Goal: Task Accomplishment & Management: Use online tool/utility

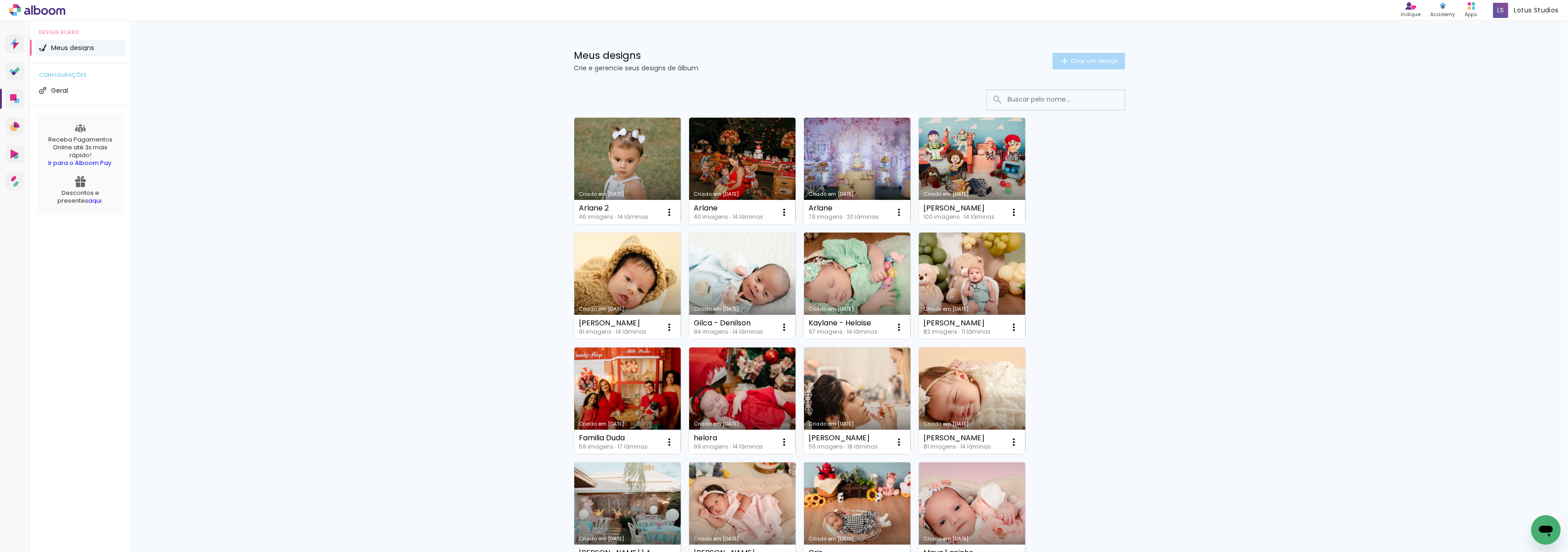
click at [1083, 54] on paper-button "Criar um design" at bounding box center [1089, 61] width 72 height 16
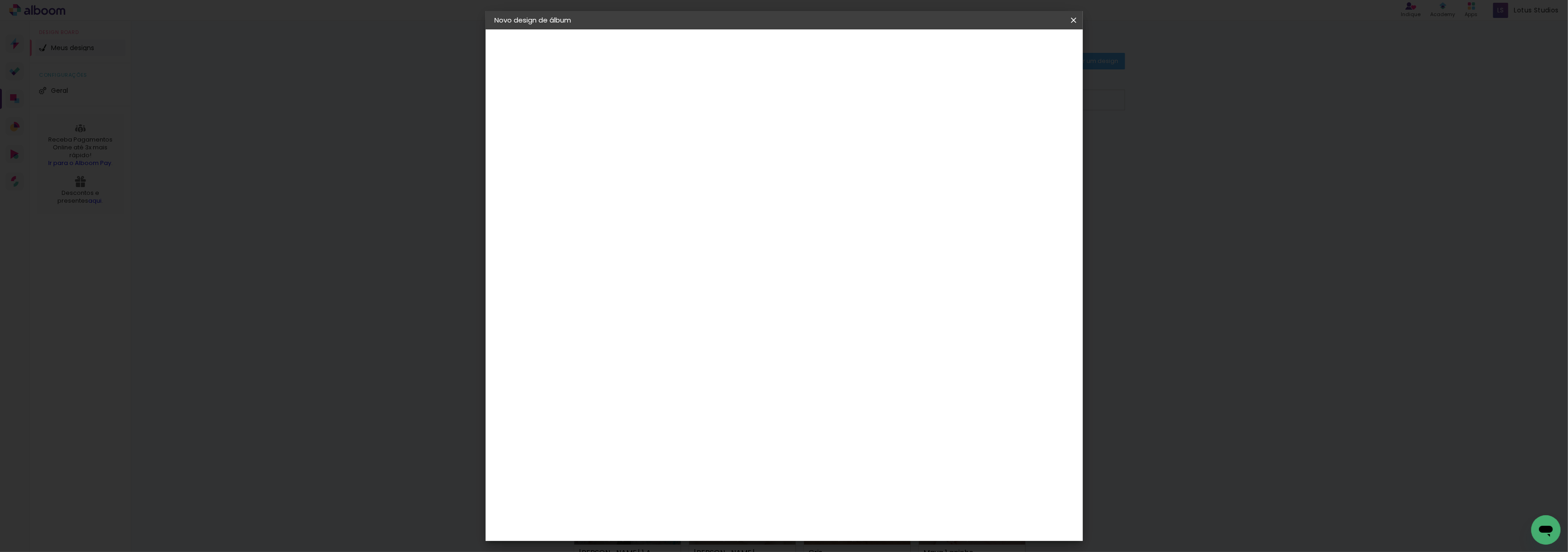
click at [645, 127] on input at bounding box center [645, 123] width 0 height 14
type input "Joane"
type paper-input "Joane"
click at [0, 0] on slot "Avançar" at bounding box center [0, 0] width 0 height 0
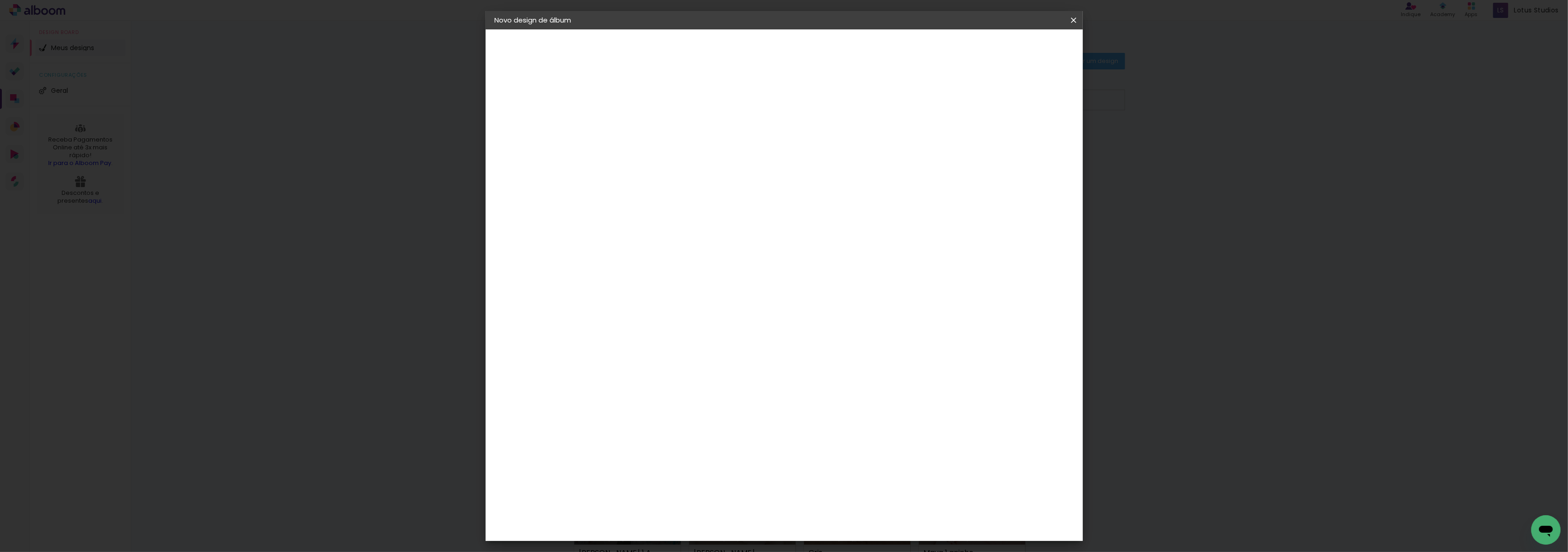
click at [660, 350] on div "Criart" at bounding box center [649, 354] width 21 height 7
click at [0, 0] on slot "Avançar" at bounding box center [0, 0] width 0 height 0
click at [707, 192] on span "20 × 30" at bounding box center [686, 202] width 43 height 19
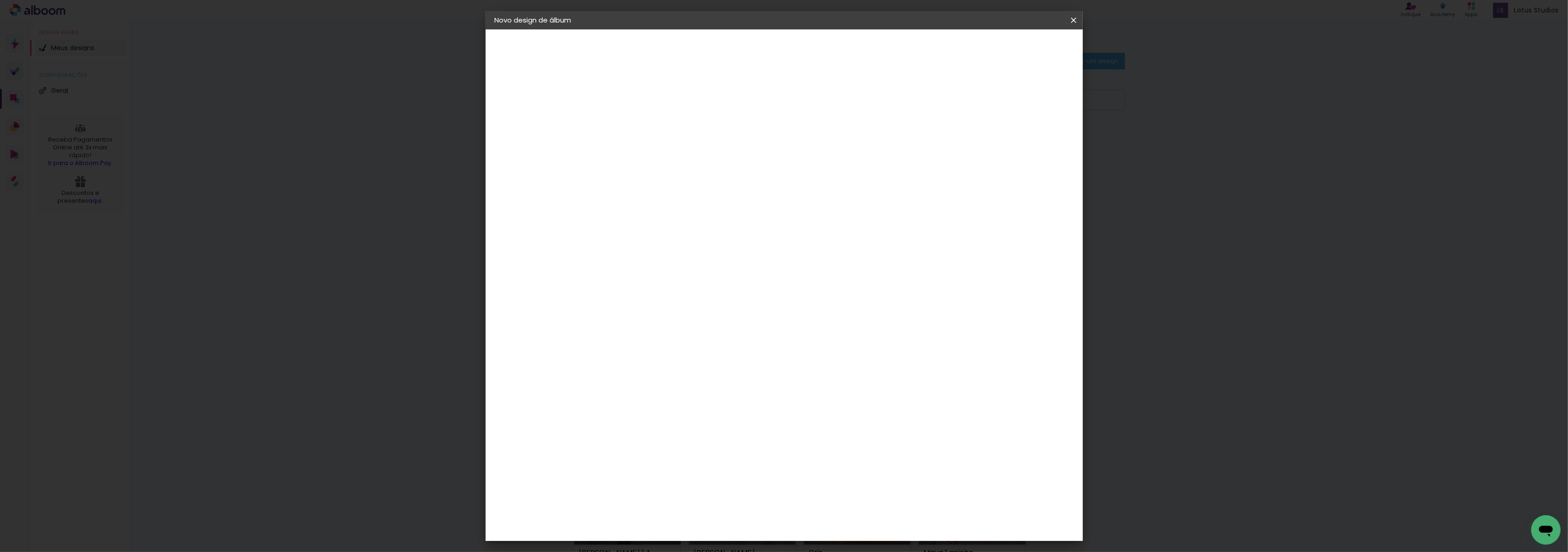
click at [707, 192] on span "20 × 30" at bounding box center [686, 202] width 43 height 19
click at [0, 0] on slot "Avançar" at bounding box center [0, 0] width 0 height 0
click at [1014, 52] on span "Iniciar design" at bounding box center [993, 49] width 42 height 7
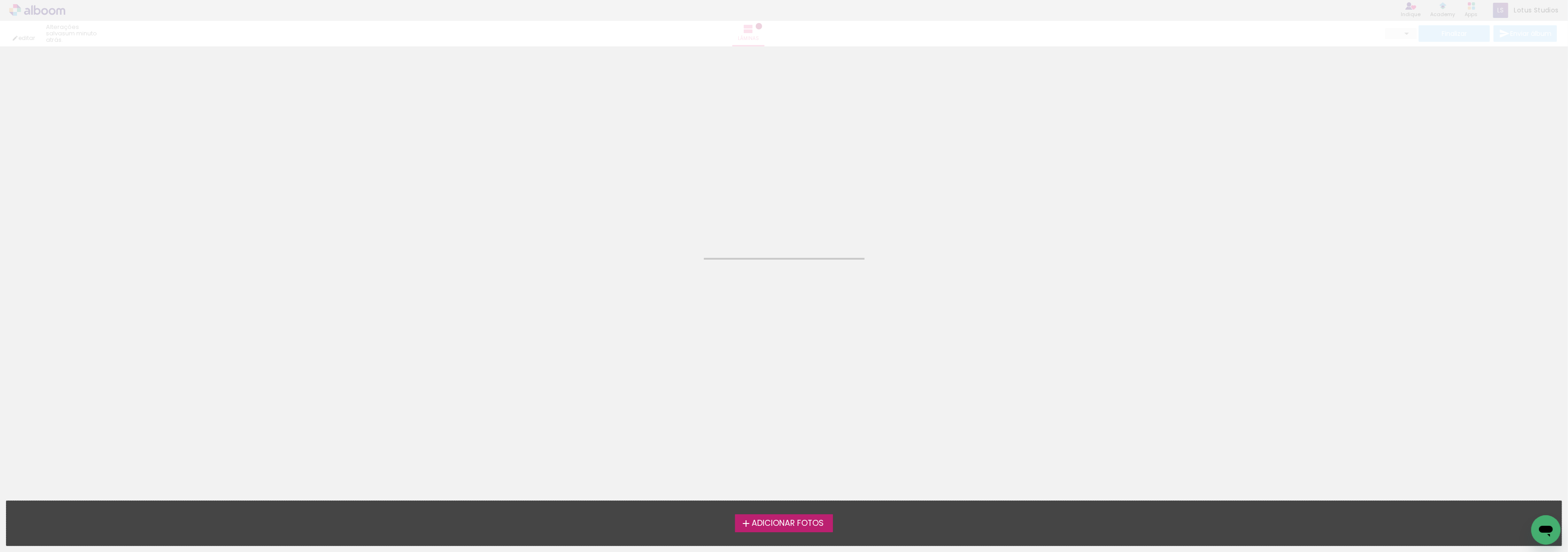
click at [747, 523] on iron-icon at bounding box center [746, 523] width 11 height 11
click at [0, 0] on input "file" at bounding box center [0, 0] width 0 height 0
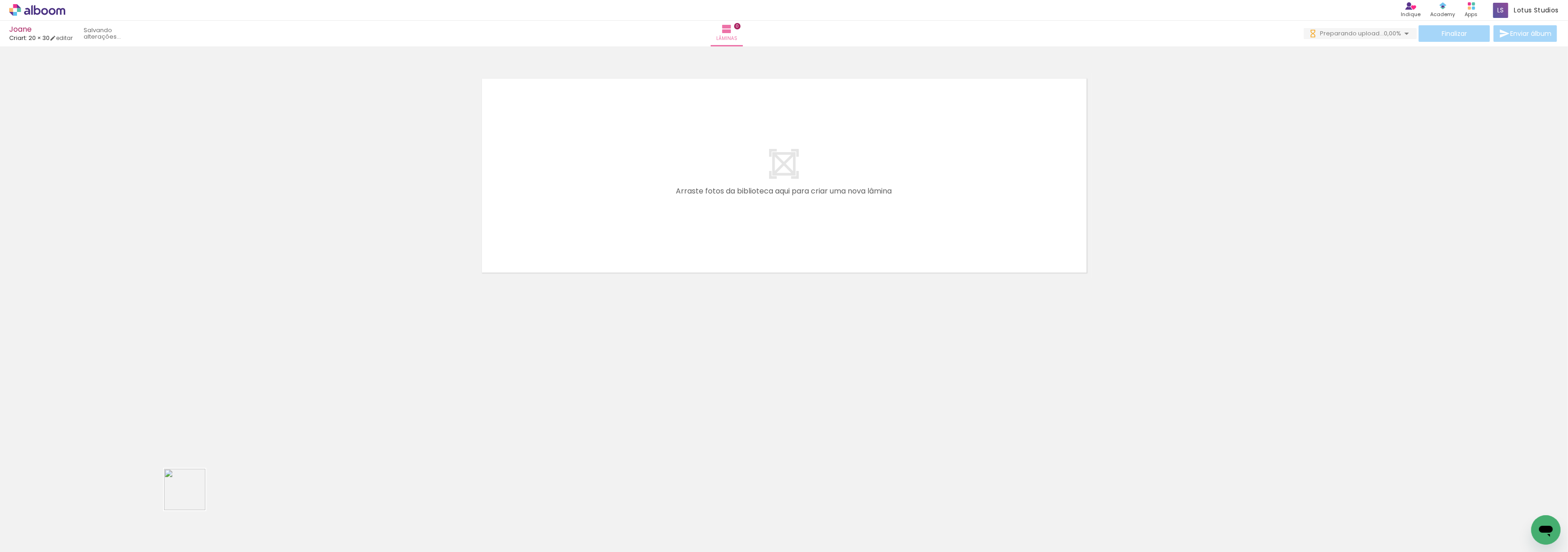
drag, startPoint x: 140, startPoint y: 532, endPoint x: 603, endPoint y: 279, distance: 527.6
click at [662, 225] on quentale-workspace at bounding box center [784, 276] width 1568 height 552
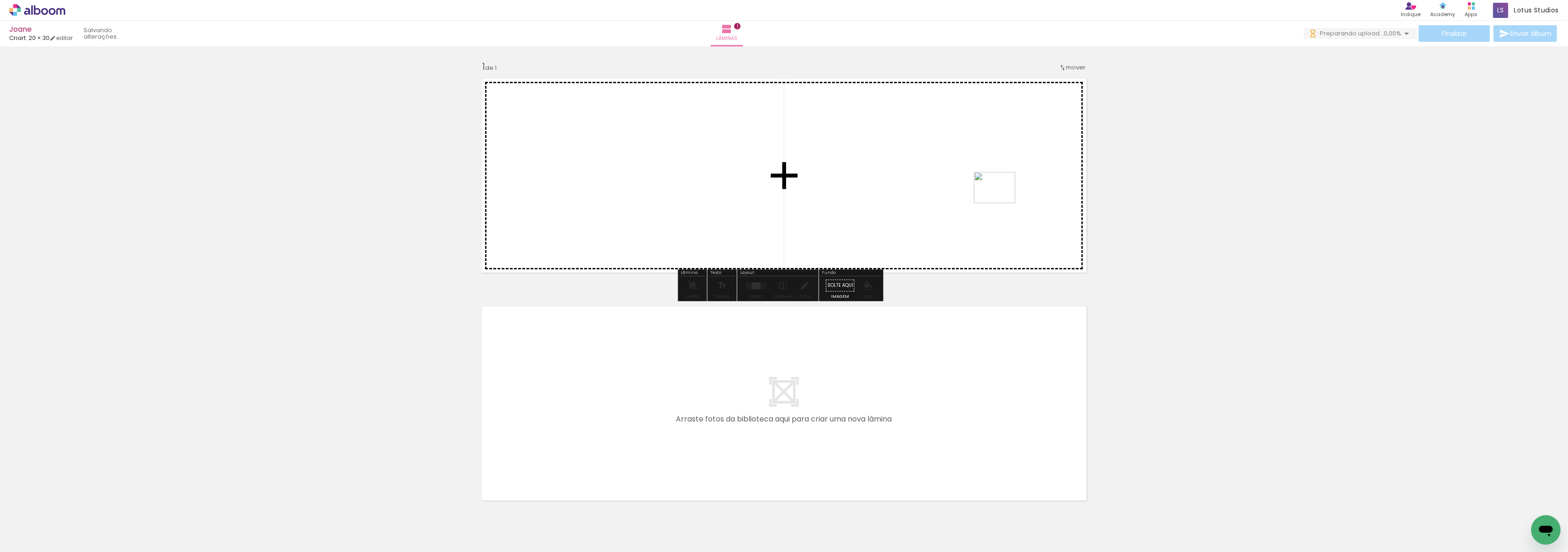
drag, startPoint x: 192, startPoint y: 529, endPoint x: 1001, endPoint y: 200, distance: 873.3
click at [1001, 200] on quentale-workspace at bounding box center [784, 276] width 1568 height 552
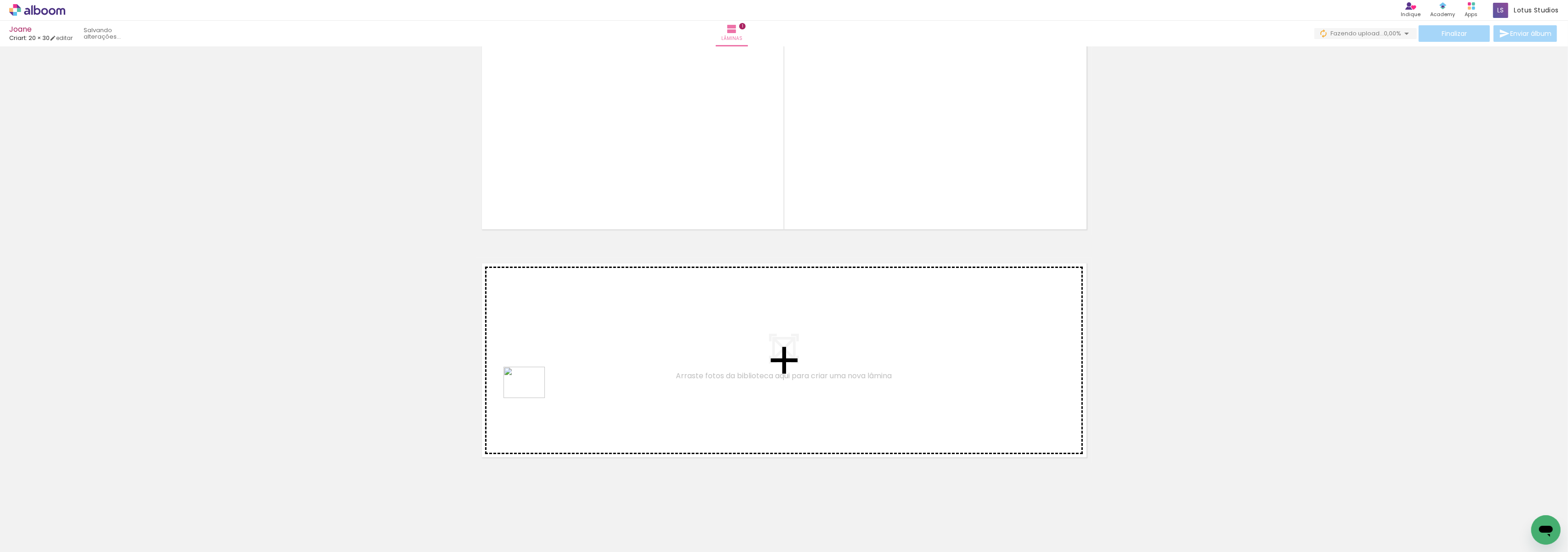
drag, startPoint x: 497, startPoint y: 525, endPoint x: 532, endPoint y: 393, distance: 136.6
click at [532, 393] on quentale-workspace at bounding box center [784, 276] width 1568 height 552
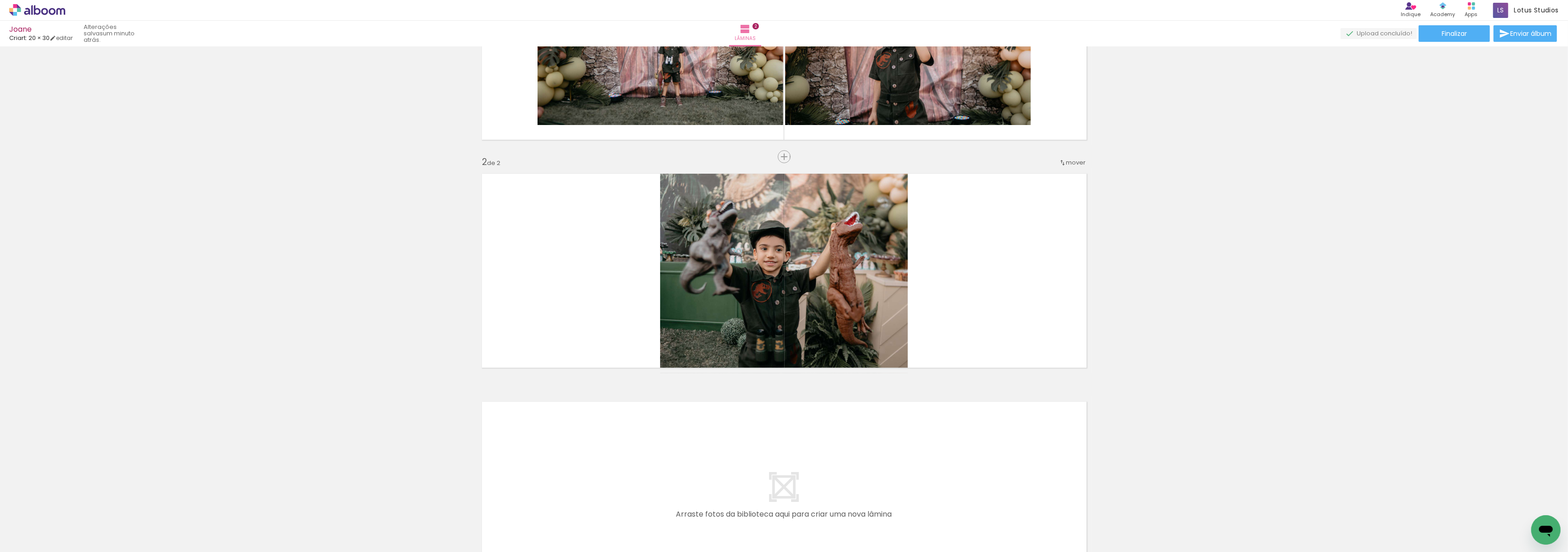
scroll to position [0, 671]
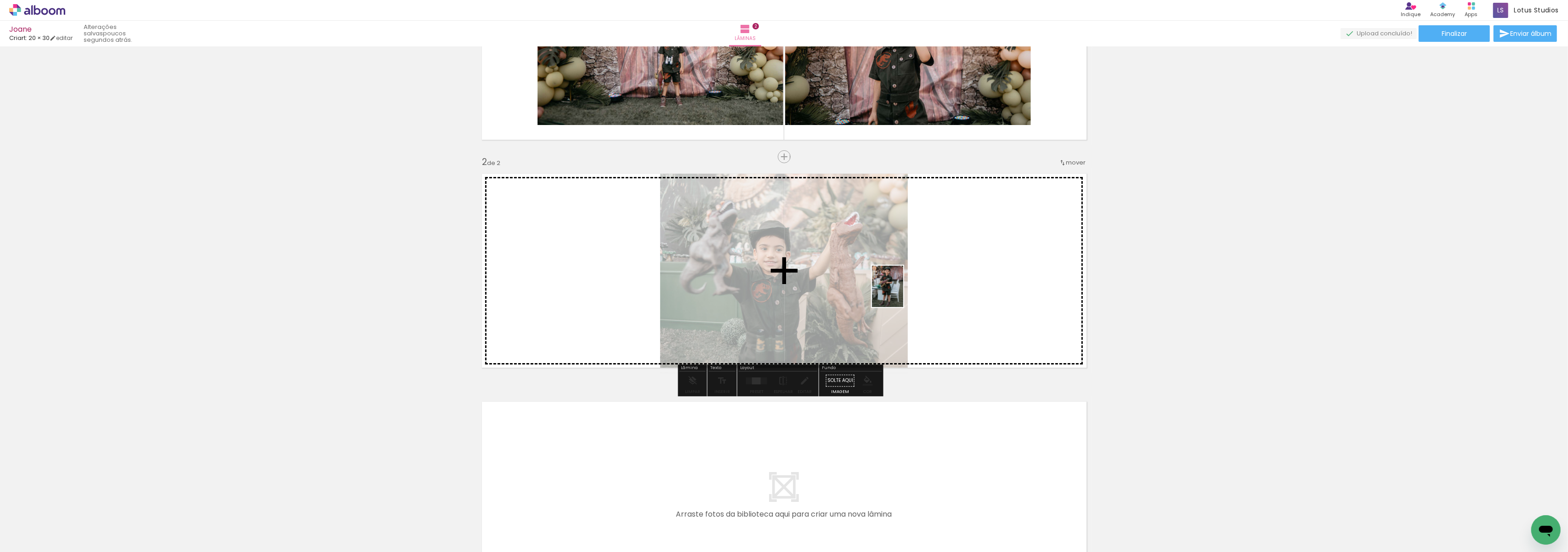
drag, startPoint x: 1230, startPoint y: 526, endPoint x: 1004, endPoint y: 328, distance: 300.5
click at [992, 292] on quentale-workspace at bounding box center [784, 276] width 1568 height 552
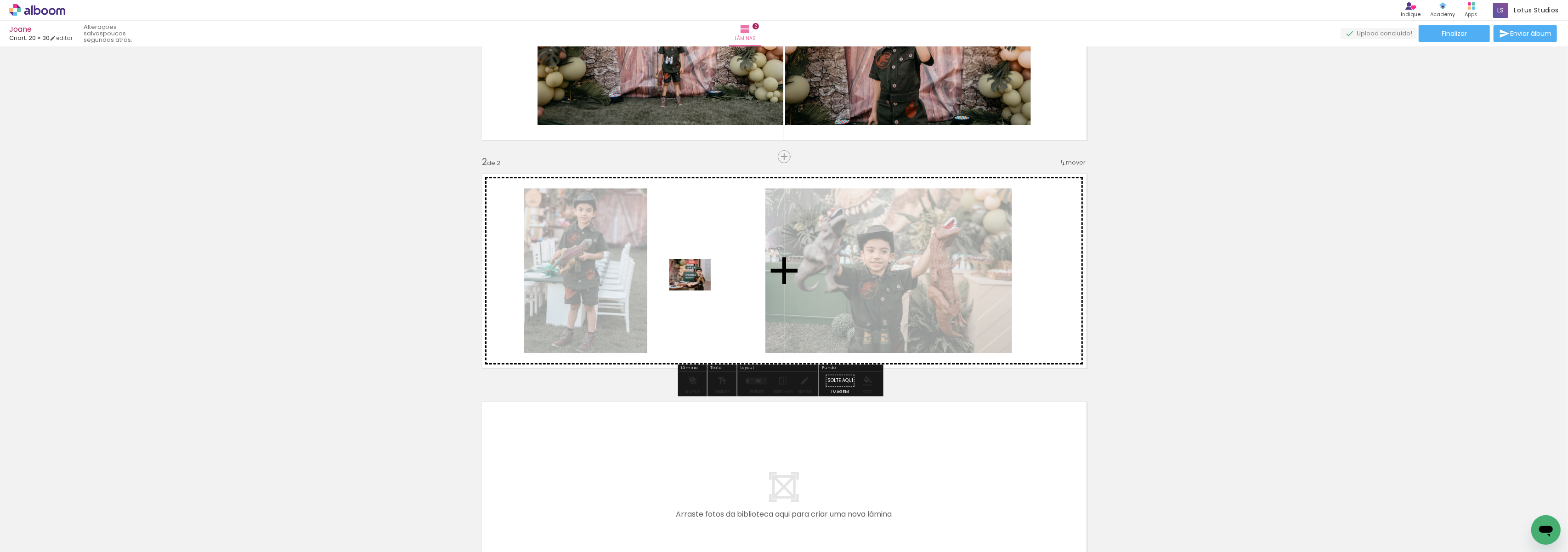
drag, startPoint x: 1270, startPoint y: 517, endPoint x: 697, endPoint y: 287, distance: 617.4
click at [697, 287] on quentale-workspace at bounding box center [784, 276] width 1568 height 552
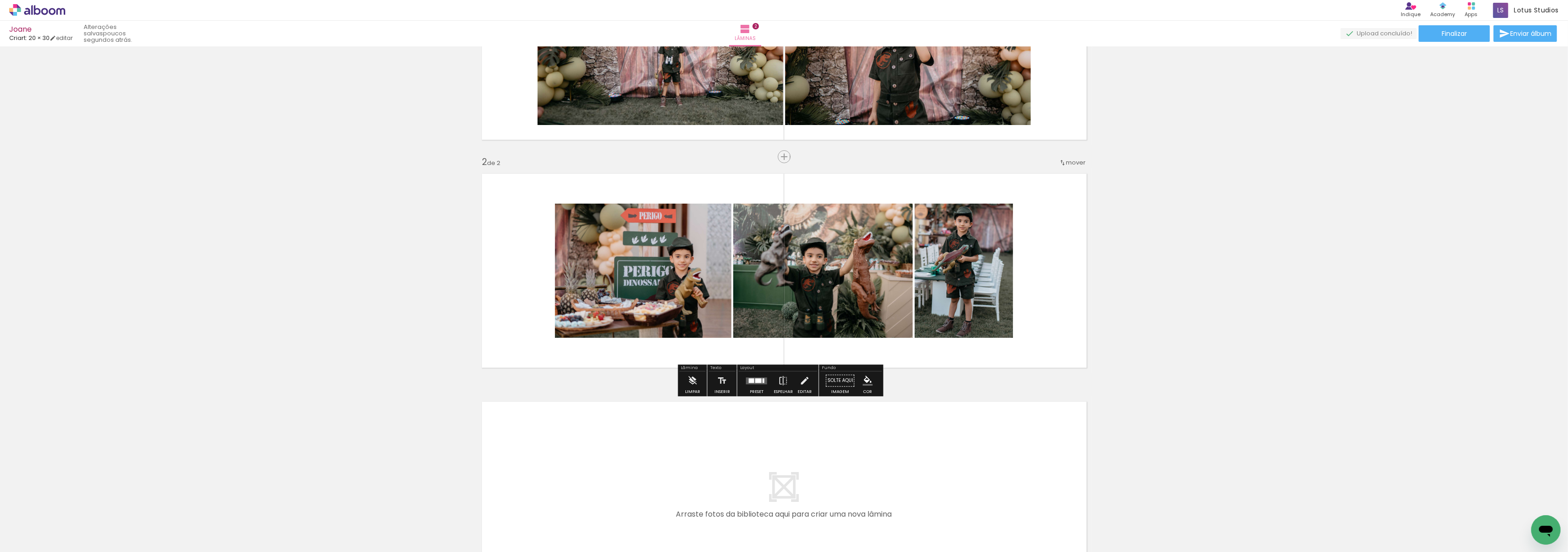
click at [752, 384] on quentale-layouter at bounding box center [757, 381] width 21 height 7
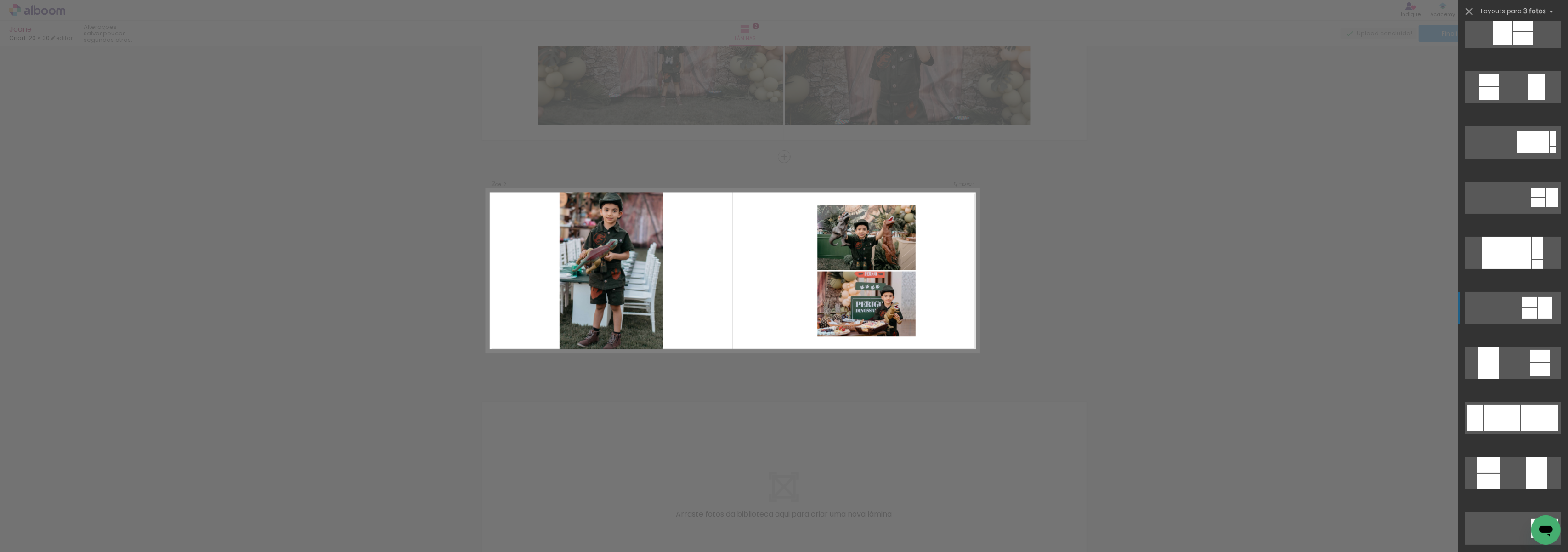
scroll to position [184, 0]
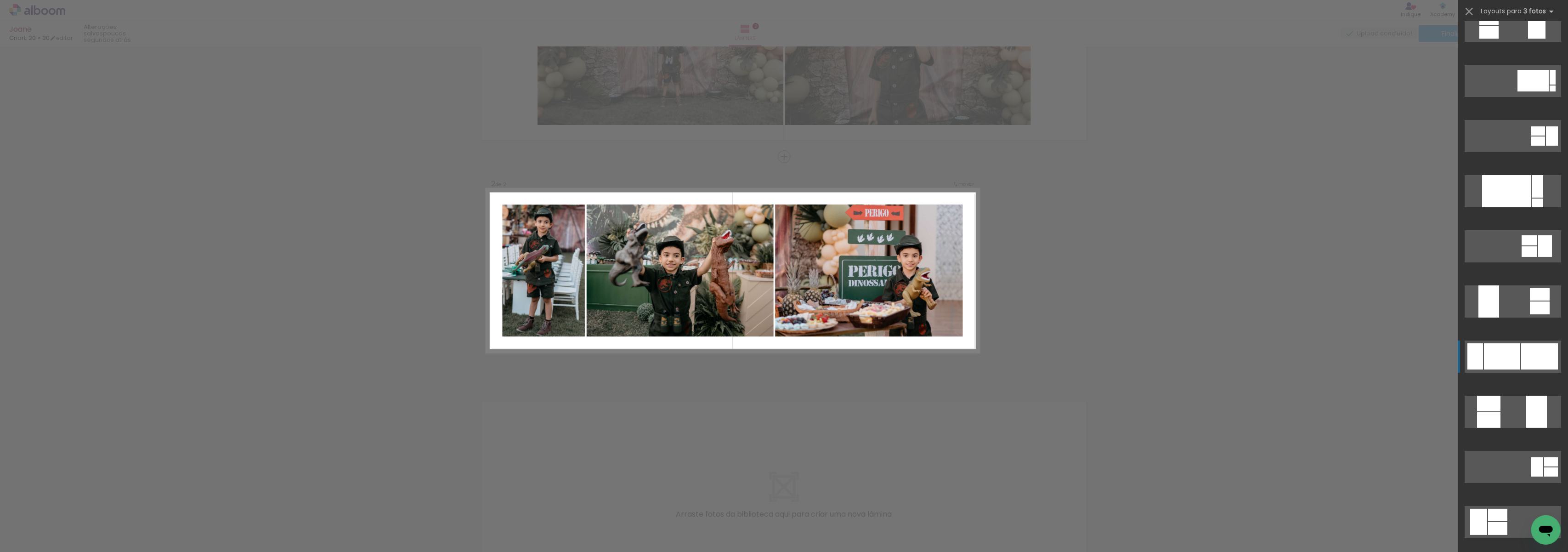
click at [1515, 363] on div at bounding box center [1502, 356] width 37 height 26
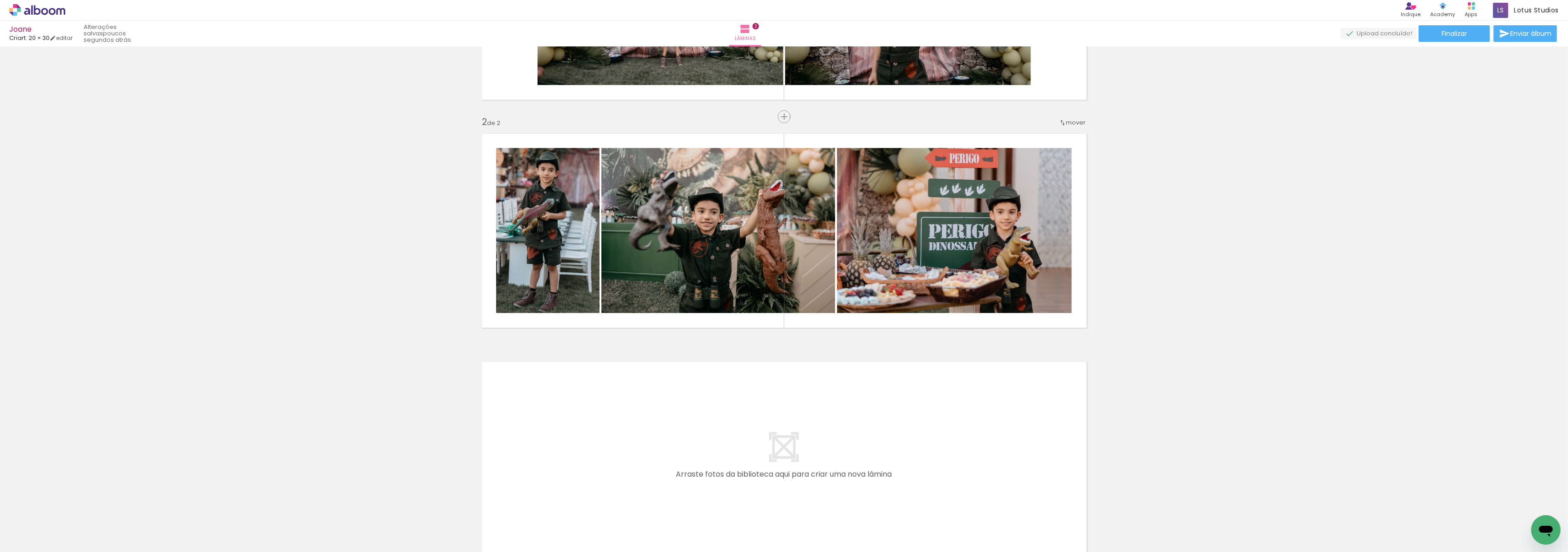
scroll to position [194, 0]
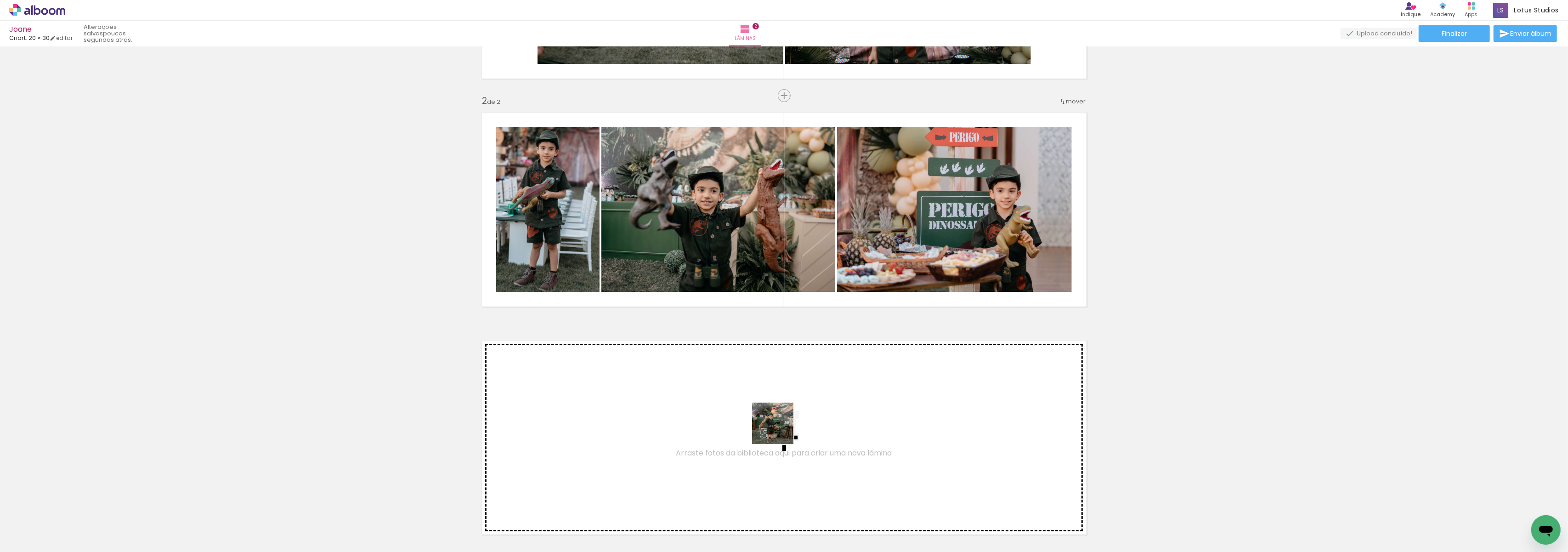
drag, startPoint x: 1331, startPoint y: 530, endPoint x: 762, endPoint y: 427, distance: 578.2
click at [762, 427] on quentale-workspace at bounding box center [784, 276] width 1568 height 552
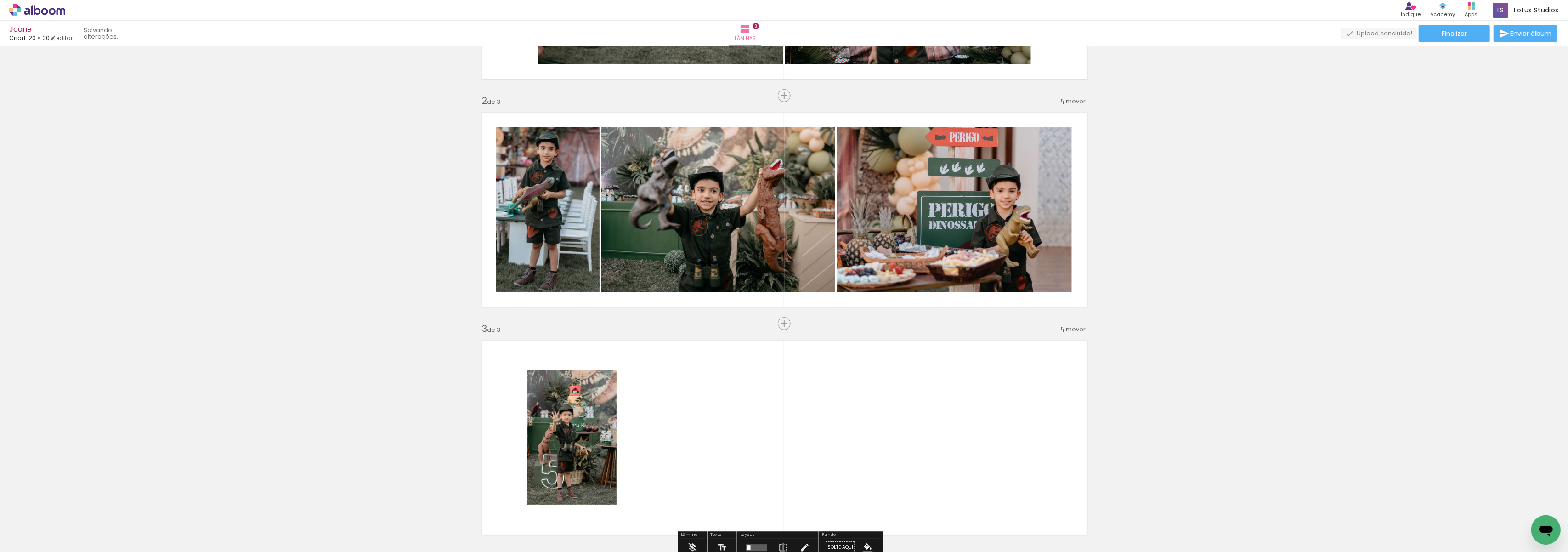
scroll to position [361, 0]
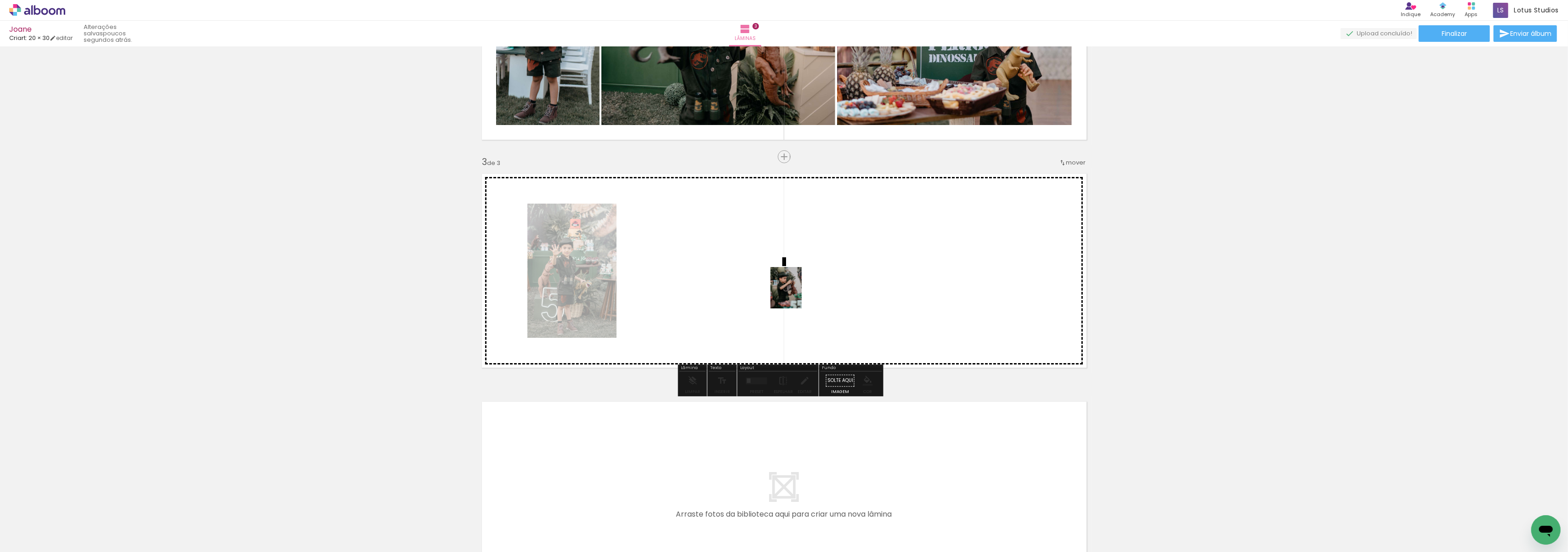
drag, startPoint x: 1378, startPoint y: 530, endPoint x: 798, endPoint y: 295, distance: 625.8
click at [798, 295] on quentale-workspace at bounding box center [784, 276] width 1568 height 552
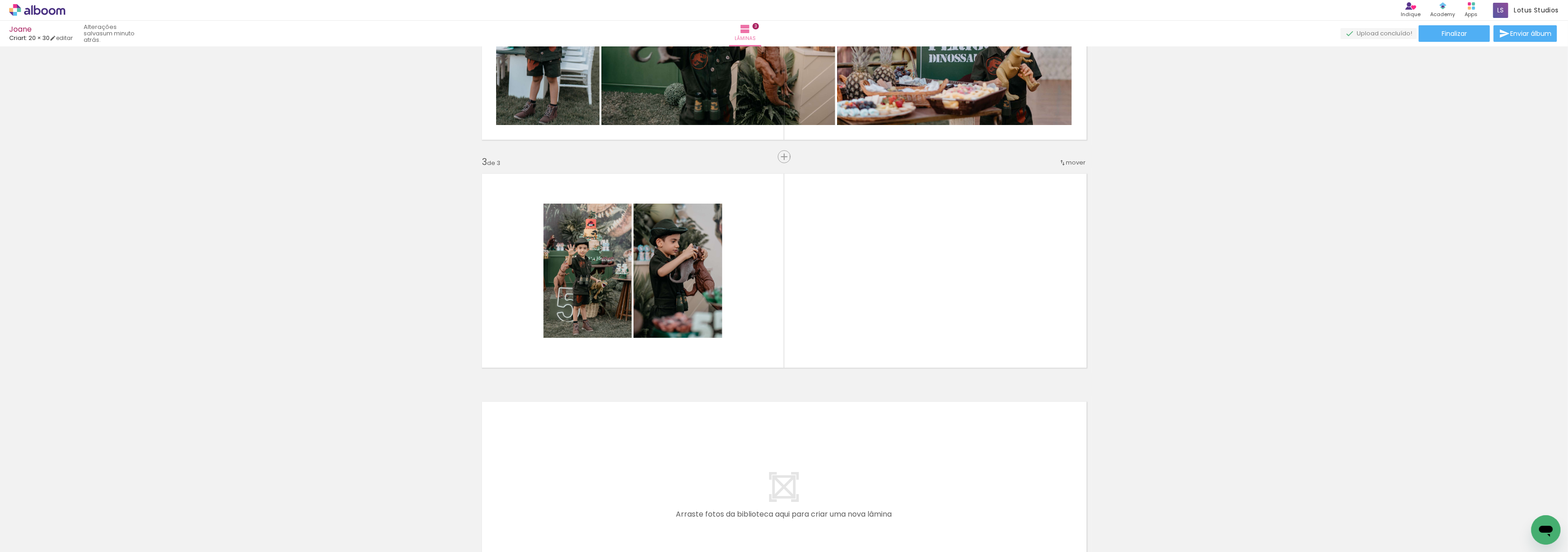
scroll to position [0, 0]
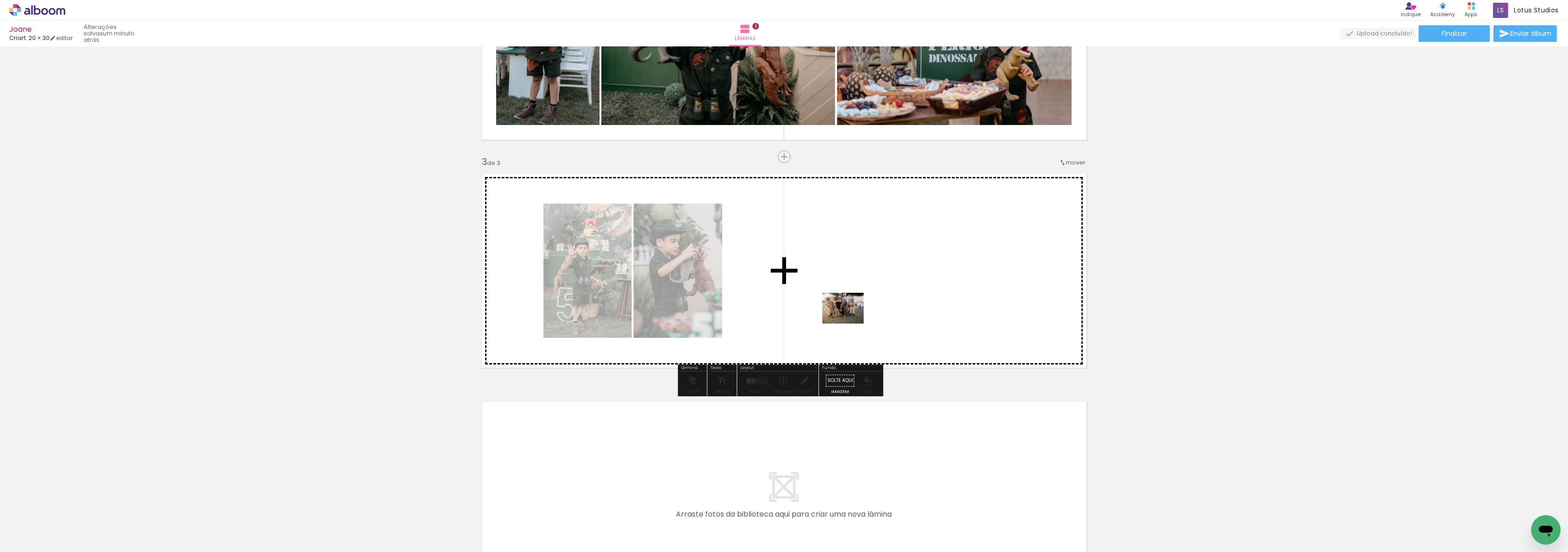
drag, startPoint x: 297, startPoint y: 539, endPoint x: 850, endPoint y: 320, distance: 594.8
click at [850, 320] on quentale-workspace at bounding box center [784, 276] width 1568 height 552
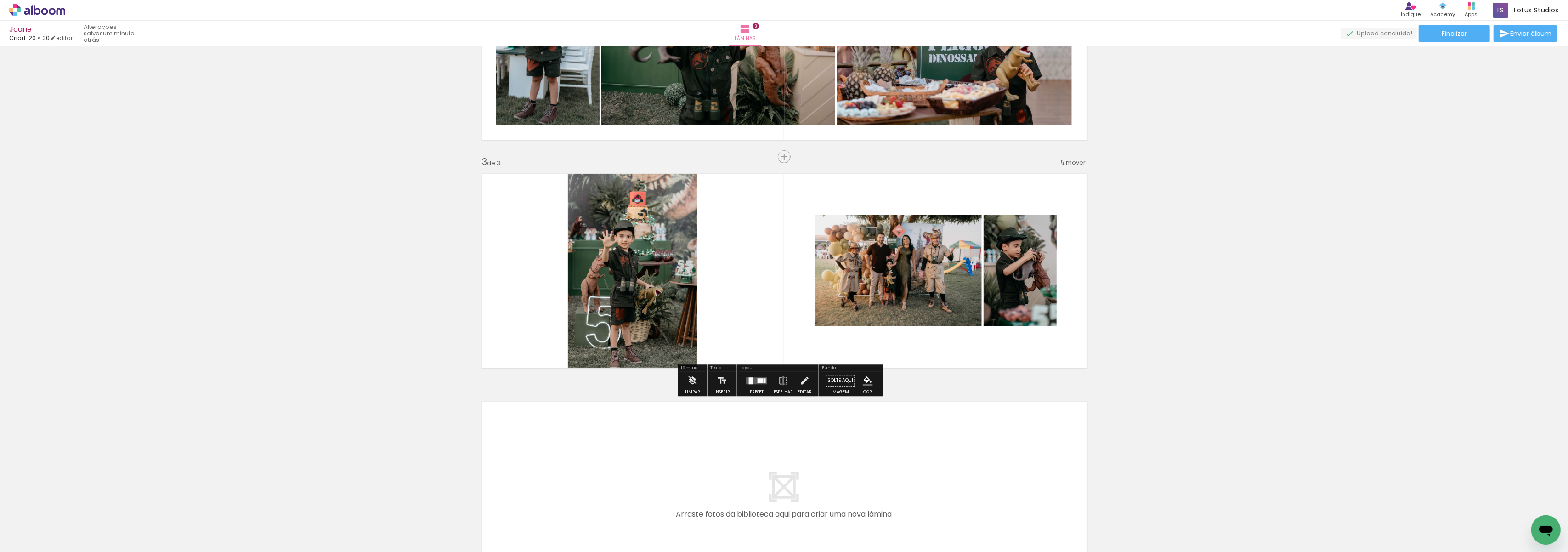
drag, startPoint x: 747, startPoint y: 380, endPoint x: 759, endPoint y: 380, distance: 12.0
click at [749, 380] on div at bounding box center [751, 381] width 5 height 7
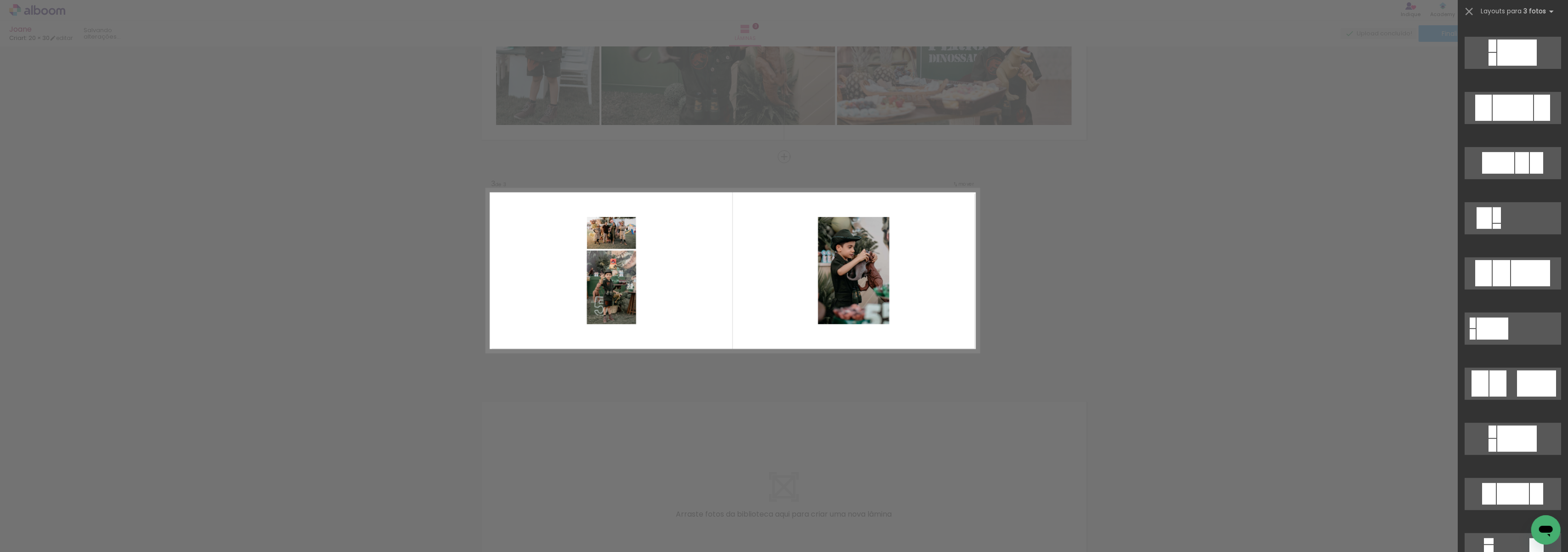
scroll to position [613, 0]
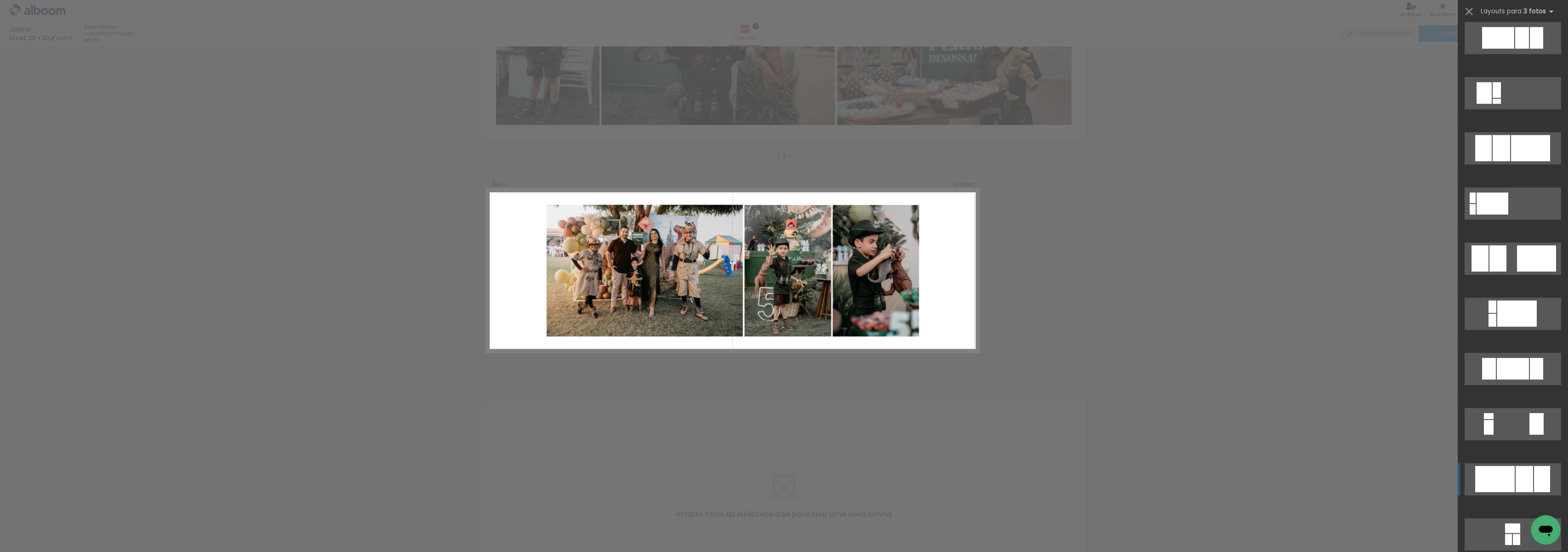
click at [1494, 473] on div at bounding box center [1495, 480] width 40 height 26
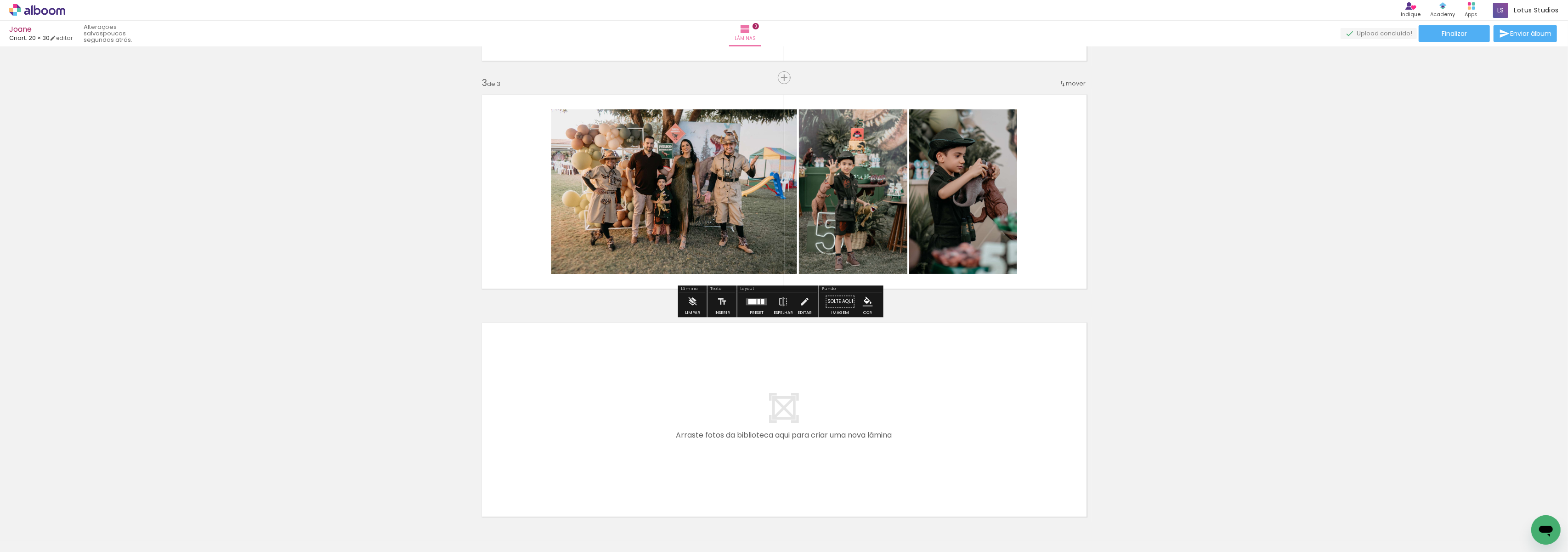
scroll to position [490, 0]
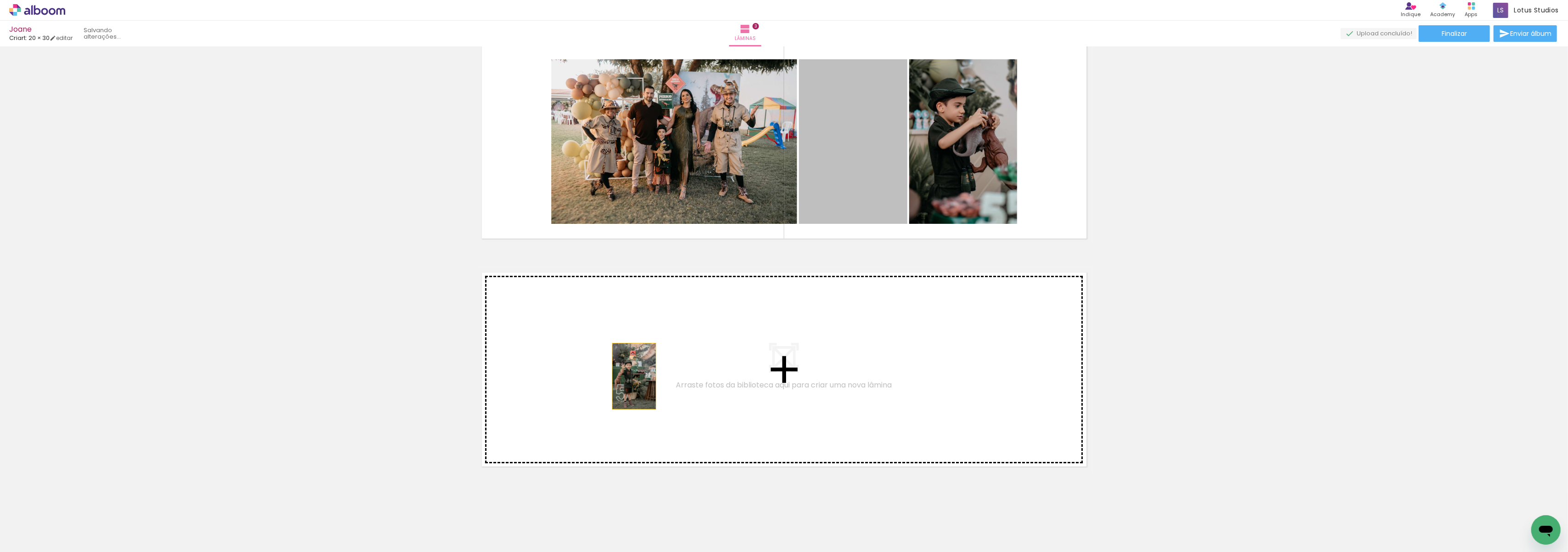
drag, startPoint x: 855, startPoint y: 148, endPoint x: 629, endPoint y: 376, distance: 321.0
click at [629, 376] on div "Inserir lâmina 1 de 3 Inserir lâmina 2 de 3 Inserir lâmina 3 de 3" at bounding box center [784, 16] width 1568 height 913
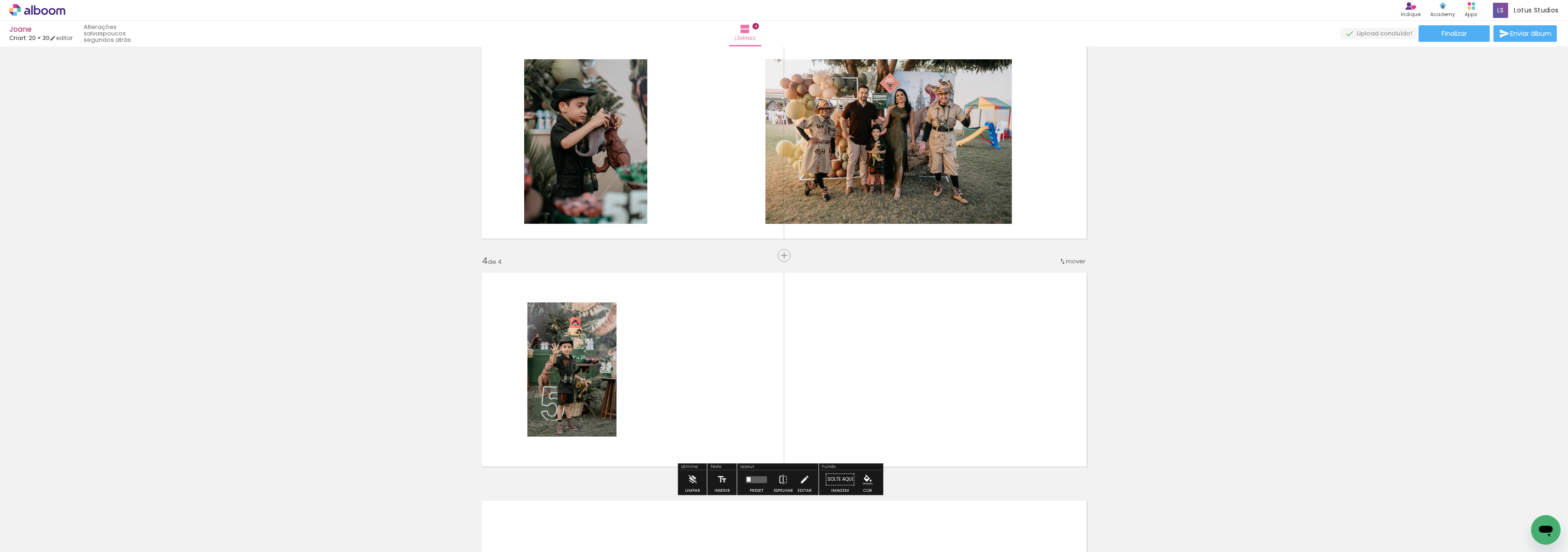
scroll to position [589, 0]
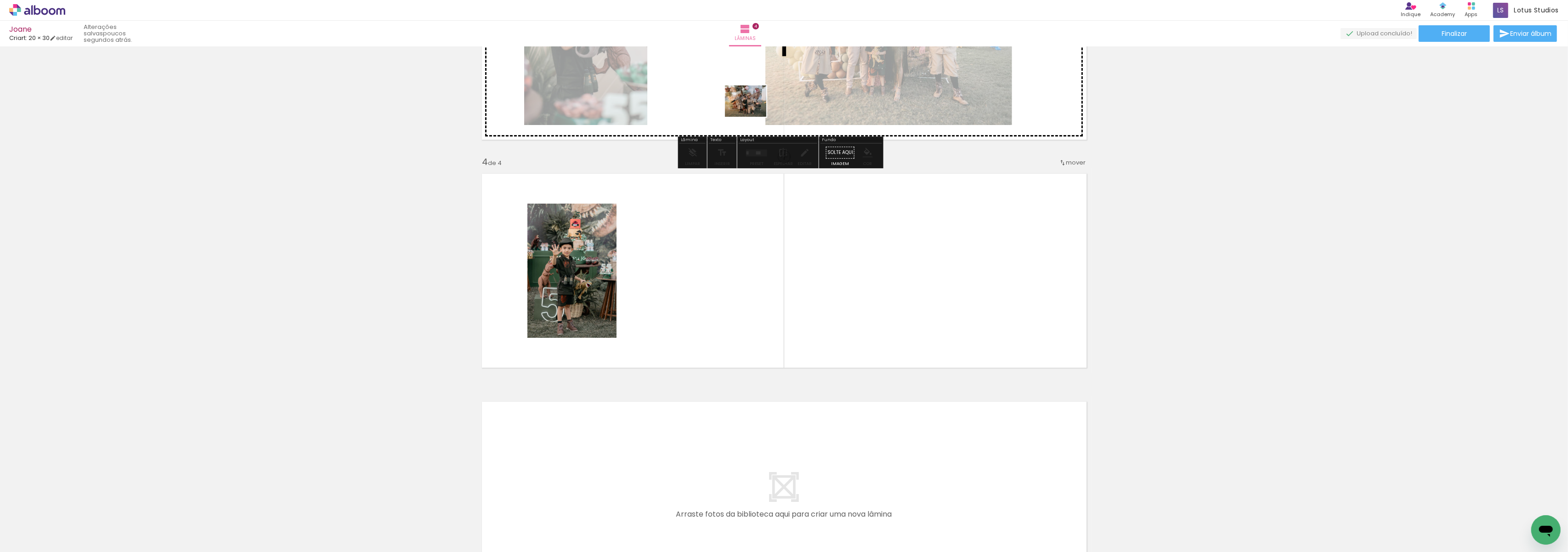
drag, startPoint x: 355, startPoint y: 526, endPoint x: 752, endPoint y: 113, distance: 572.9
click at [752, 113] on quentale-workspace at bounding box center [784, 276] width 1568 height 552
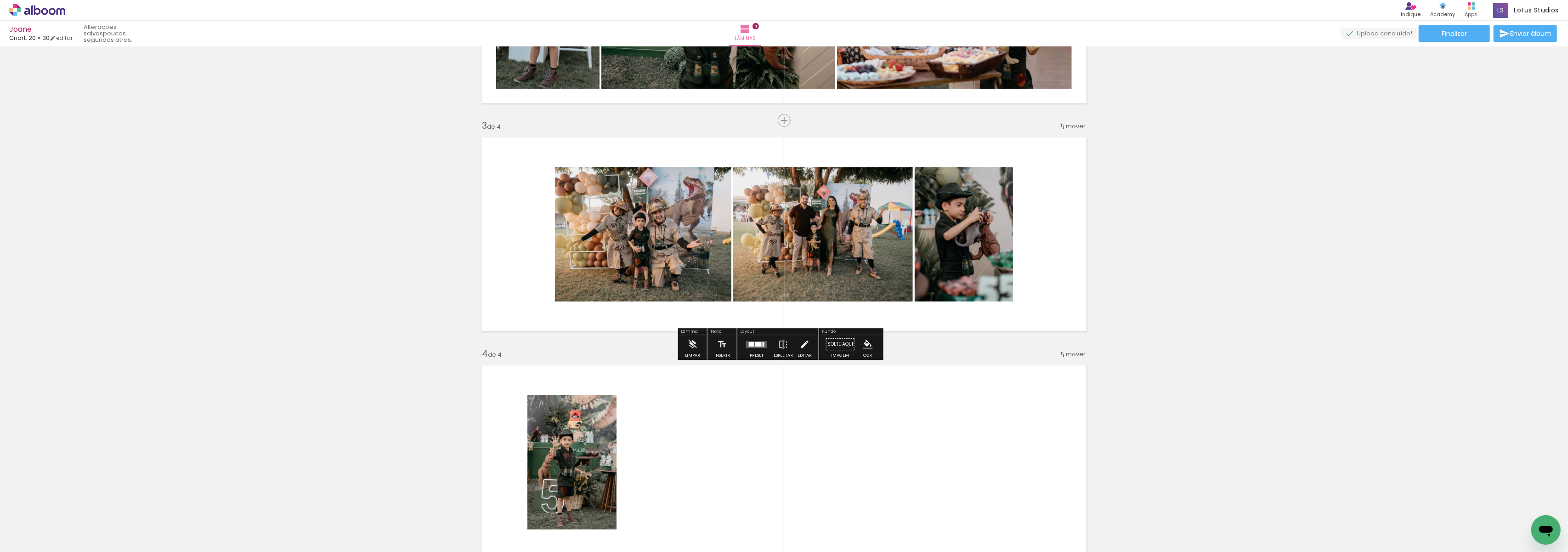
scroll to position [405, 0]
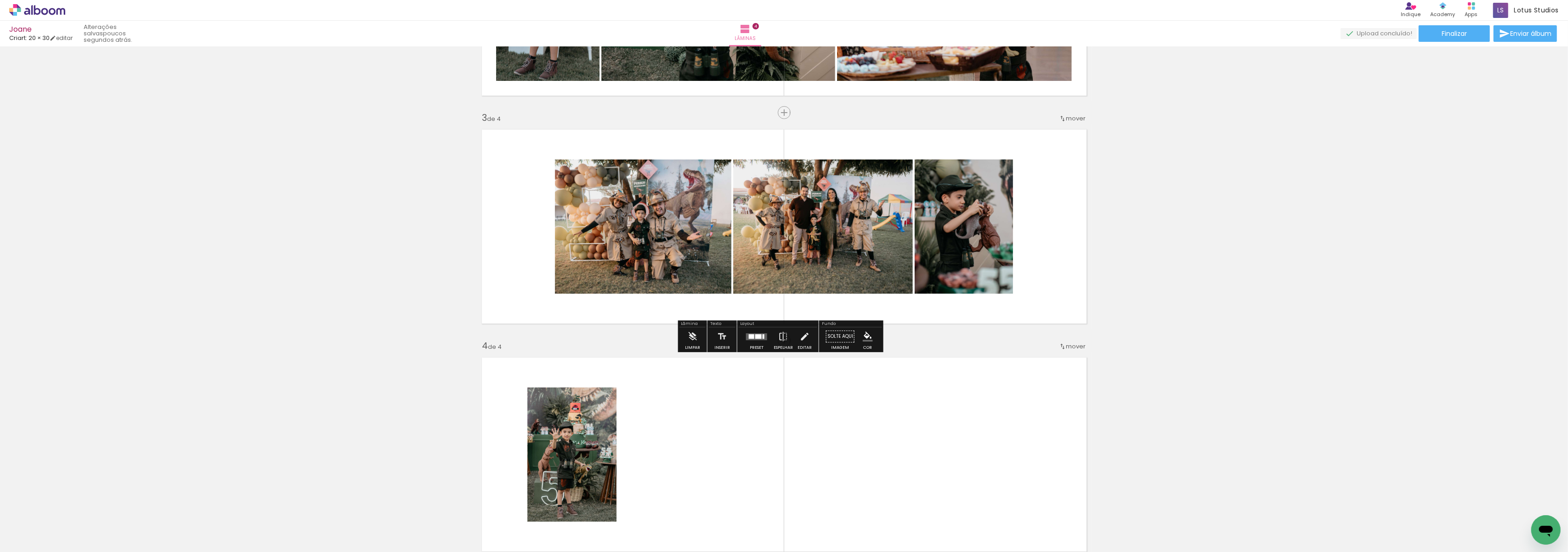
click at [756, 345] on div at bounding box center [757, 337] width 25 height 18
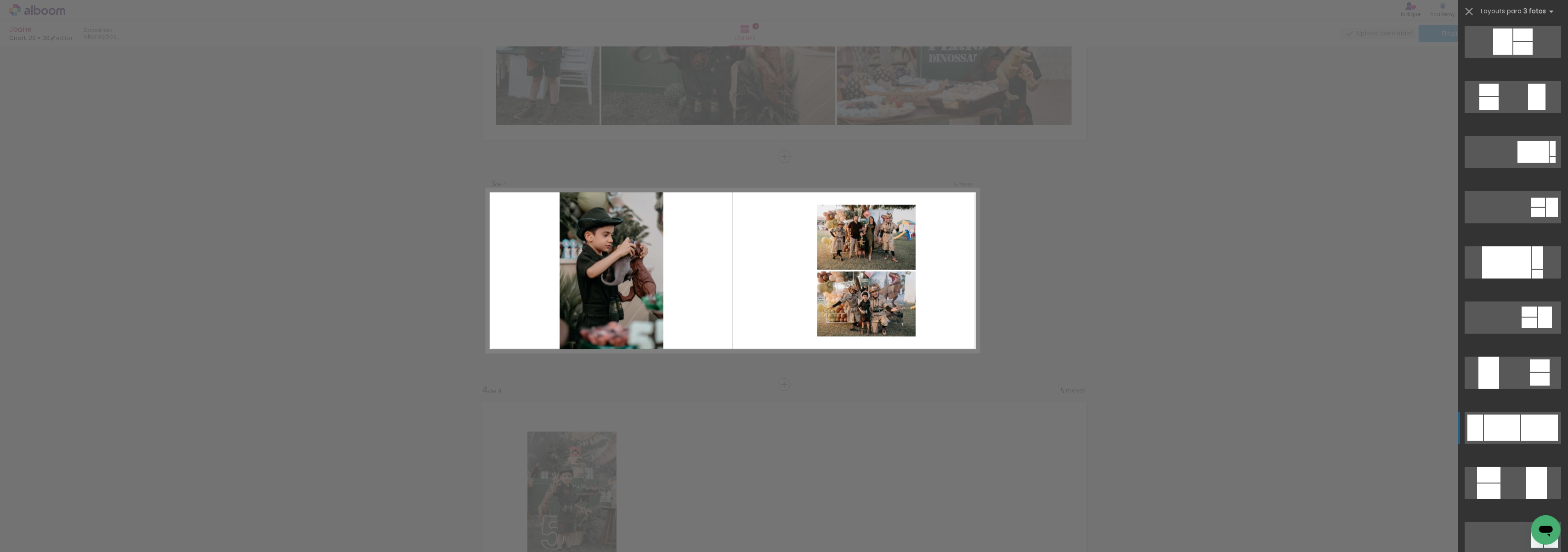
scroll to position [184, 0]
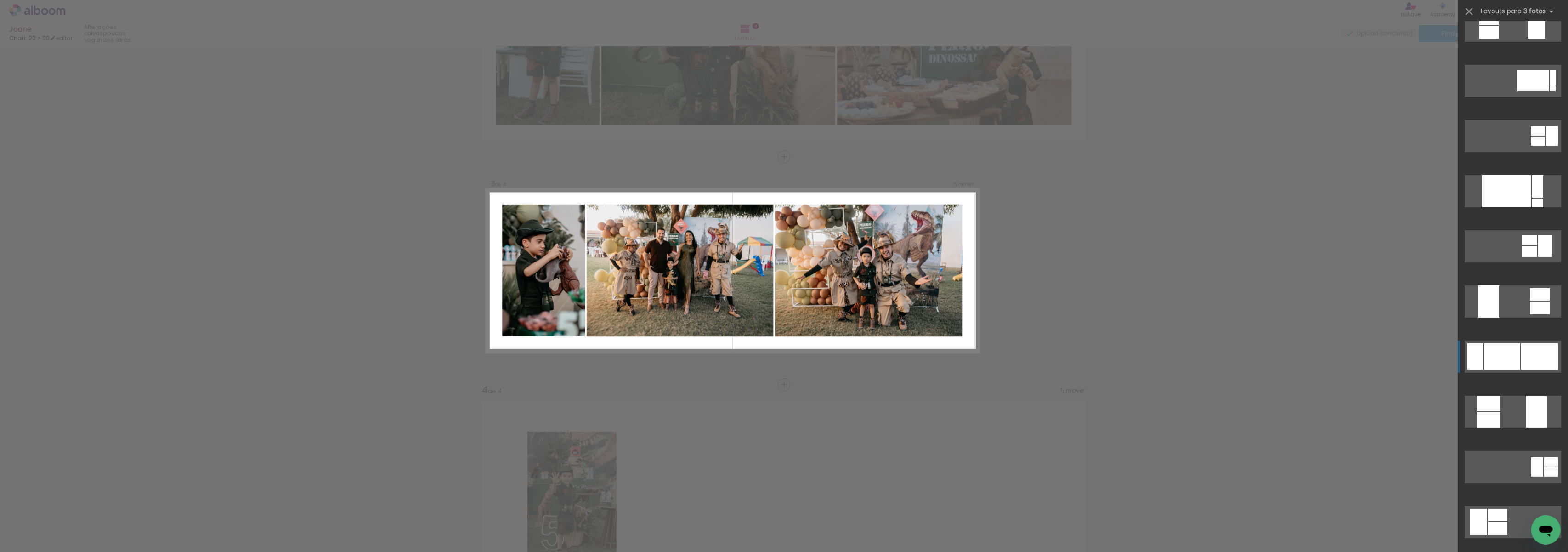
click at [1494, 354] on div at bounding box center [1502, 356] width 37 height 26
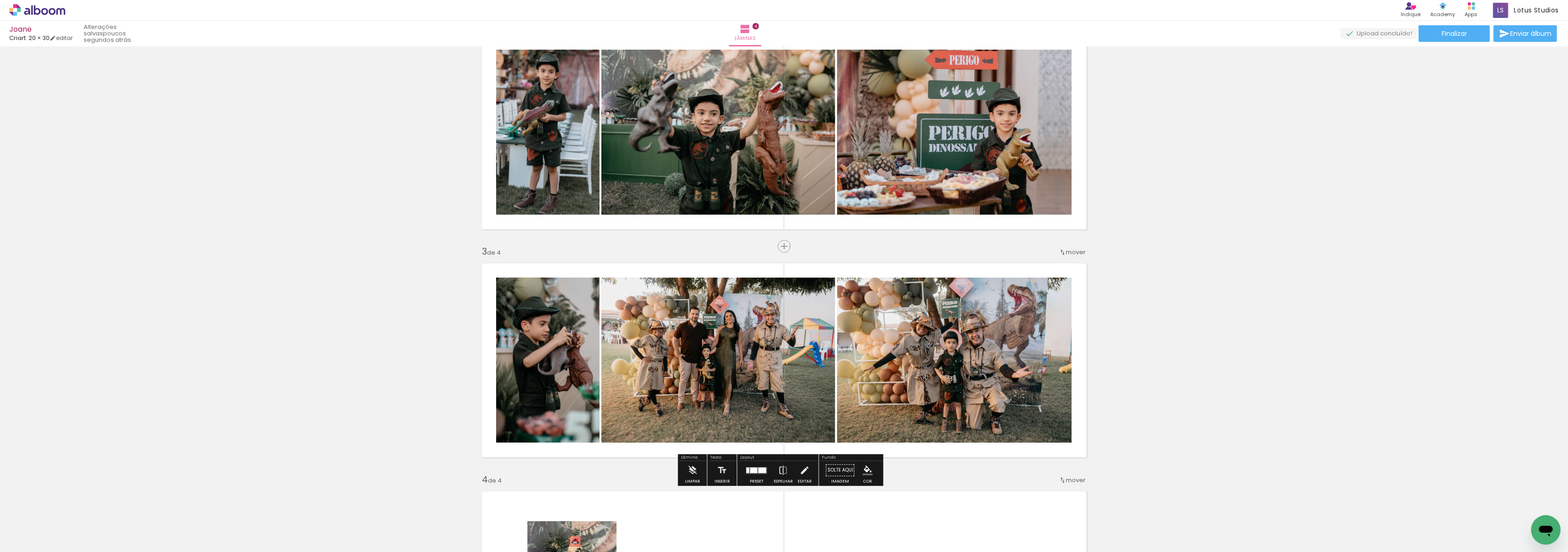
scroll to position [300, 0]
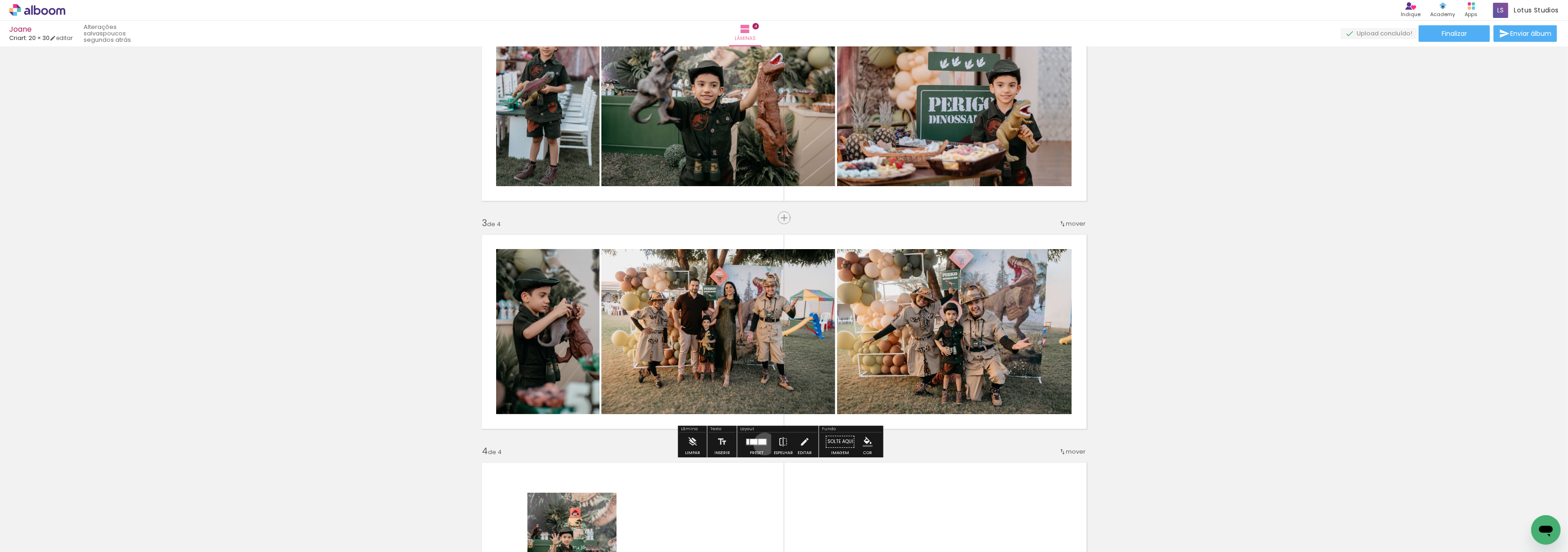
drag, startPoint x: 763, startPoint y: 444, endPoint x: 768, endPoint y: 438, distance: 7.8
click at [762, 444] on div at bounding box center [763, 442] width 8 height 5
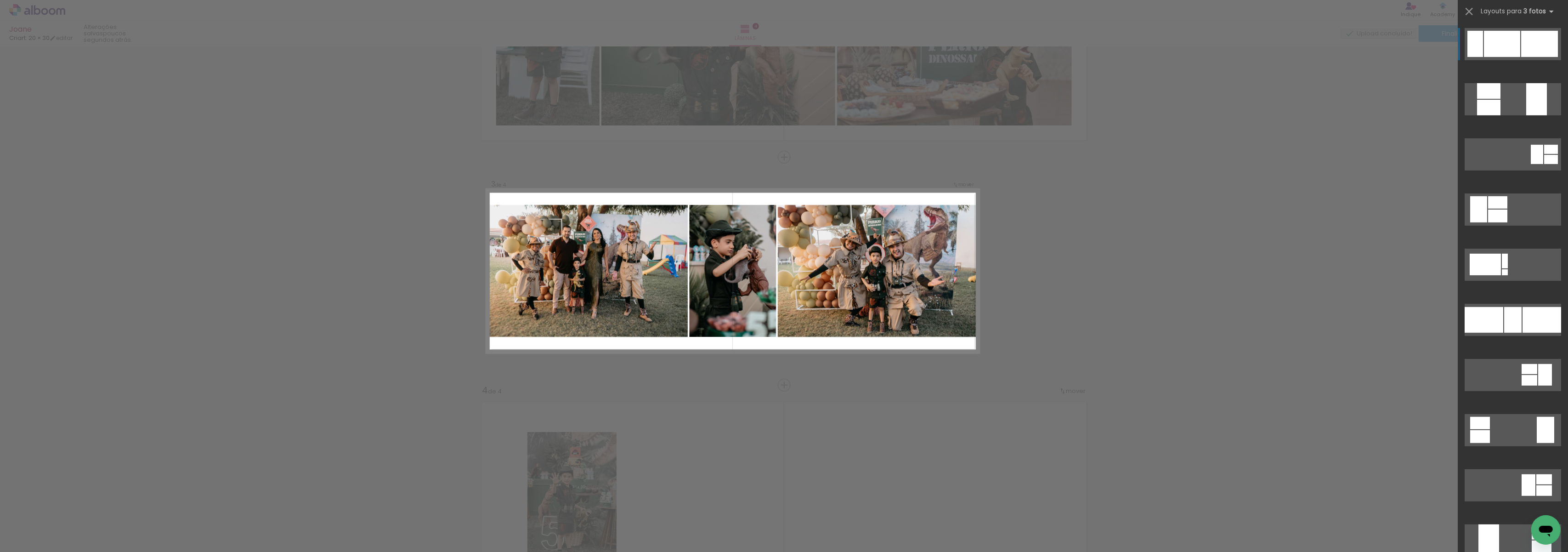
scroll to position [361, 0]
click at [1504, 331] on div at bounding box center [1513, 320] width 18 height 25
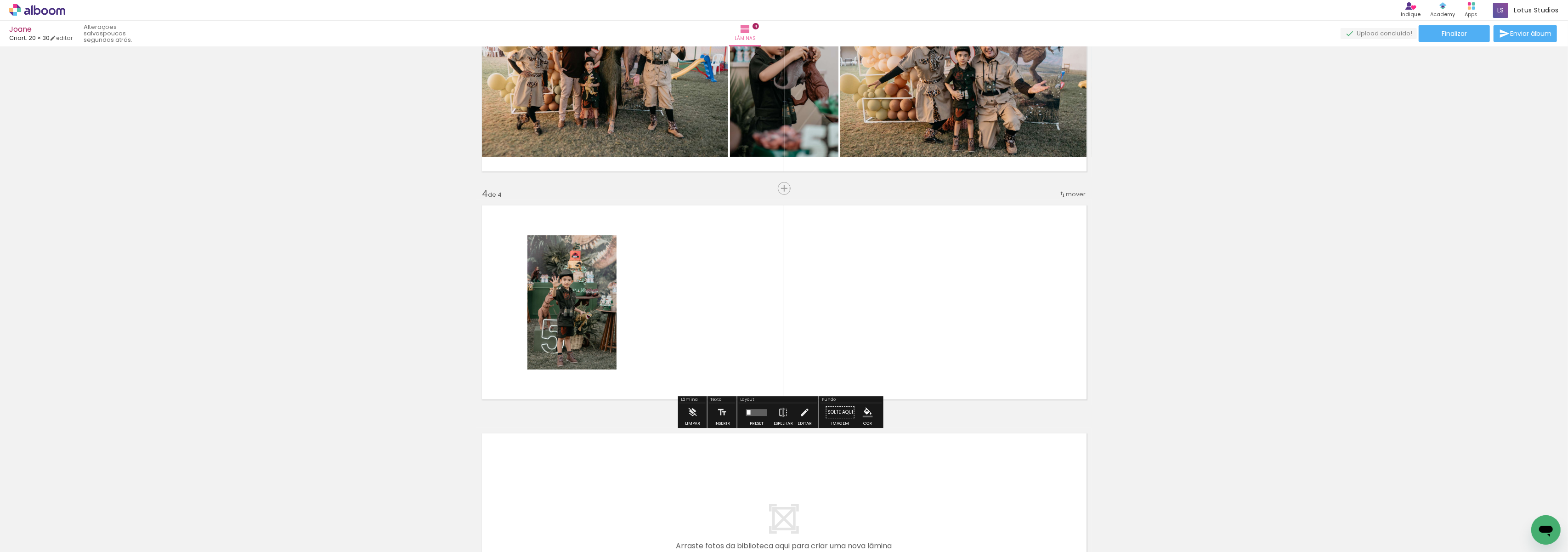
scroll to position [606, 0]
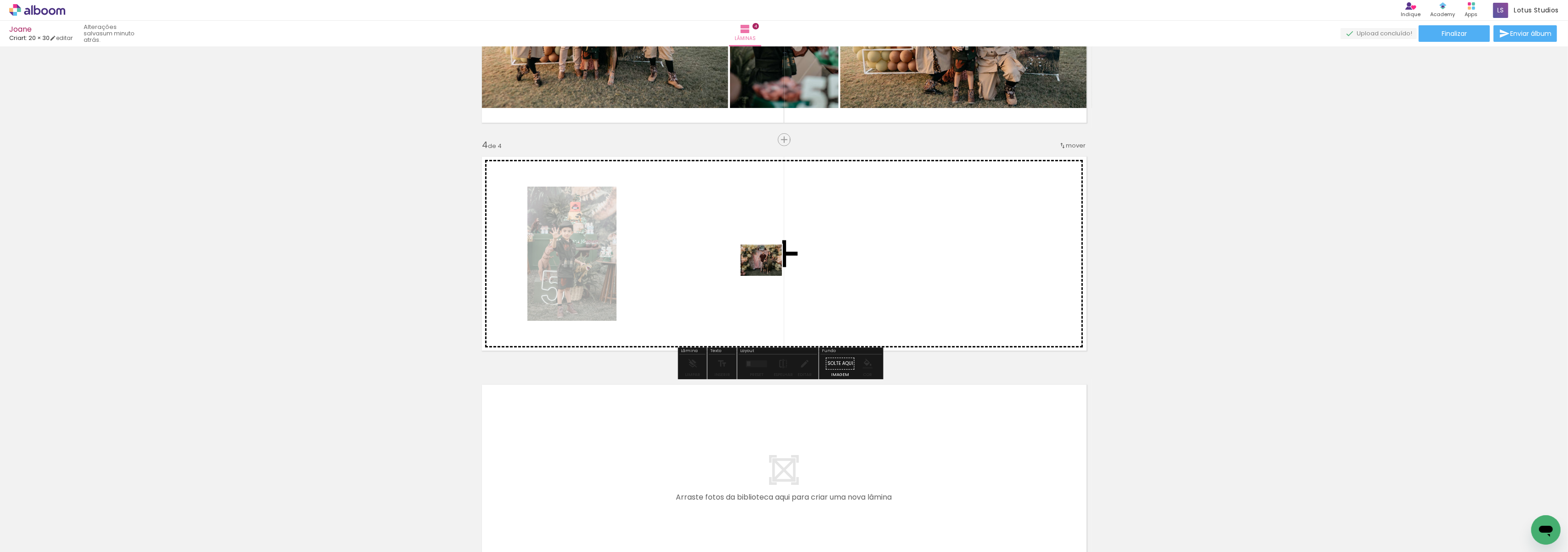
drag, startPoint x: 81, startPoint y: 532, endPoint x: 768, endPoint y: 272, distance: 734.6
click at [768, 272] on quentale-workspace at bounding box center [784, 276] width 1568 height 552
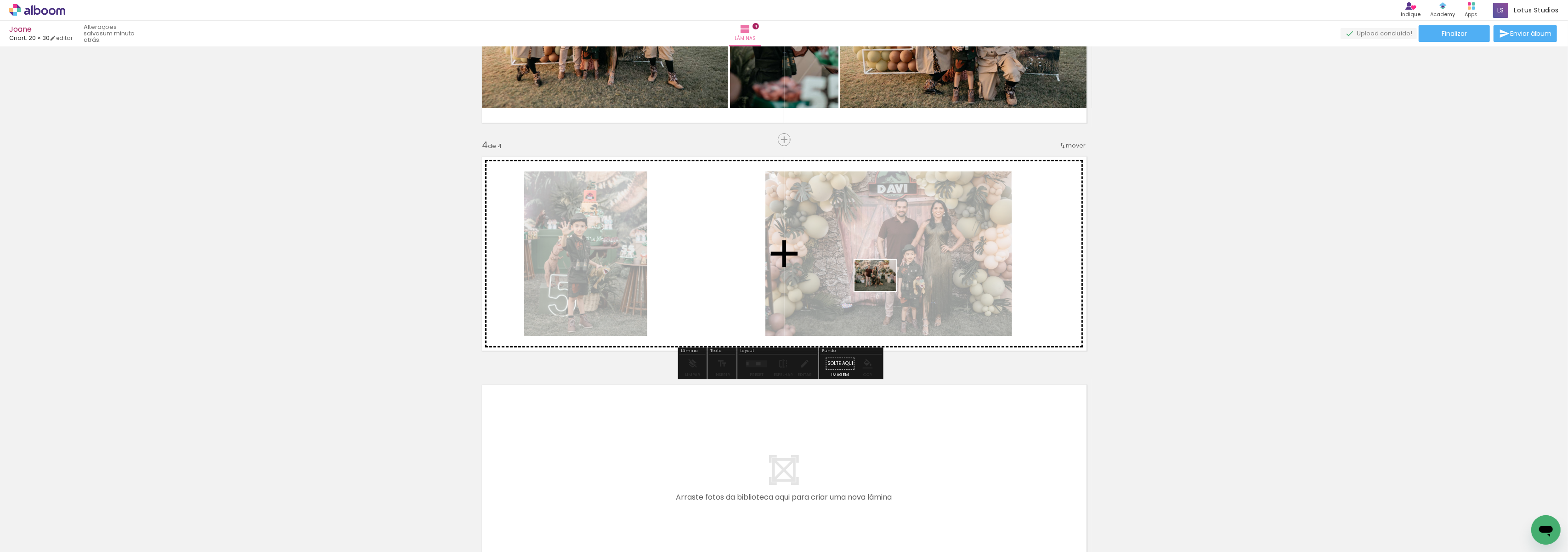
drag, startPoint x: 552, startPoint y: 534, endPoint x: 915, endPoint y: 267, distance: 450.6
click at [915, 267] on quentale-workspace at bounding box center [784, 276] width 1568 height 552
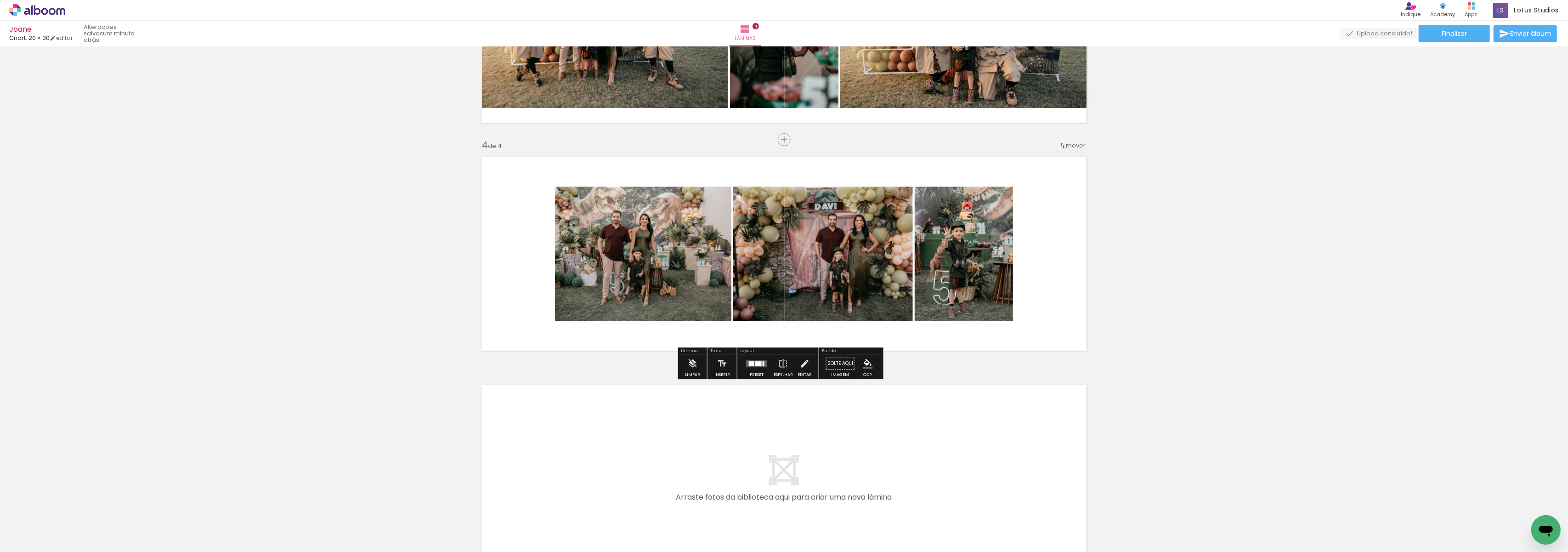
click at [750, 363] on div at bounding box center [752, 363] width 5 height 5
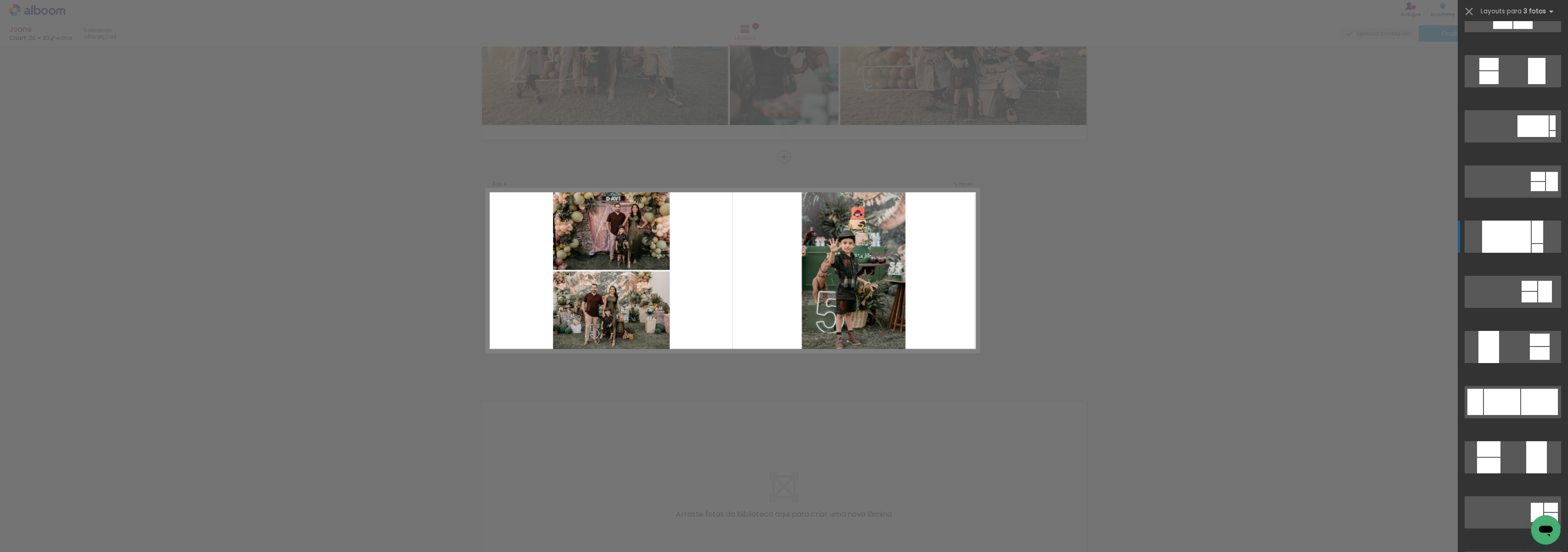
scroll to position [245, 0]
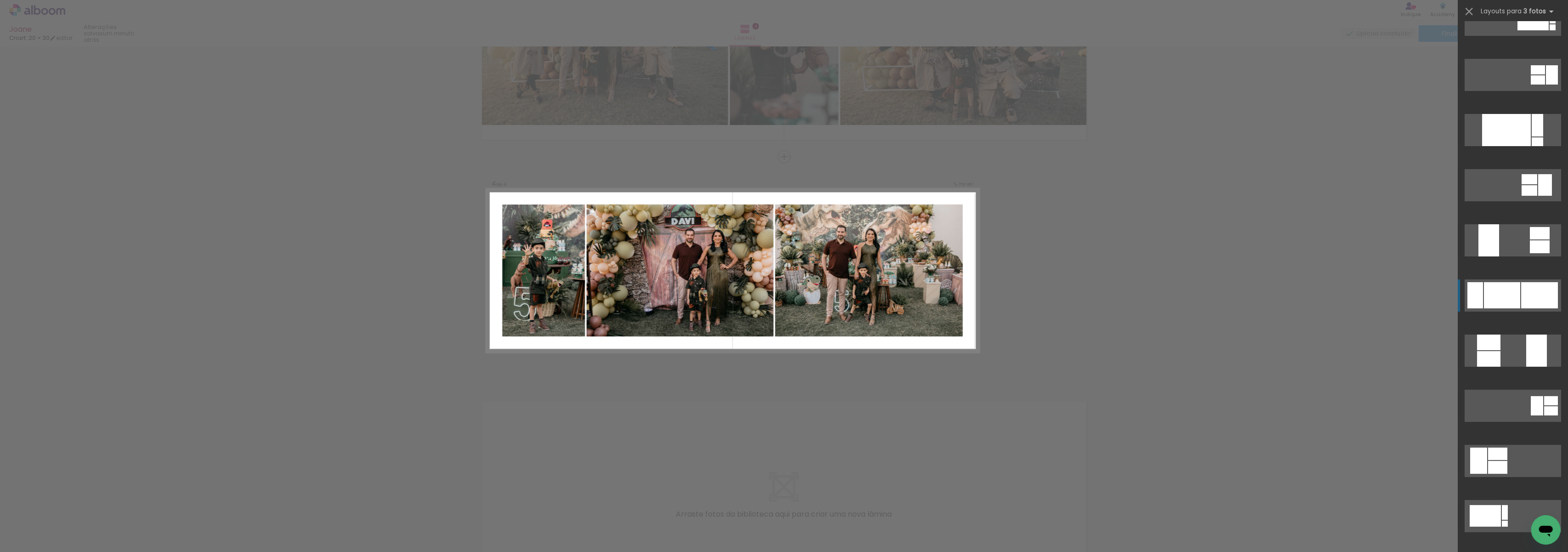
click at [1496, 290] on div at bounding box center [1502, 296] width 37 height 26
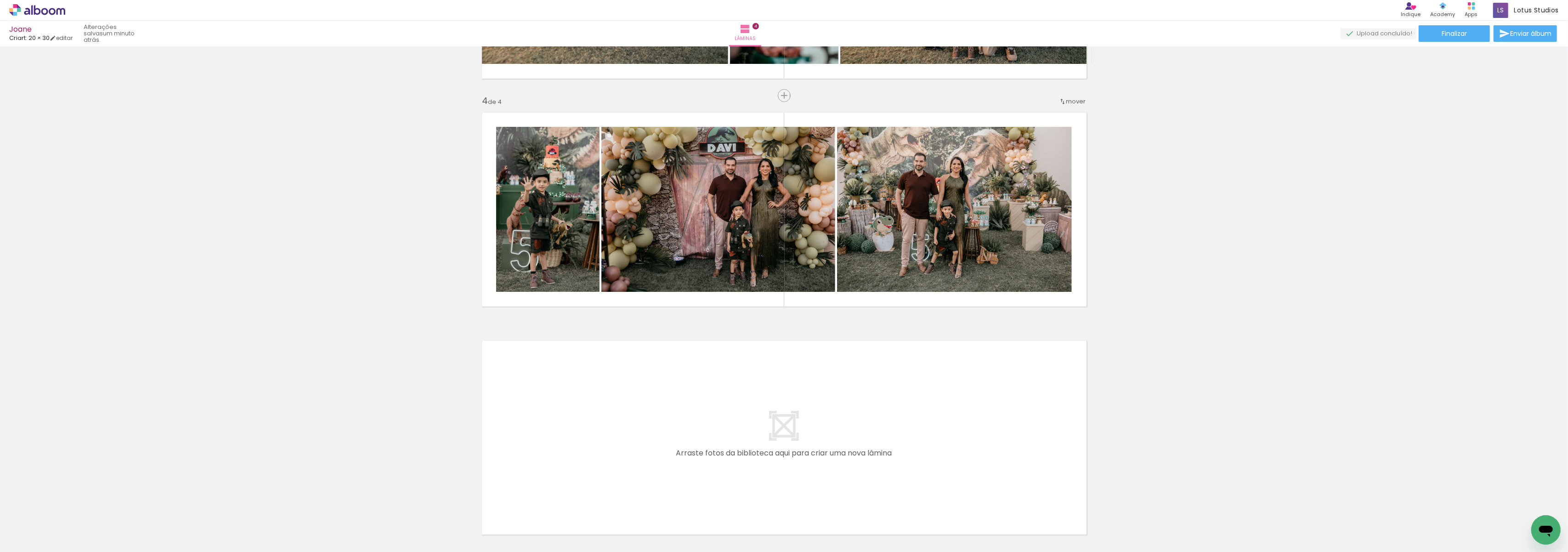
scroll to position [0, 58]
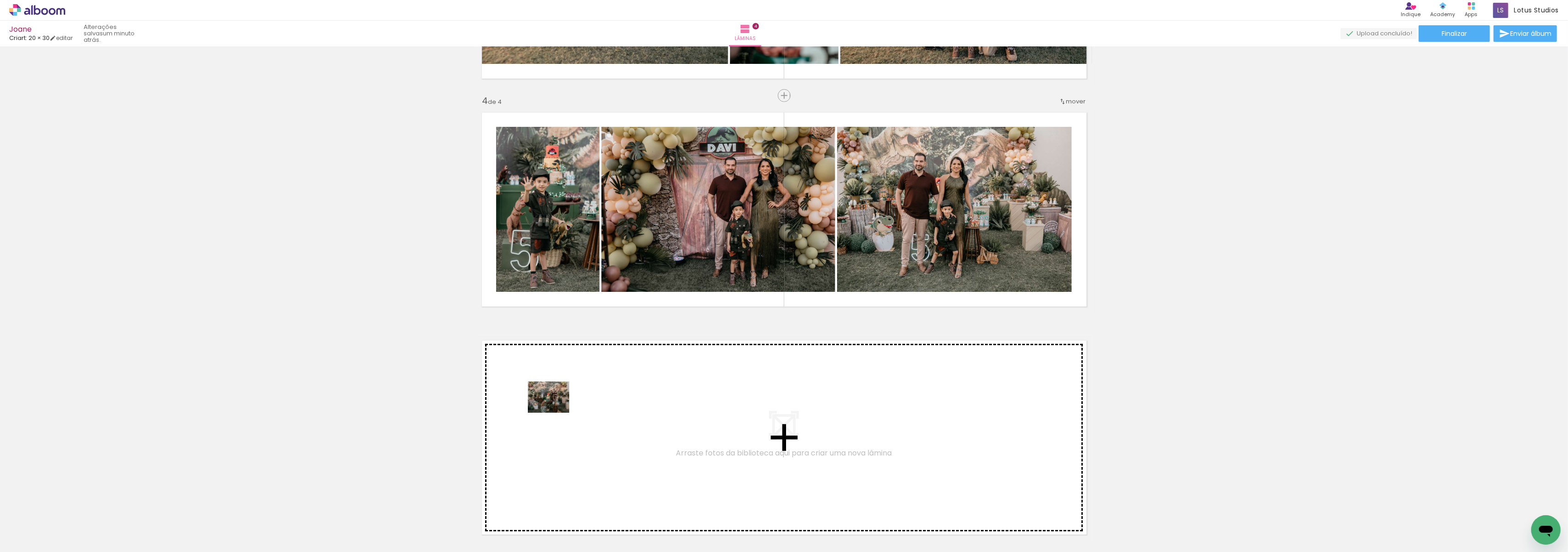
drag, startPoint x: 546, startPoint y: 534, endPoint x: 555, endPoint y: 409, distance: 125.3
click at [555, 409] on quentale-workspace at bounding box center [784, 276] width 1568 height 552
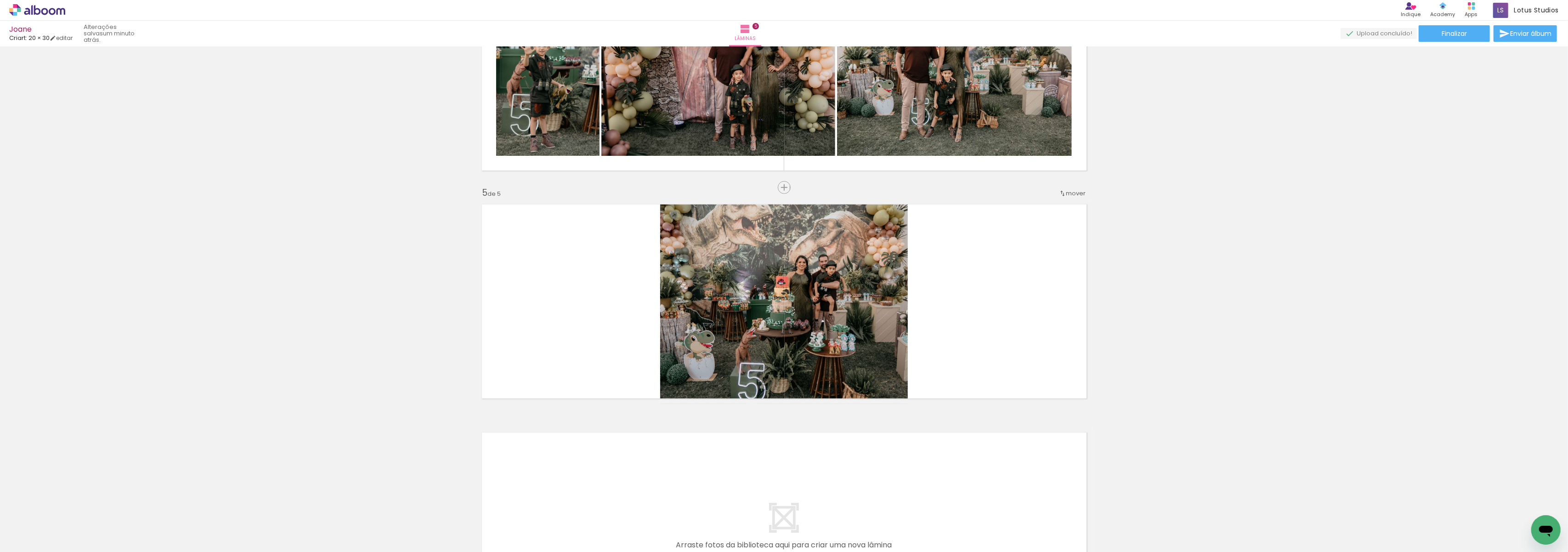
scroll to position [817, 0]
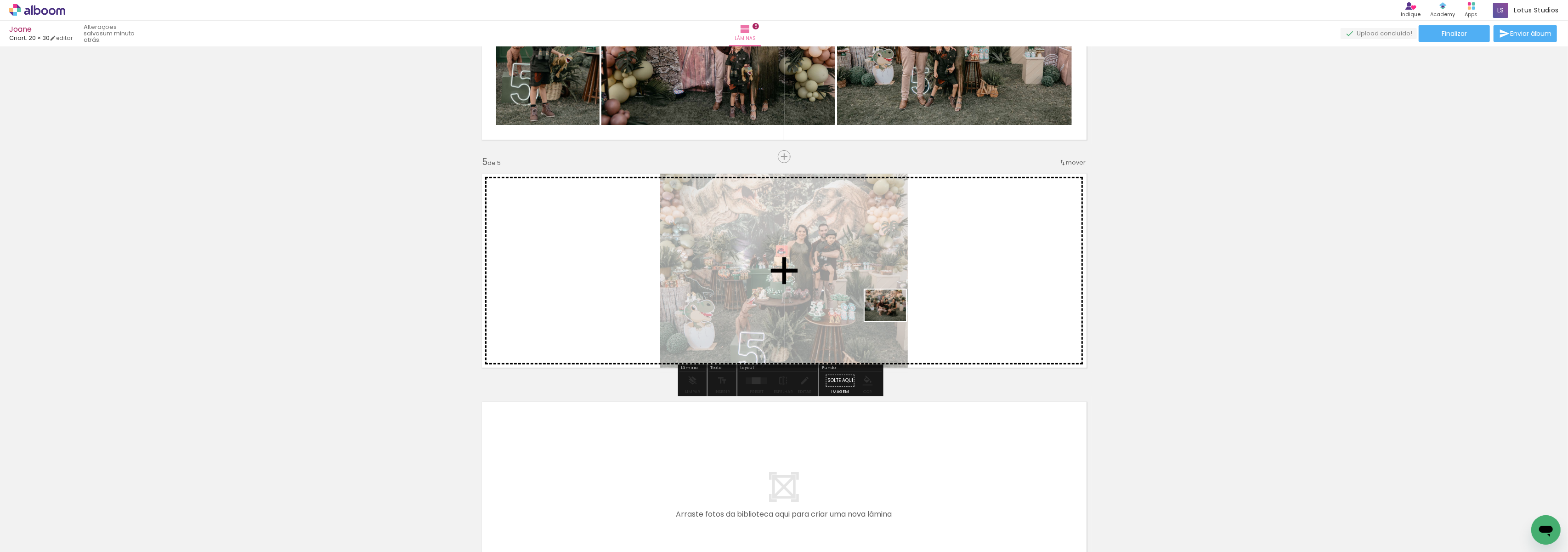
drag, startPoint x: 610, startPoint y: 525, endPoint x: 896, endPoint y: 312, distance: 356.6
click at [896, 312] on quentale-workspace at bounding box center [784, 276] width 1568 height 552
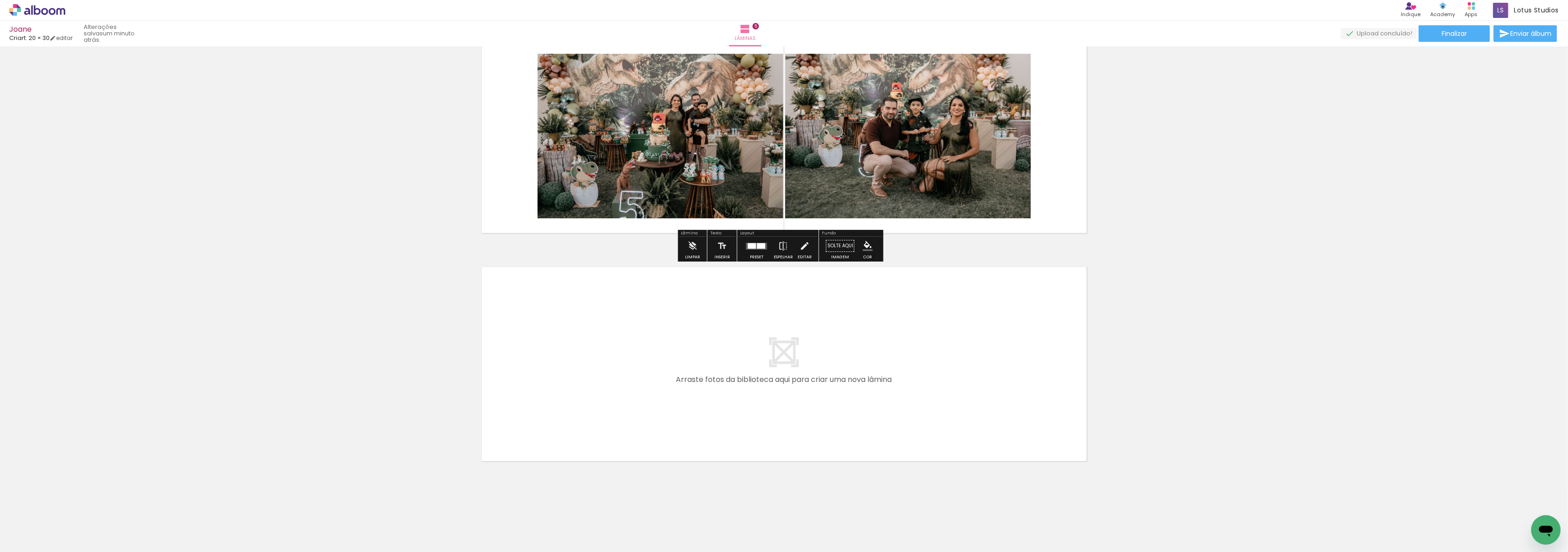
scroll to position [956, 0]
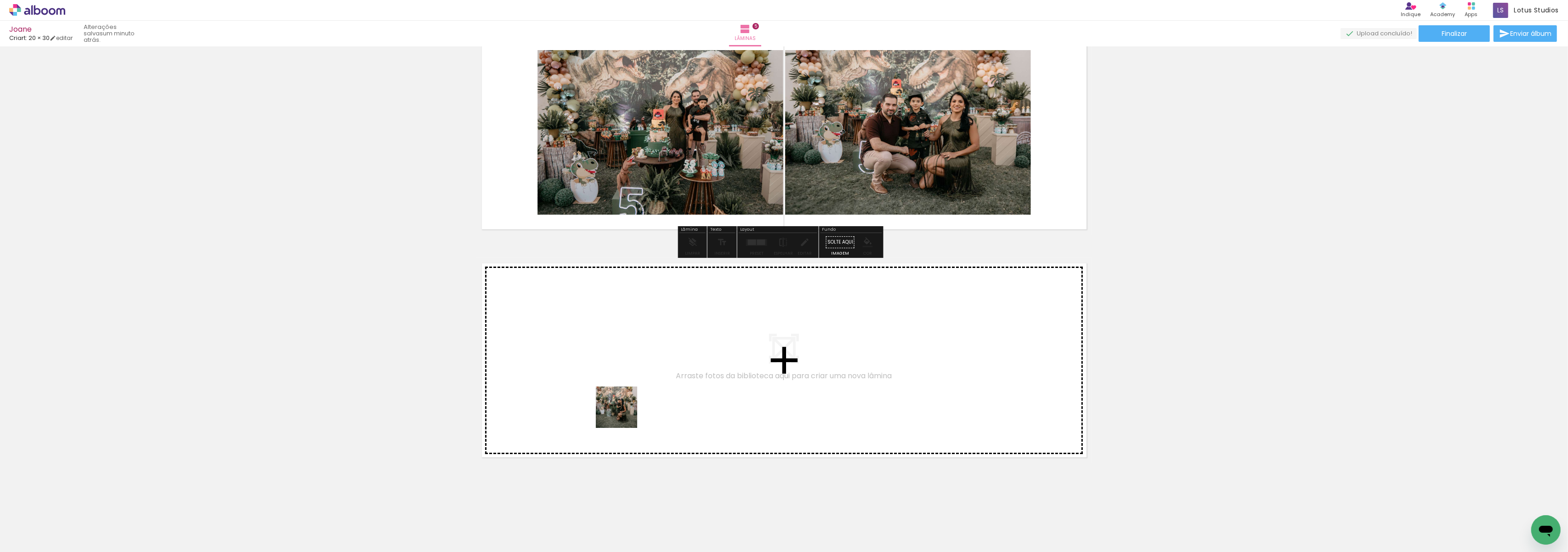
drag, startPoint x: 647, startPoint y: 530, endPoint x: 622, endPoint y: 397, distance: 135.3
click at [622, 397] on quentale-workspace at bounding box center [784, 276] width 1568 height 552
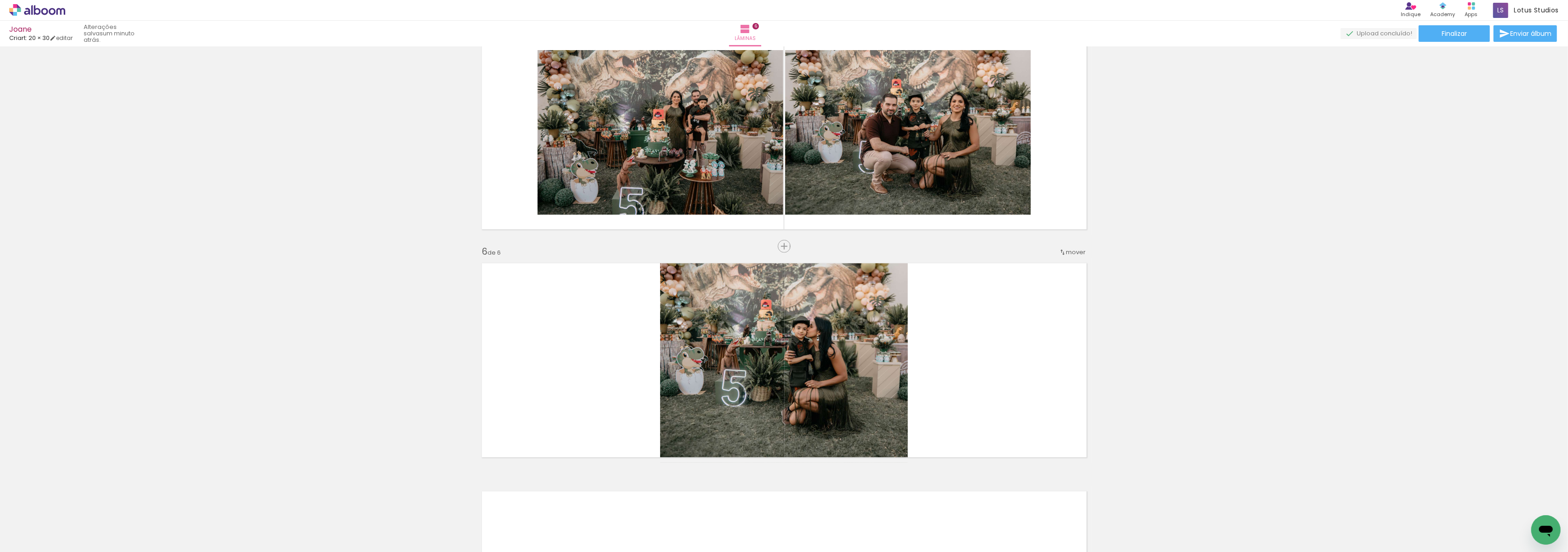
scroll to position [1045, 0]
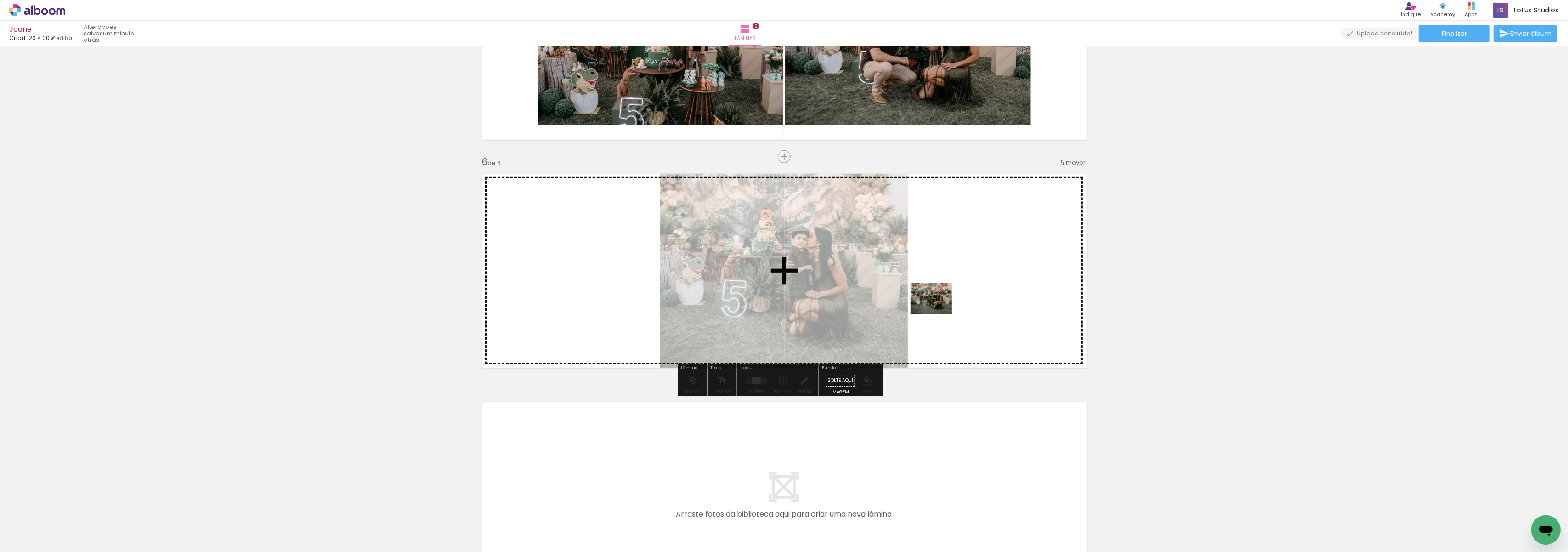
drag, startPoint x: 716, startPoint y: 527, endPoint x: 938, endPoint y: 311, distance: 309.7
click at [938, 311] on quentale-workspace at bounding box center [784, 276] width 1568 height 552
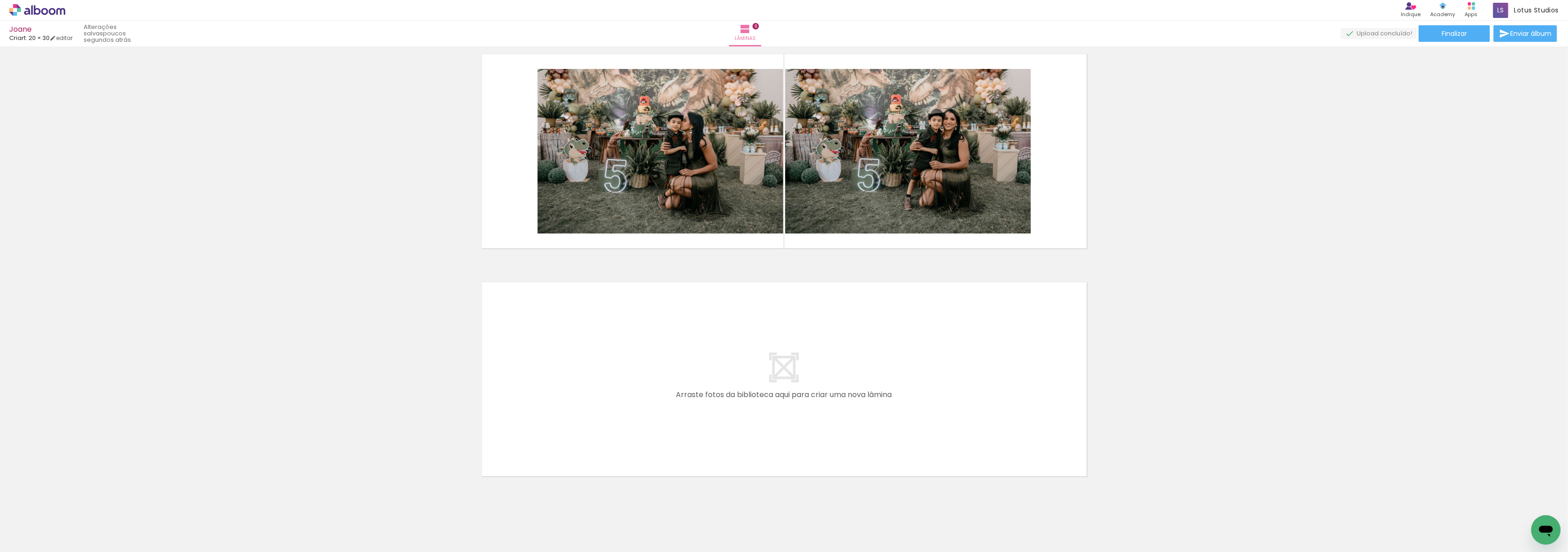
scroll to position [0, 0]
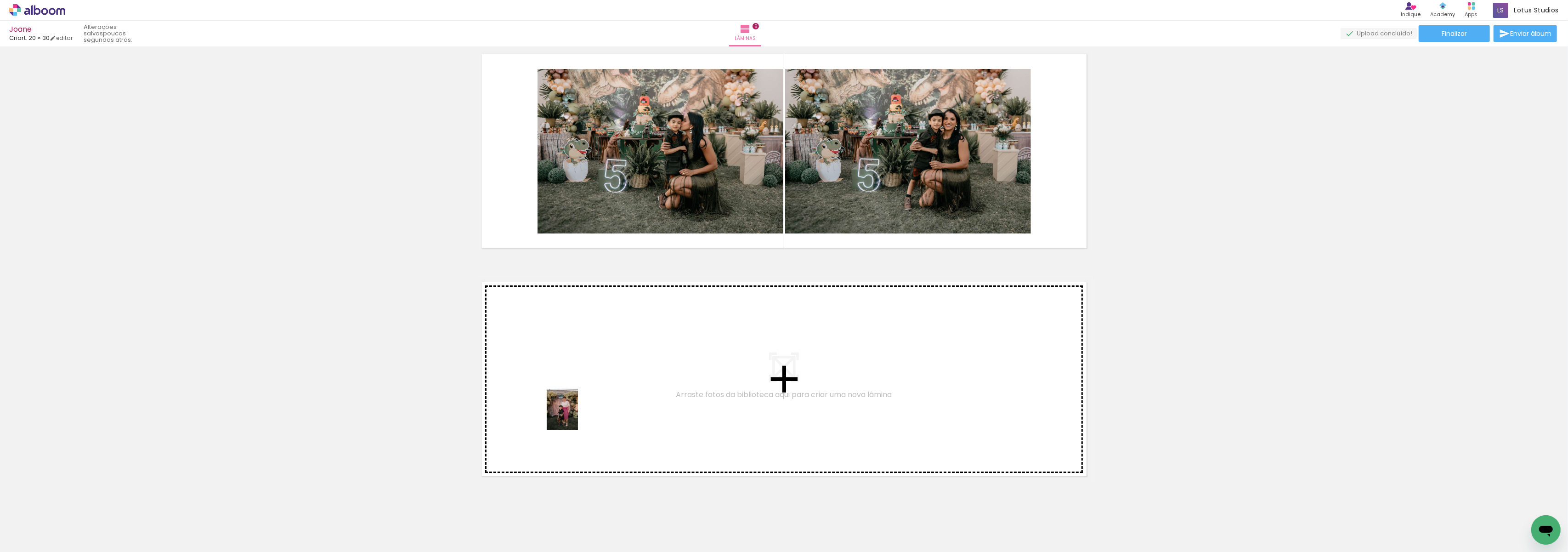
drag, startPoint x: 243, startPoint y: 542, endPoint x: 386, endPoint y: 508, distance: 147.0
click at [586, 409] on quentale-workspace at bounding box center [784, 276] width 1568 height 552
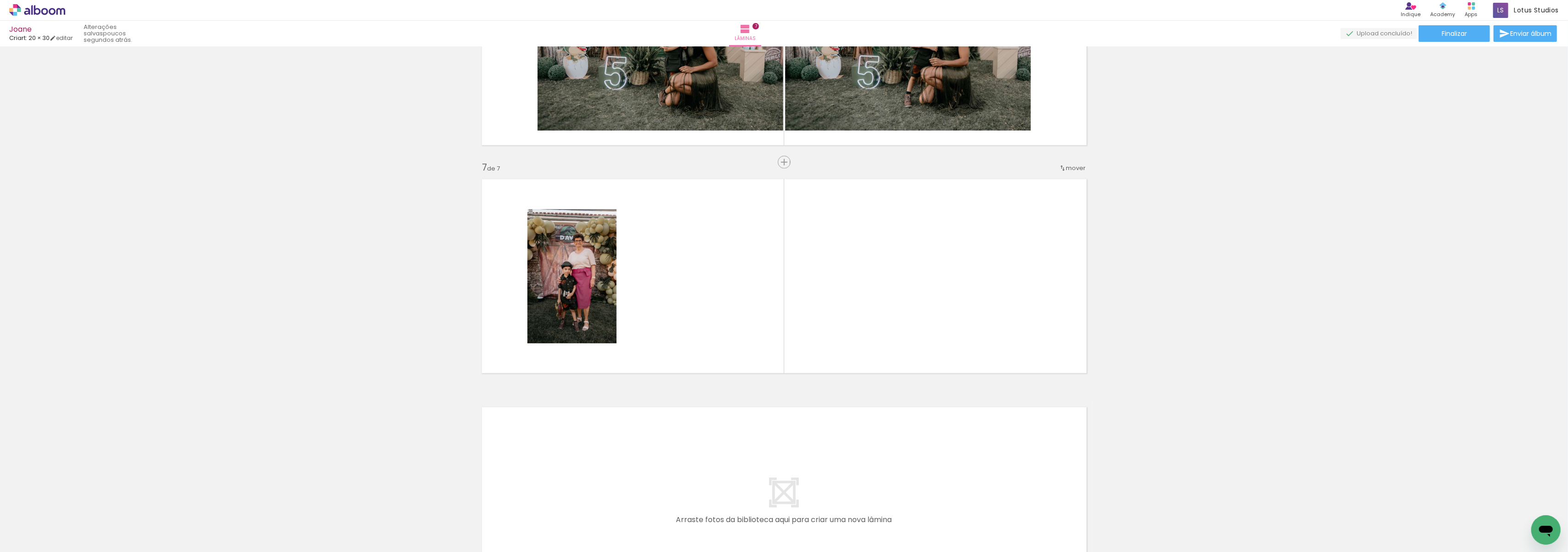
scroll to position [1274, 0]
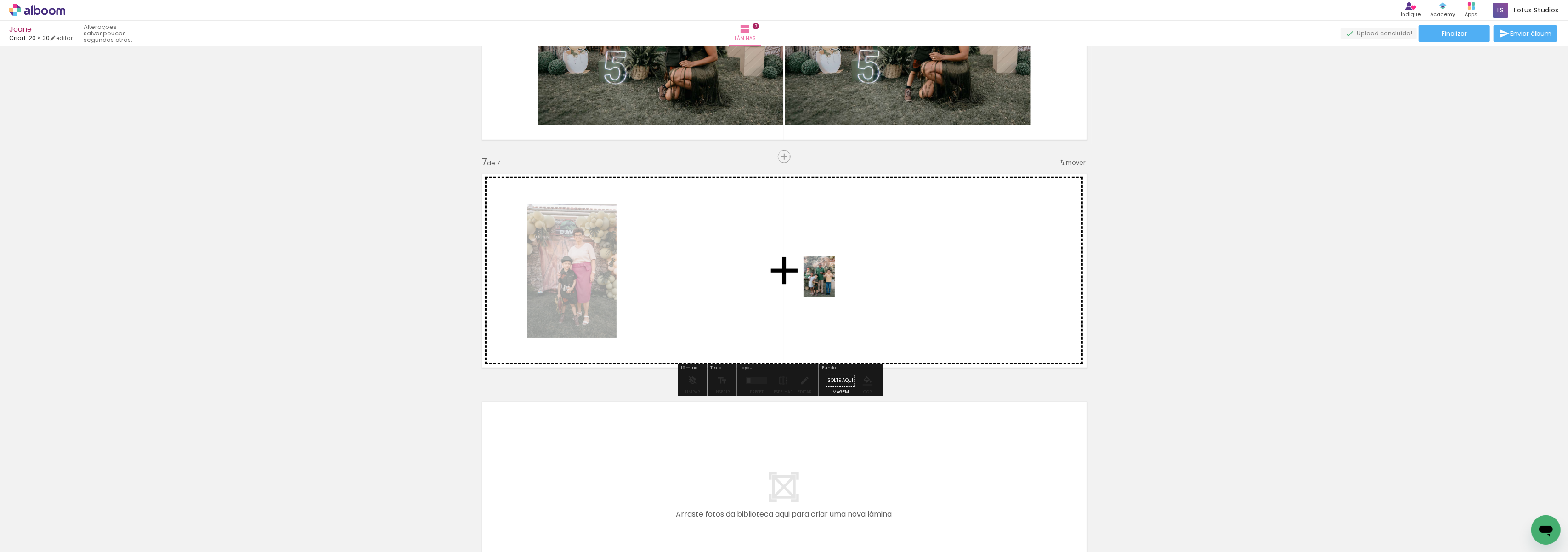
drag, startPoint x: 401, startPoint y: 529, endPoint x: 831, endPoint y: 284, distance: 494.9
click at [831, 284] on quentale-workspace at bounding box center [784, 276] width 1568 height 552
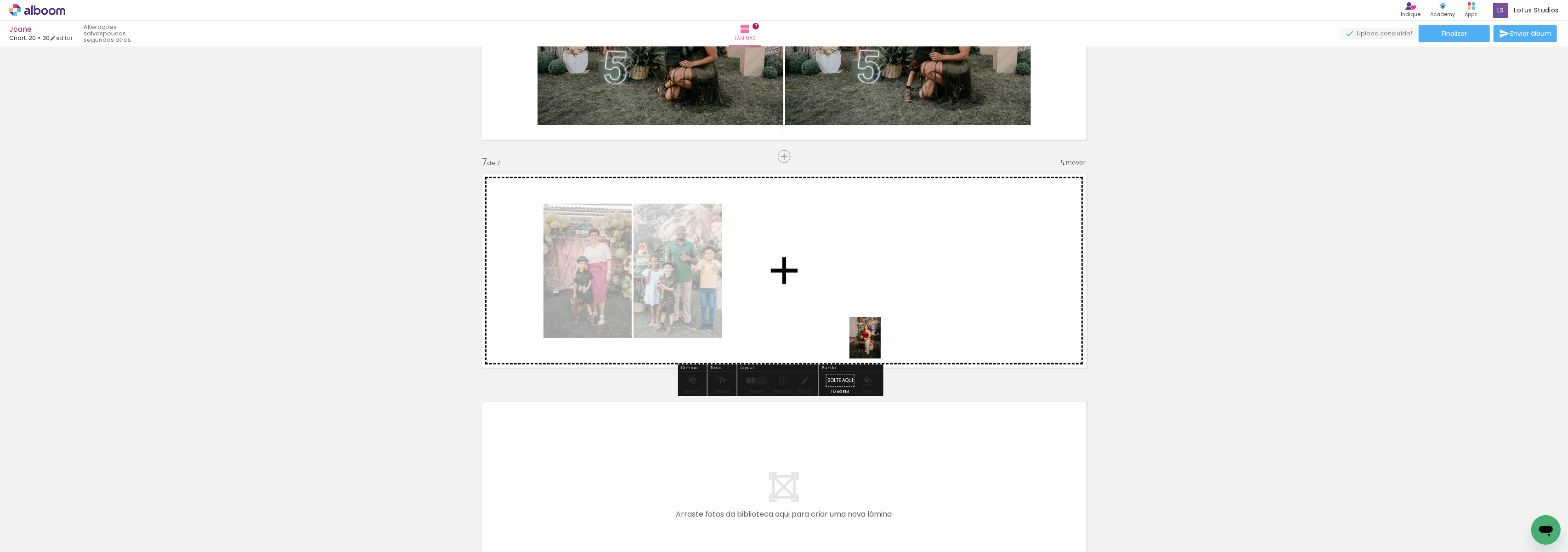
drag, startPoint x: 1022, startPoint y: 539, endPoint x: 860, endPoint y: 308, distance: 282.1
click at [860, 308] on quentale-workspace at bounding box center [784, 276] width 1568 height 552
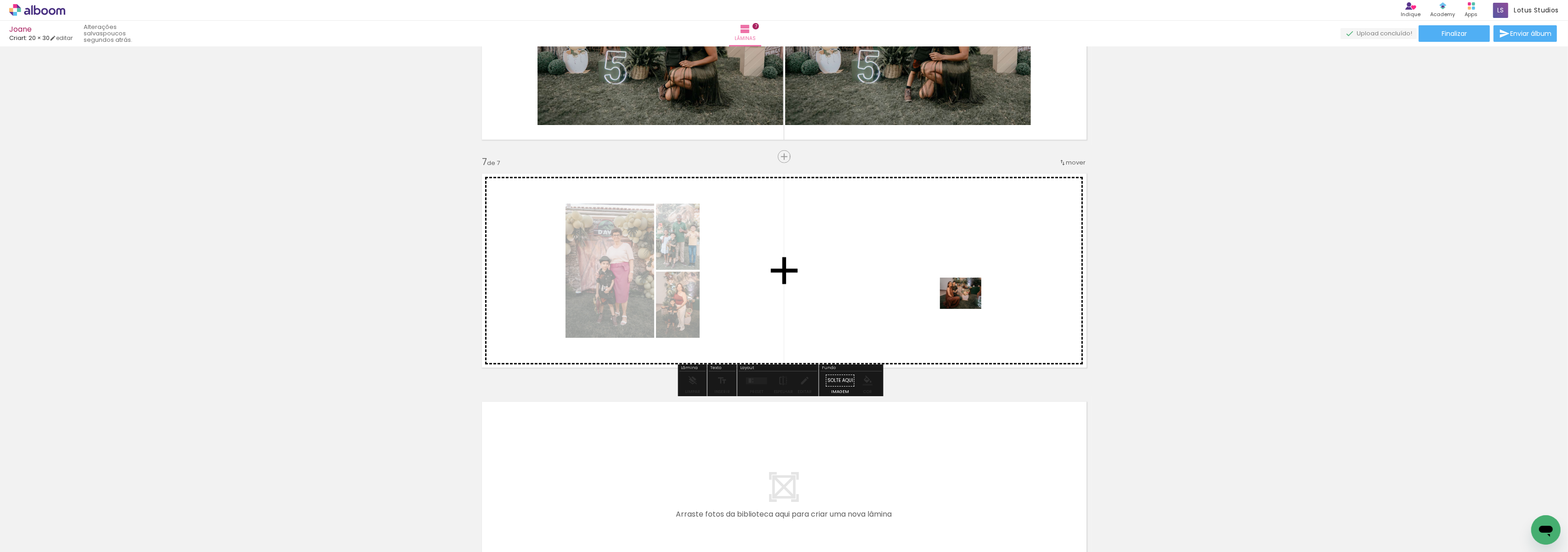
drag, startPoint x: 1065, startPoint y: 527, endPoint x: 962, endPoint y: 293, distance: 255.7
click at [962, 293] on quentale-workspace at bounding box center [784, 276] width 1568 height 552
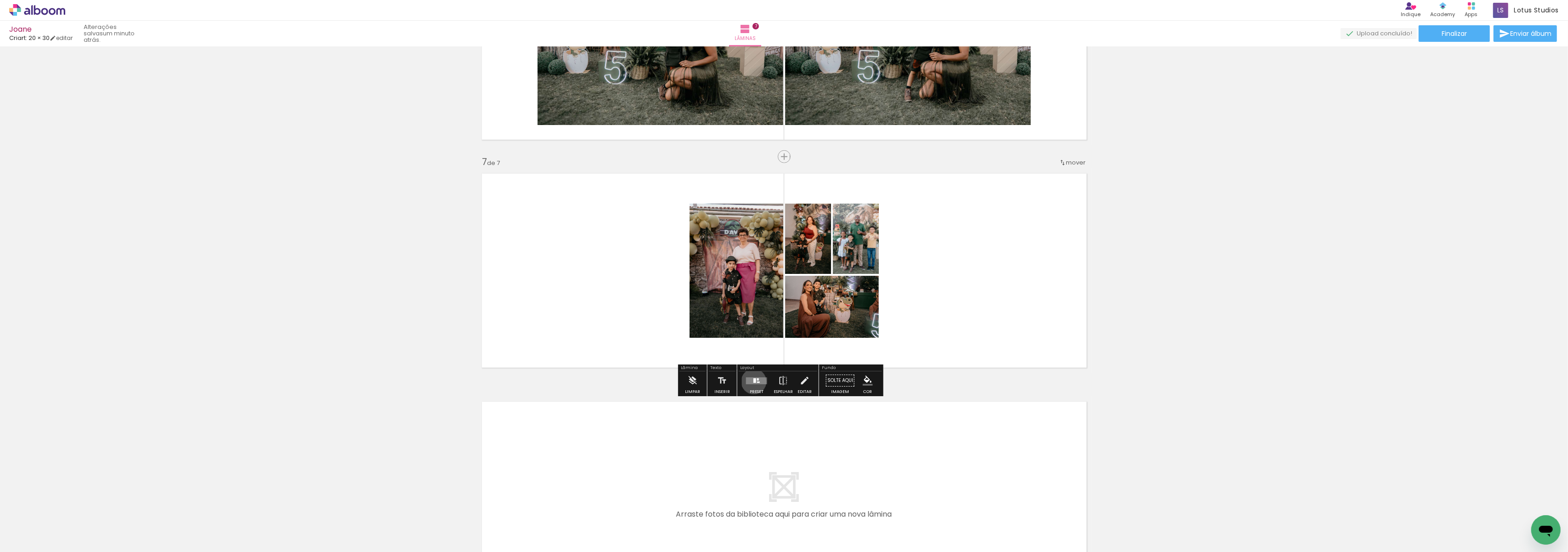
drag, startPoint x: 752, startPoint y: 382, endPoint x: 773, endPoint y: 382, distance: 21.0
click at [754, 382] on div at bounding box center [755, 380] width 3 height 5
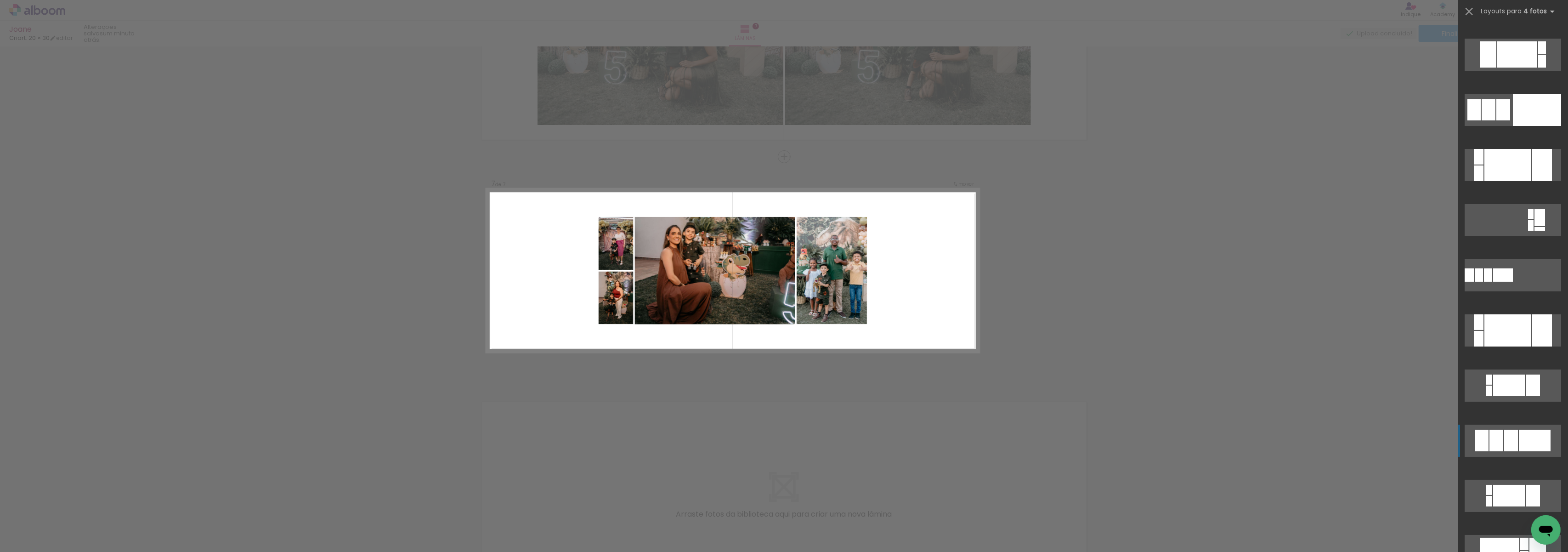
scroll to position [61, 0]
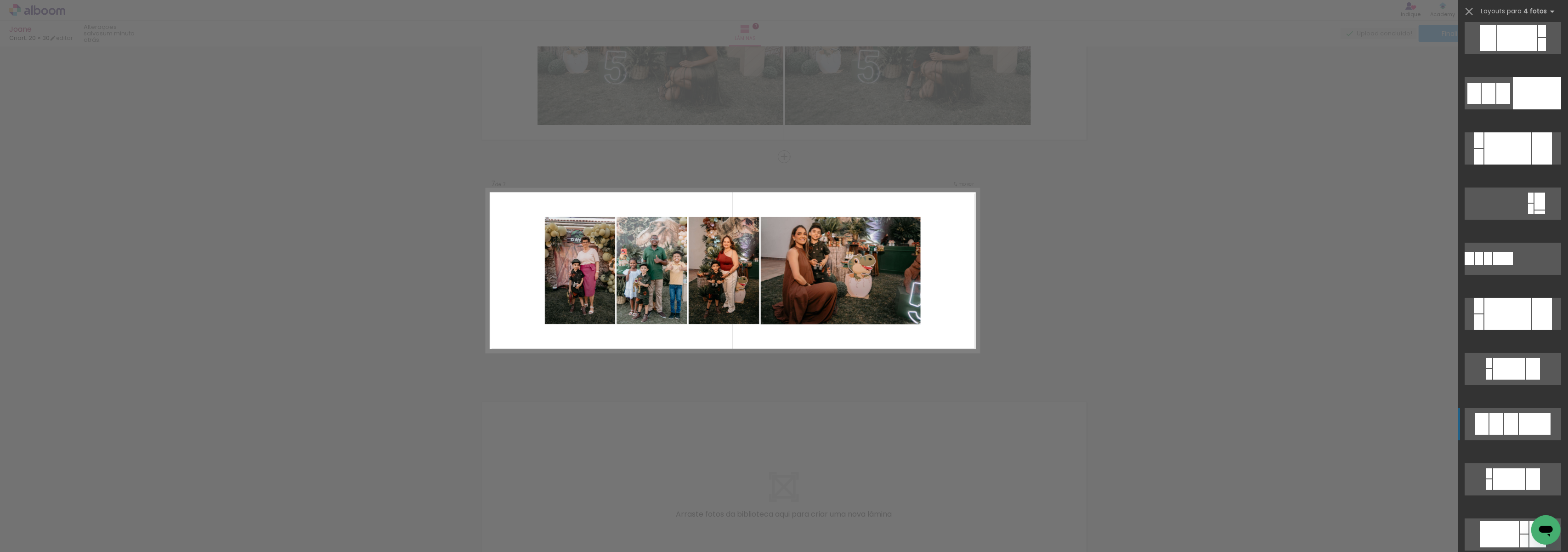
click at [1507, 422] on div at bounding box center [1511, 424] width 14 height 22
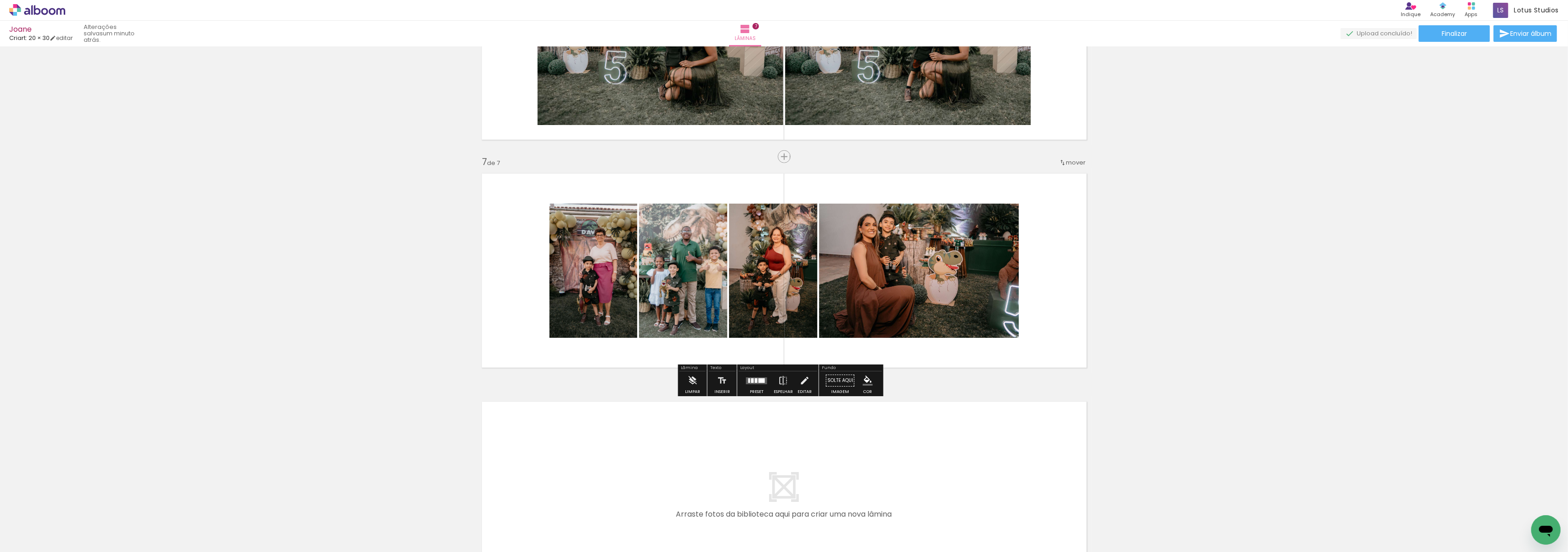
click at [1079, 363] on quentale-layouter at bounding box center [784, 271] width 615 height 205
click at [763, 385] on div at bounding box center [757, 380] width 25 height 18
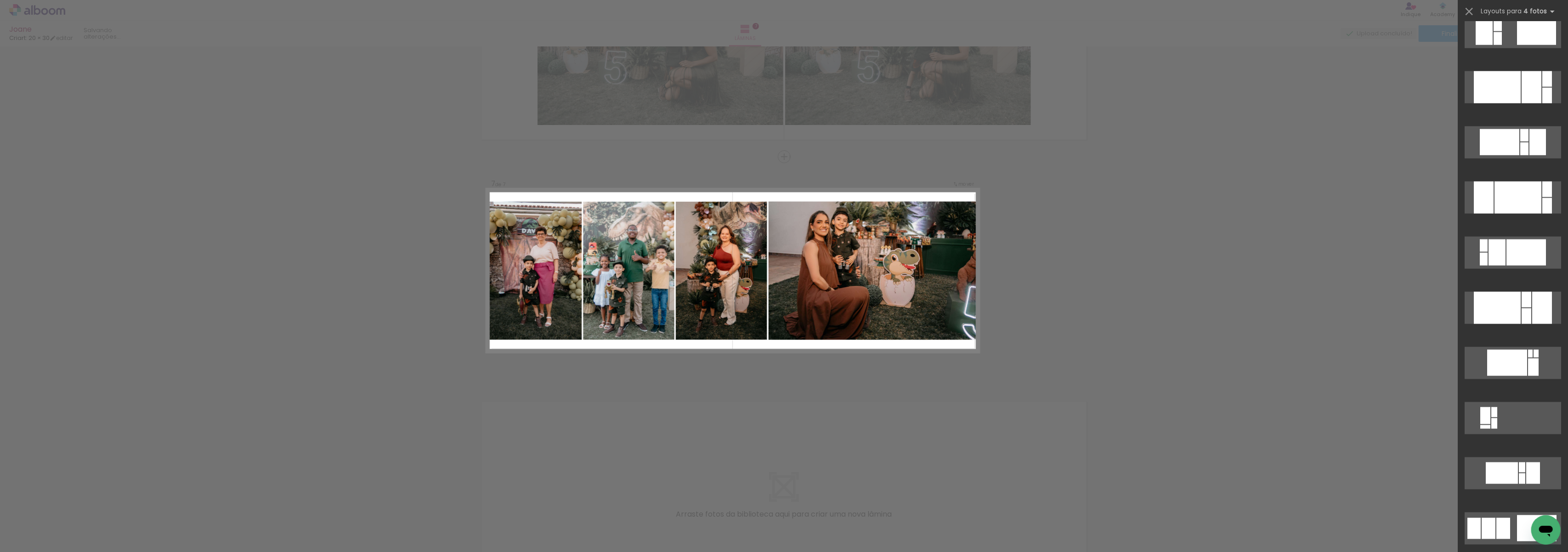
scroll to position [2097, 0]
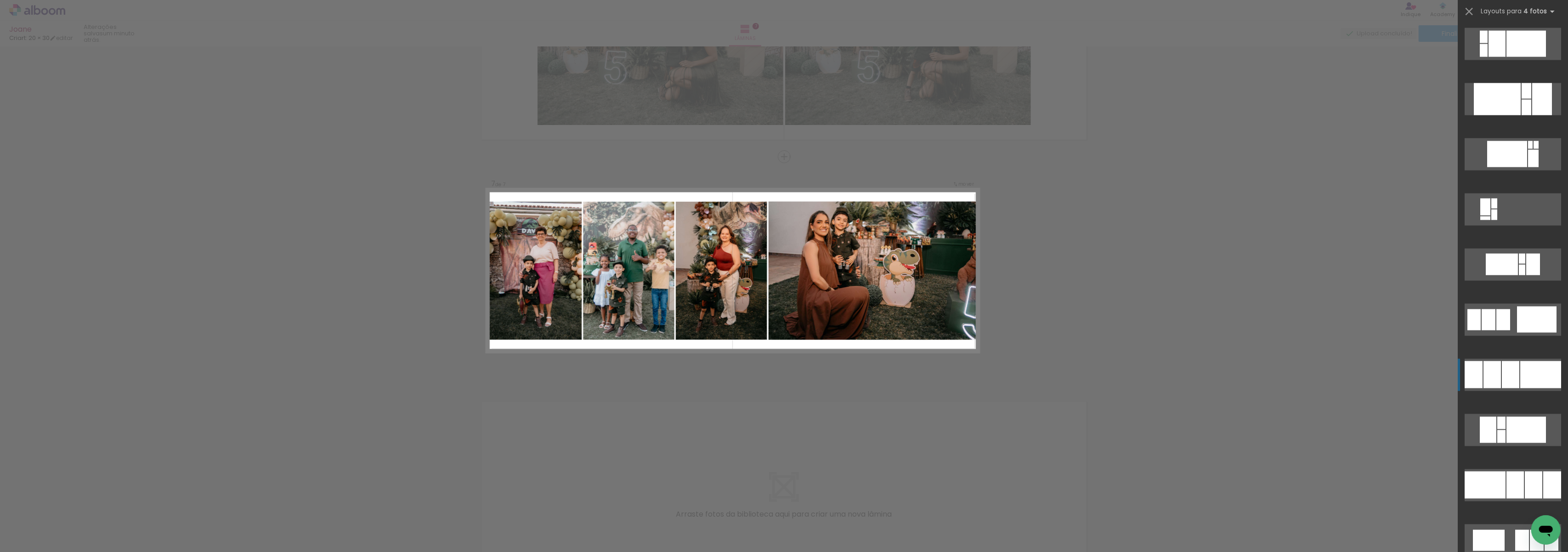
click at [1502, 366] on div at bounding box center [1511, 375] width 18 height 27
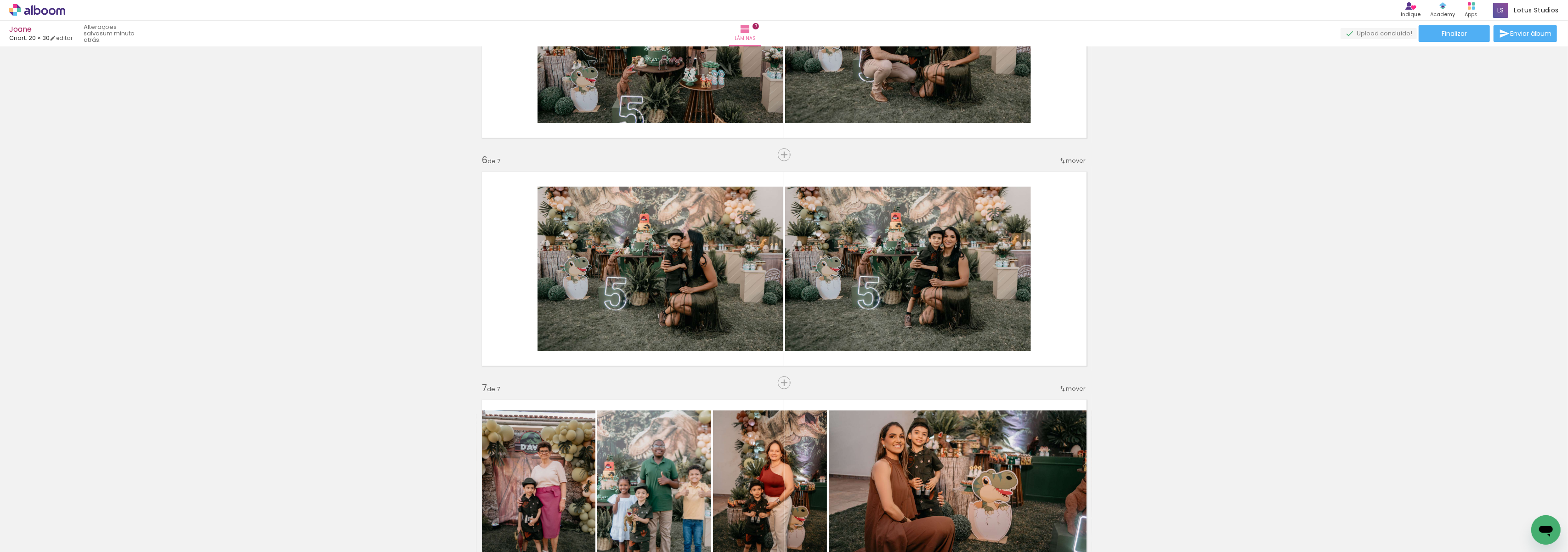
scroll to position [1028, 0]
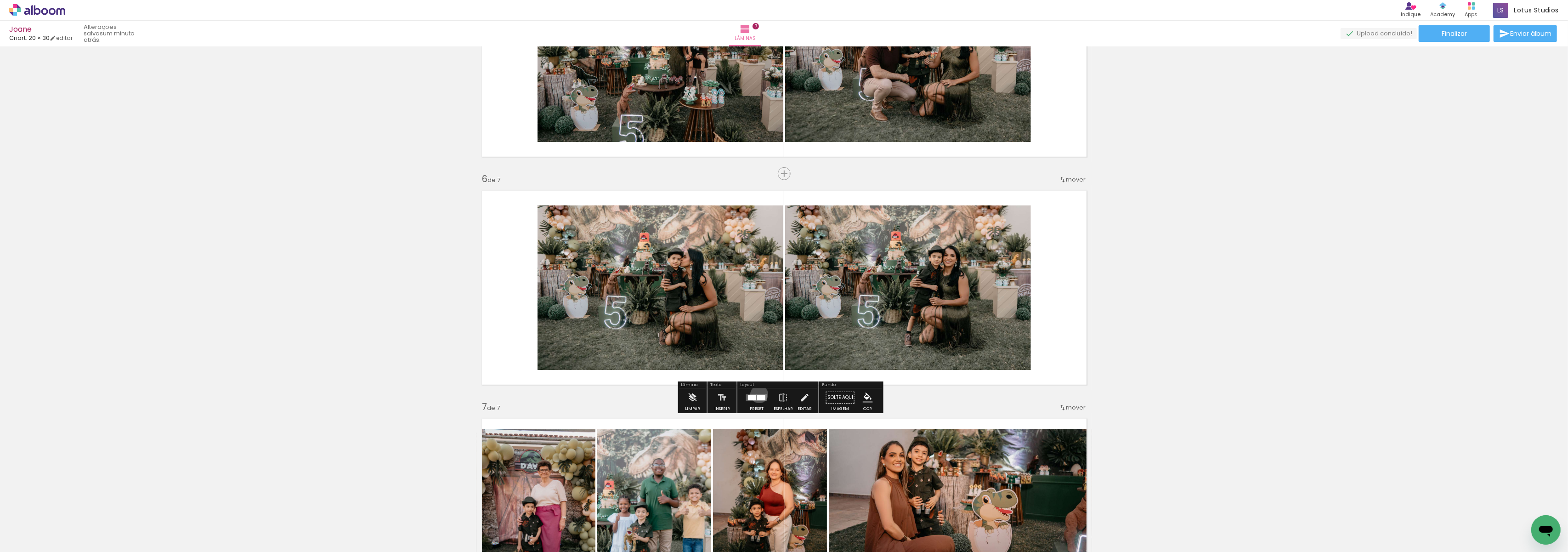
drag, startPoint x: 757, startPoint y: 395, endPoint x: 815, endPoint y: 382, distance: 59.4
click at [757, 395] on div at bounding box center [761, 397] width 8 height 5
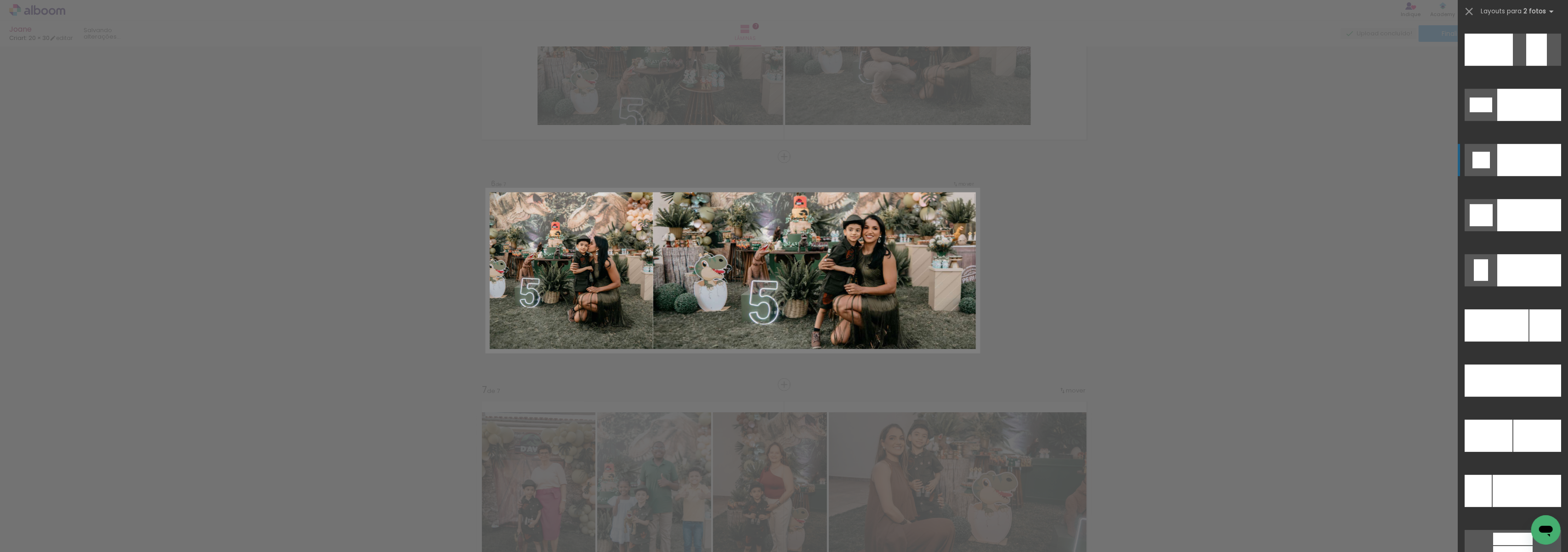
scroll to position [3924, 0]
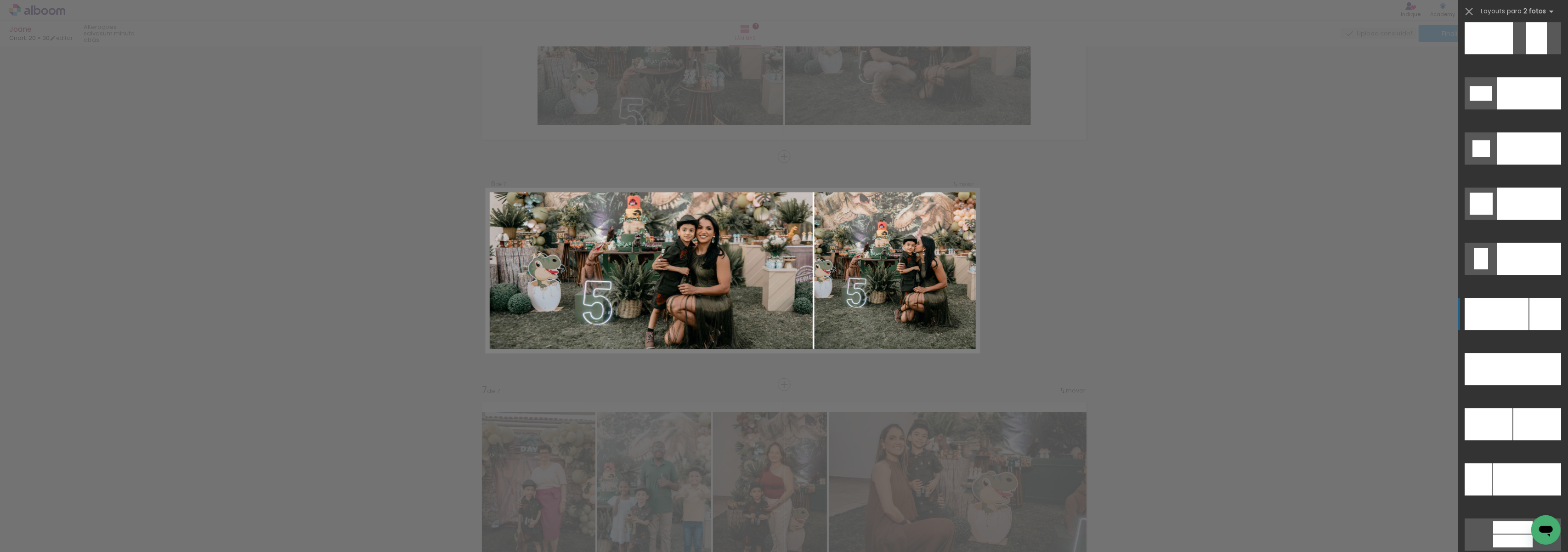
click at [1515, 324] on div at bounding box center [1497, 314] width 64 height 32
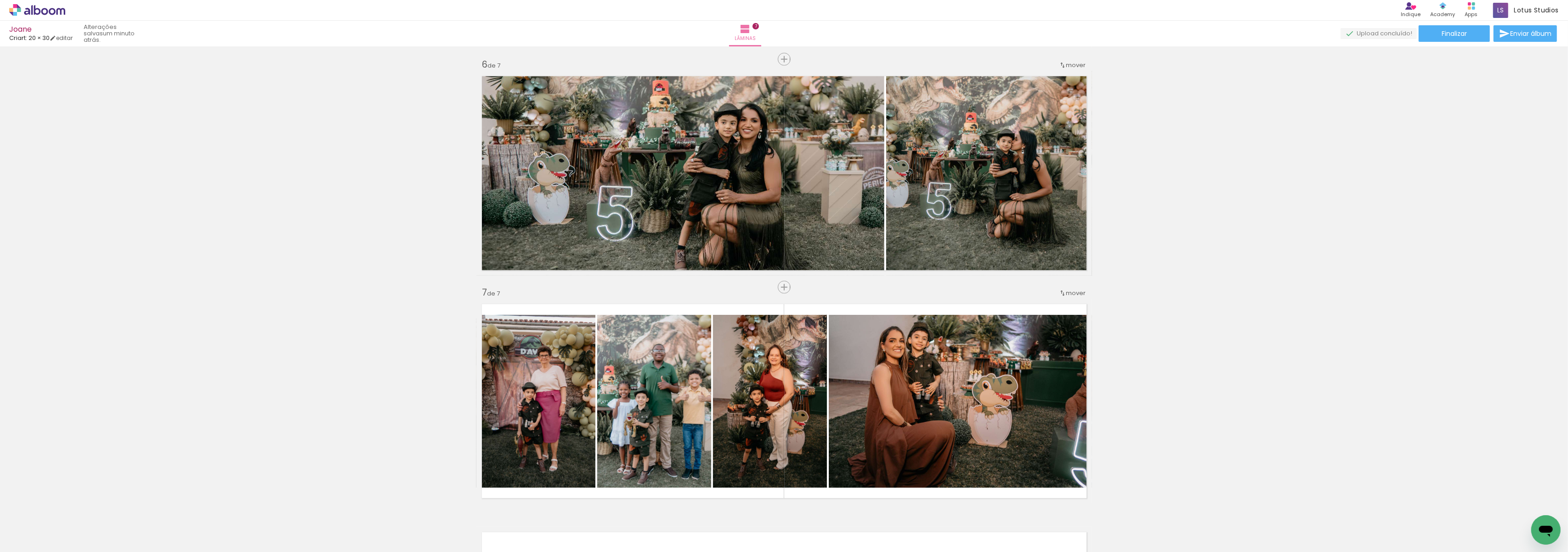
scroll to position [1168, 0]
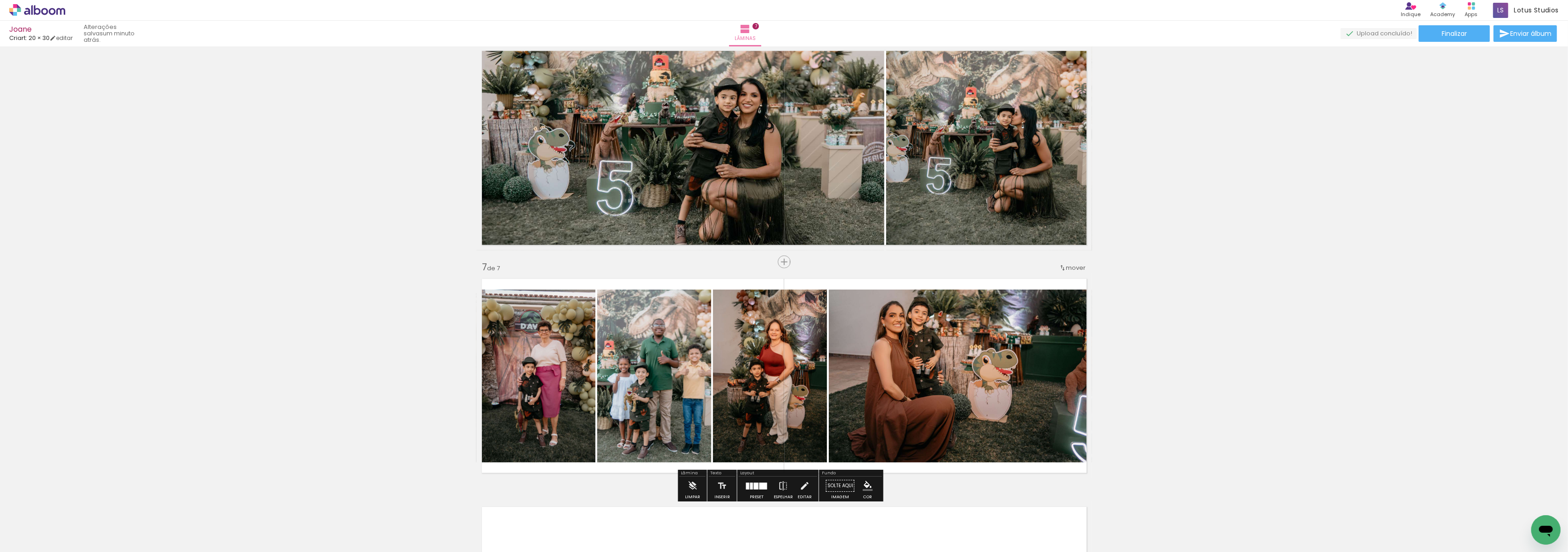
click at [757, 490] on div at bounding box center [757, 486] width 25 height 18
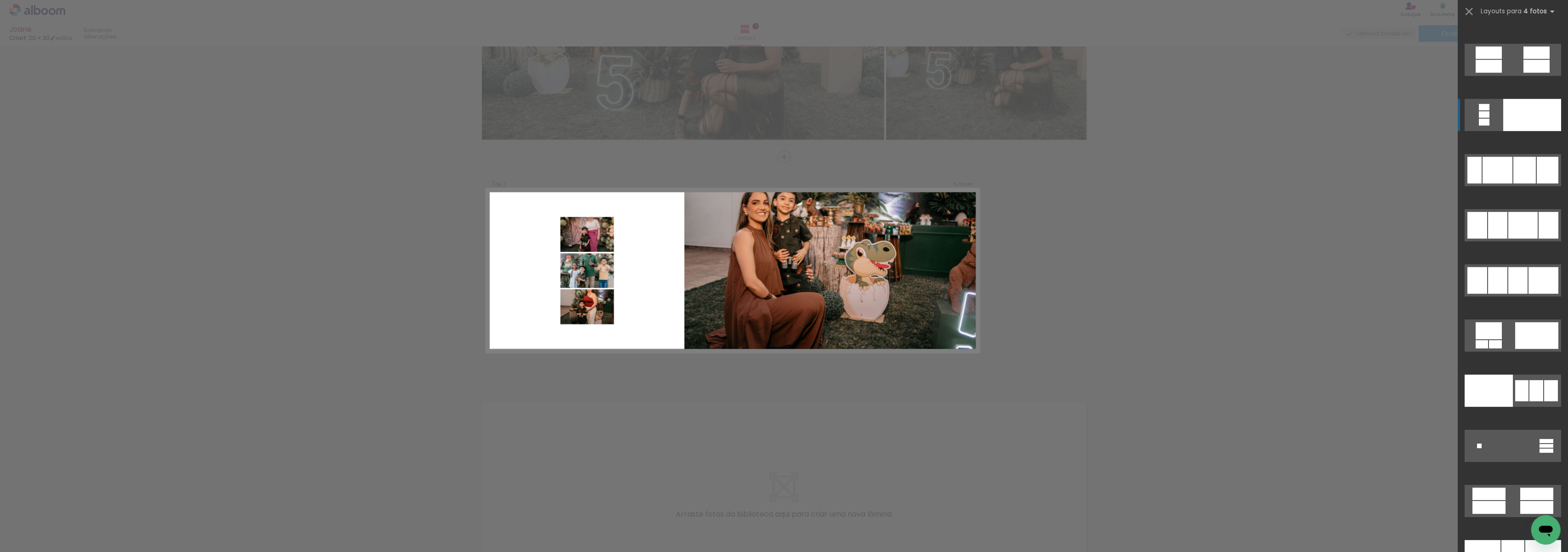
scroll to position [18028, 0]
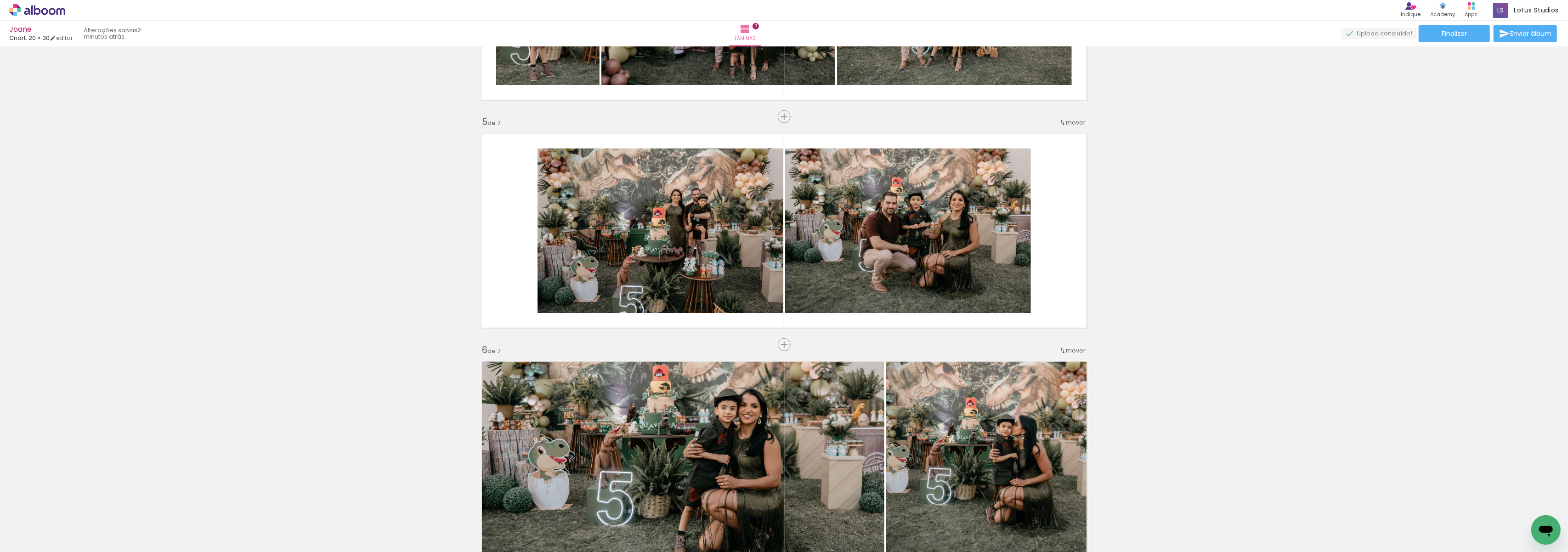
scroll to position [844, 0]
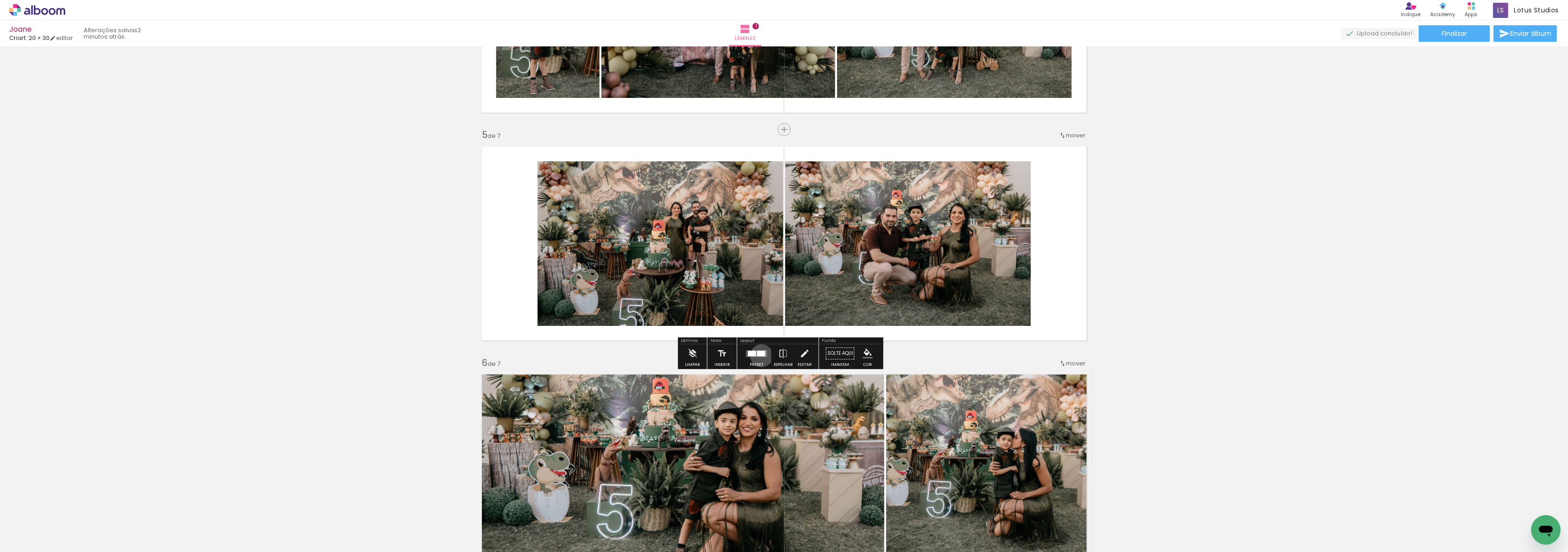
click at [760, 356] on div at bounding box center [761, 354] width 8 height 5
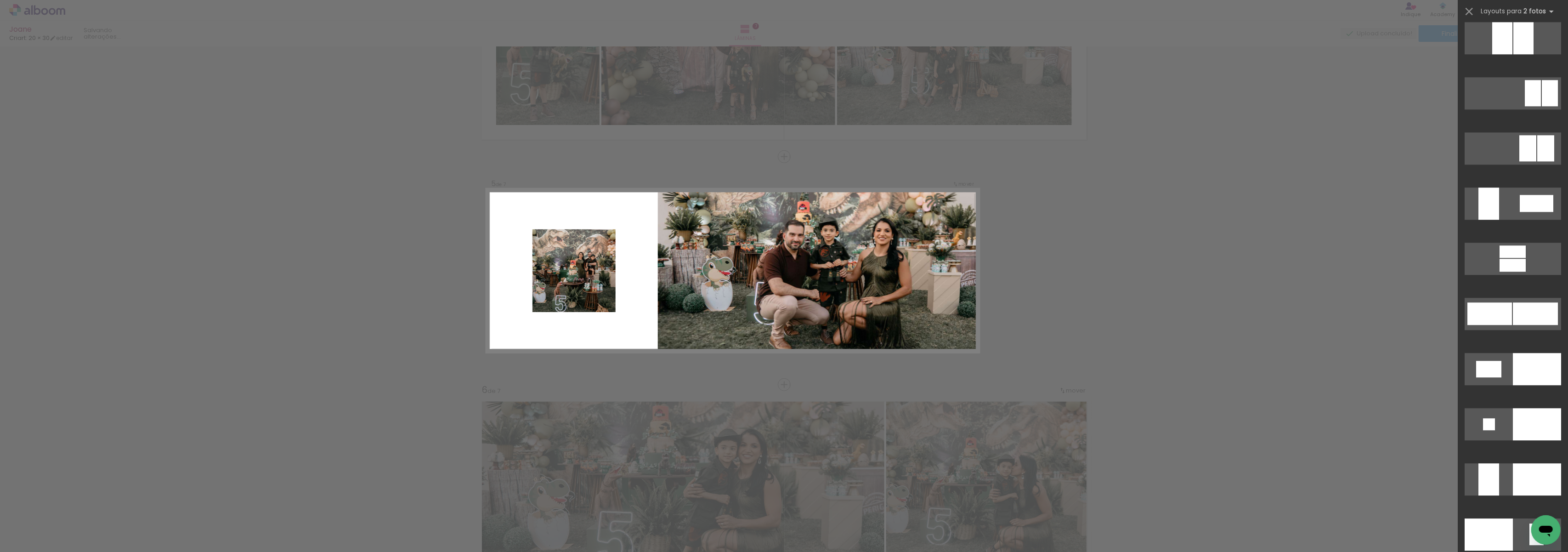
scroll to position [3863, 0]
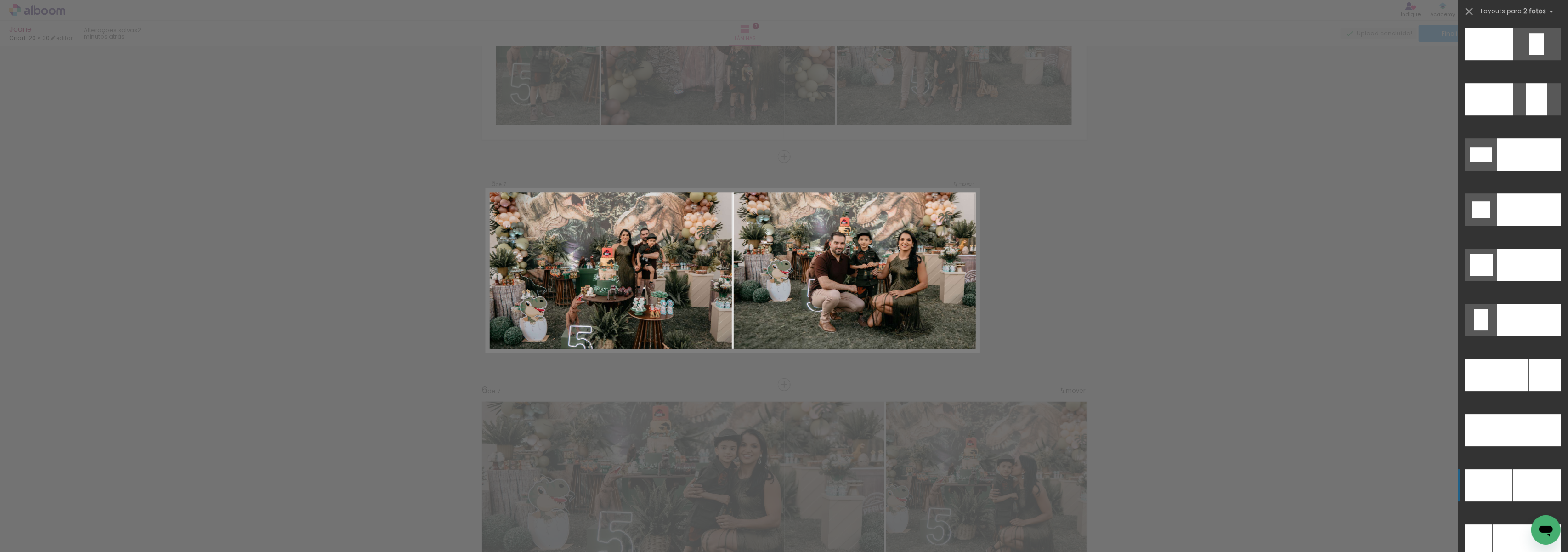
click at [1499, 471] on div at bounding box center [1488, 485] width 48 height 32
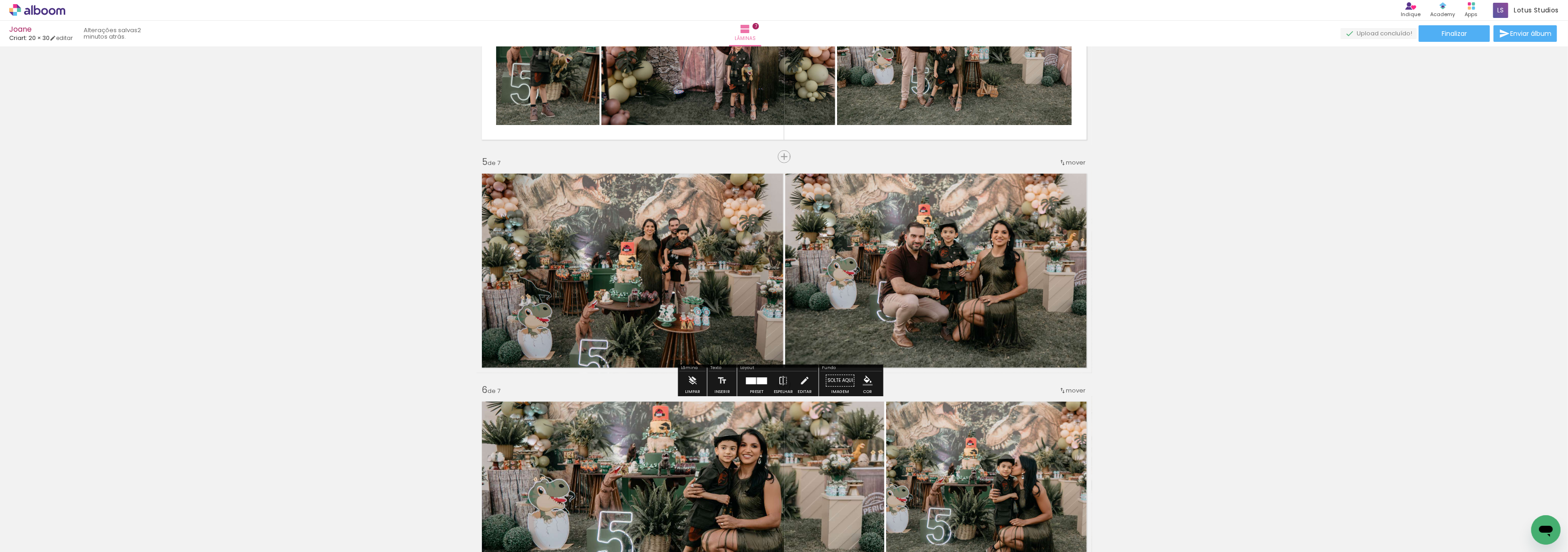
click at [1378, 293] on div "Inserir lâmina 1 de 7 Inserir lâmina 2 de 7 Inserir lâmina 3 de 7 Inserir lâmin…" at bounding box center [784, 145] width 1568 height 1825
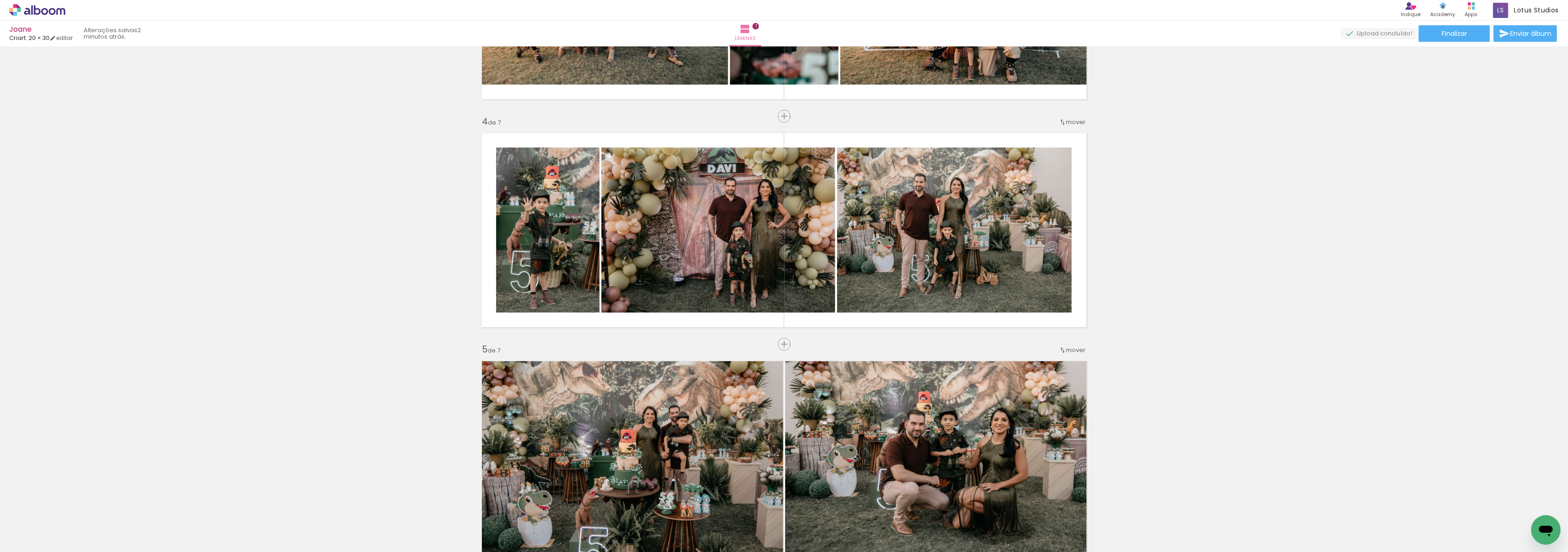
scroll to position [633, 0]
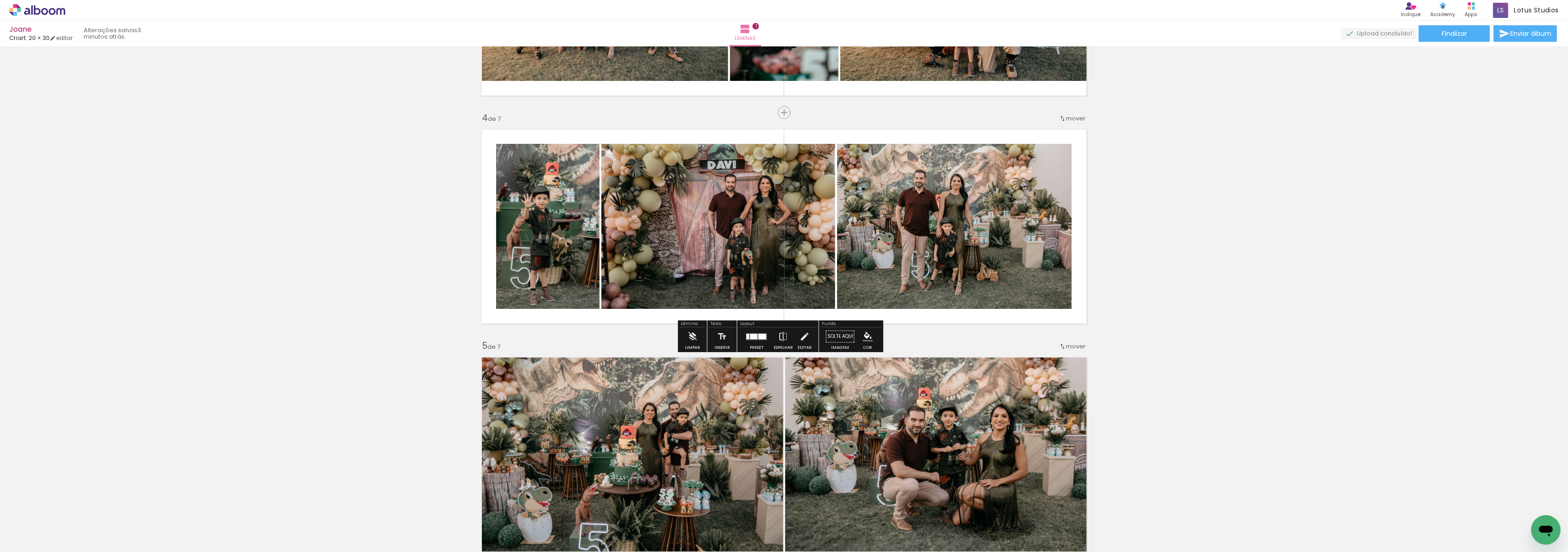
click at [756, 334] on quentale-layouter at bounding box center [757, 337] width 21 height 7
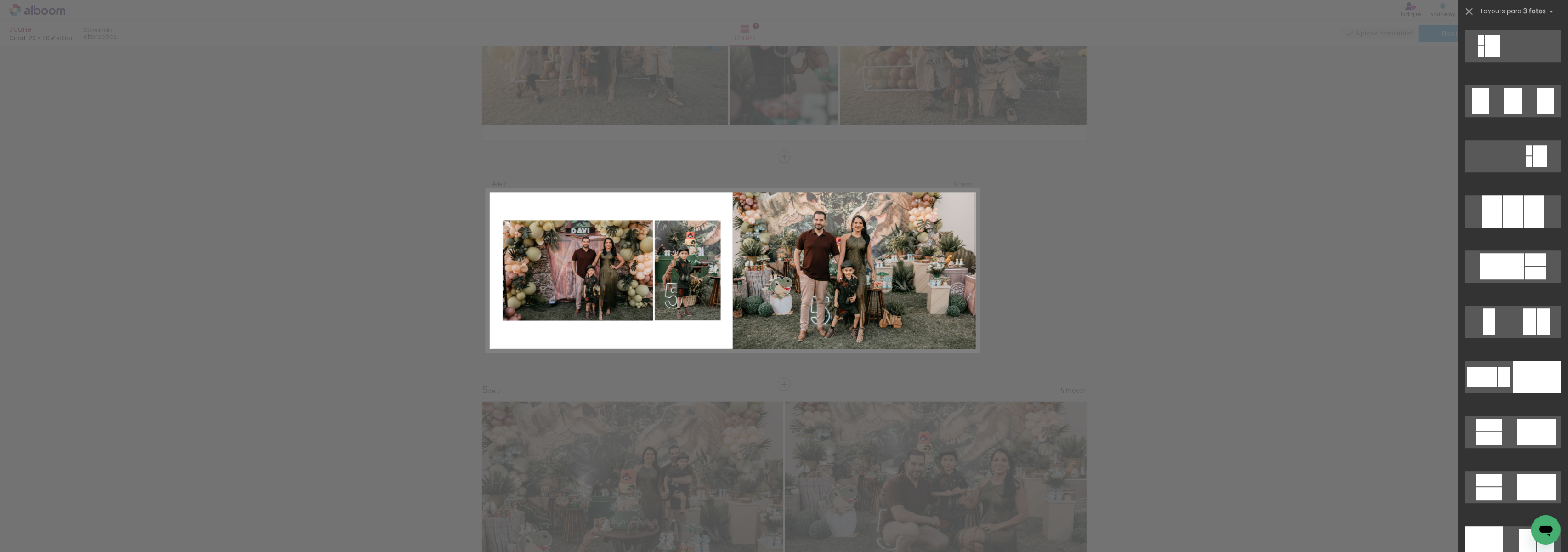
scroll to position [8529, 0]
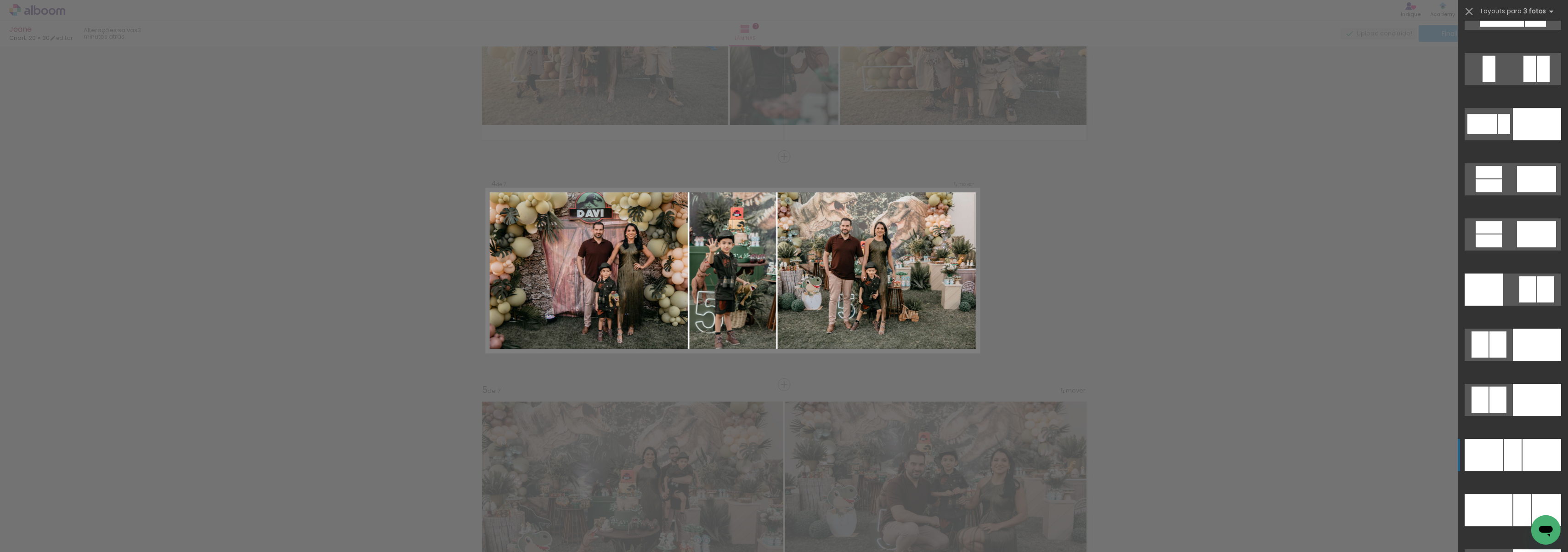
click at [1478, 449] on div at bounding box center [1484, 455] width 38 height 32
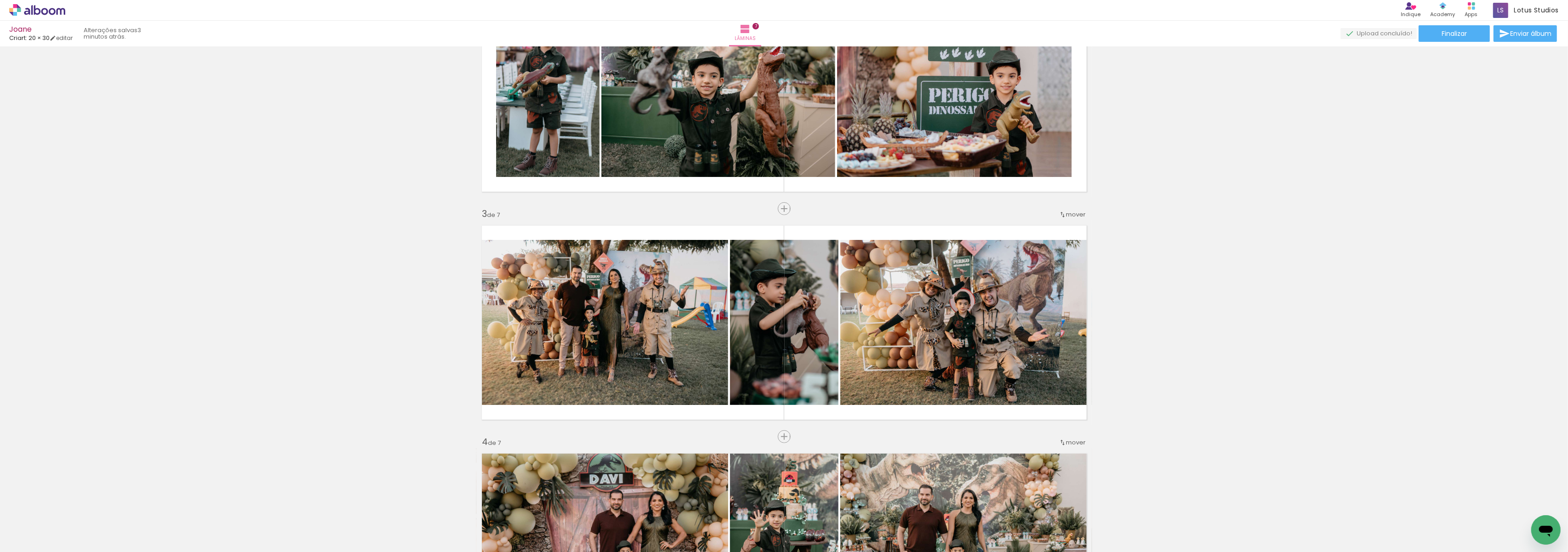
scroll to position [306, 0]
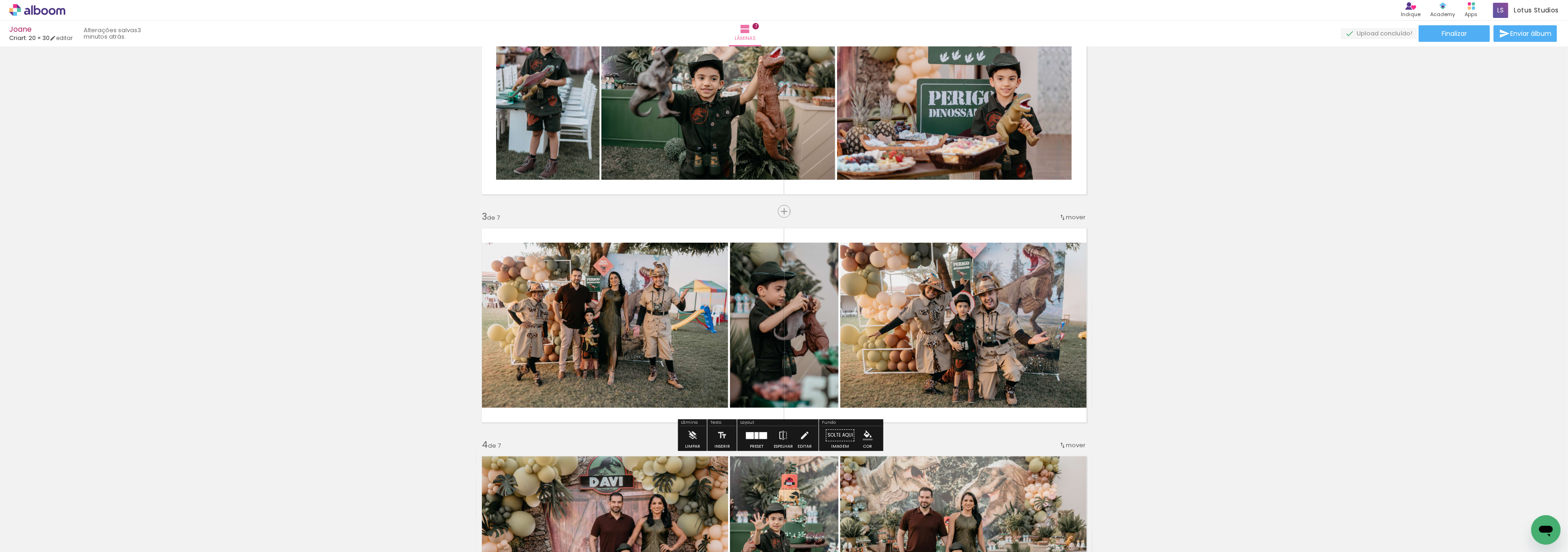
click at [761, 436] on div at bounding box center [763, 435] width 8 height 7
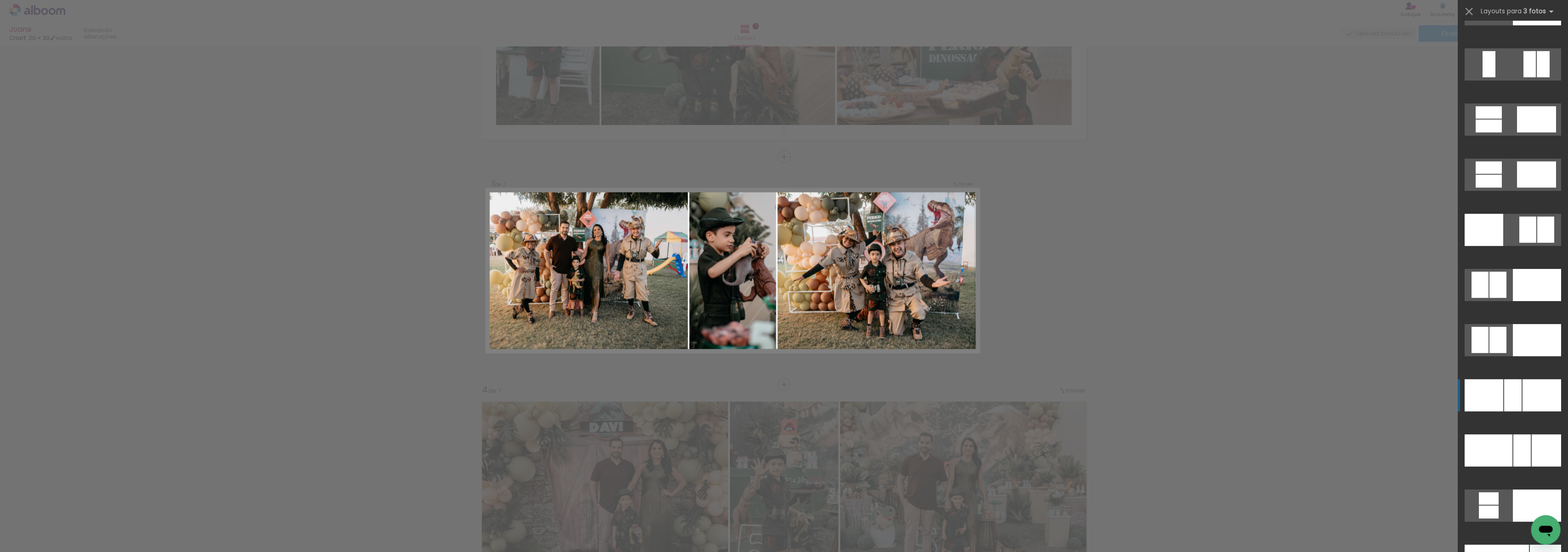
scroll to position [8574, 0]
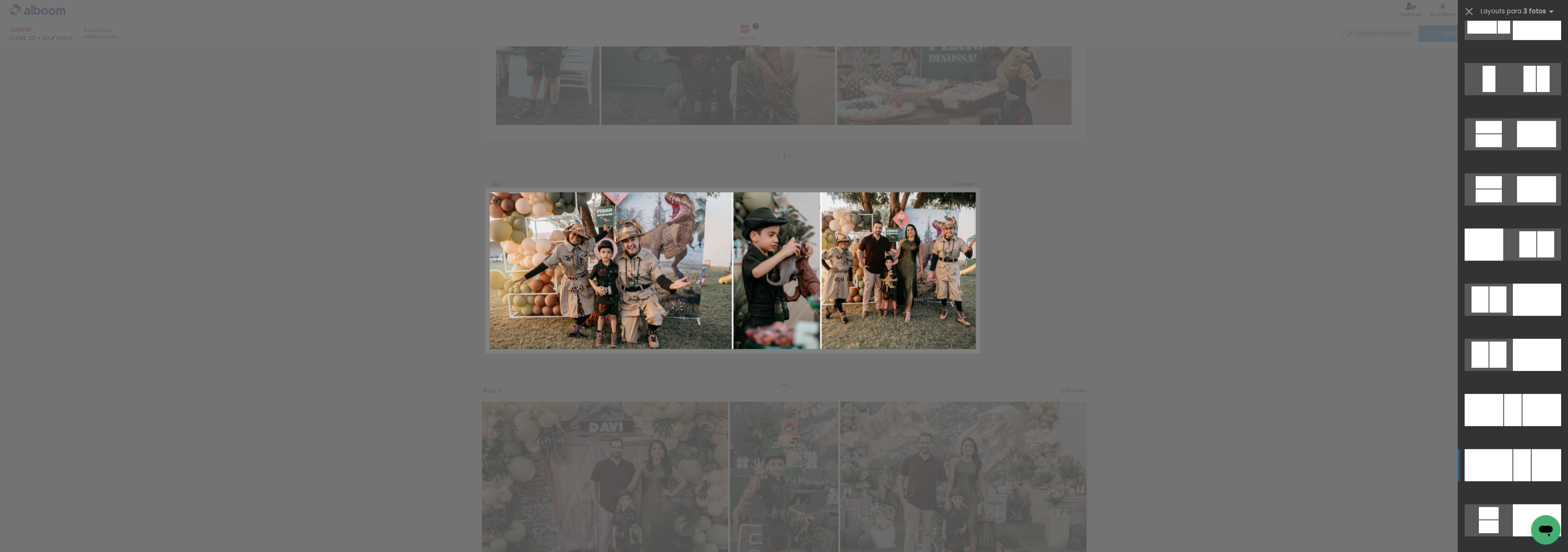
click at [1496, 460] on div at bounding box center [1488, 465] width 48 height 32
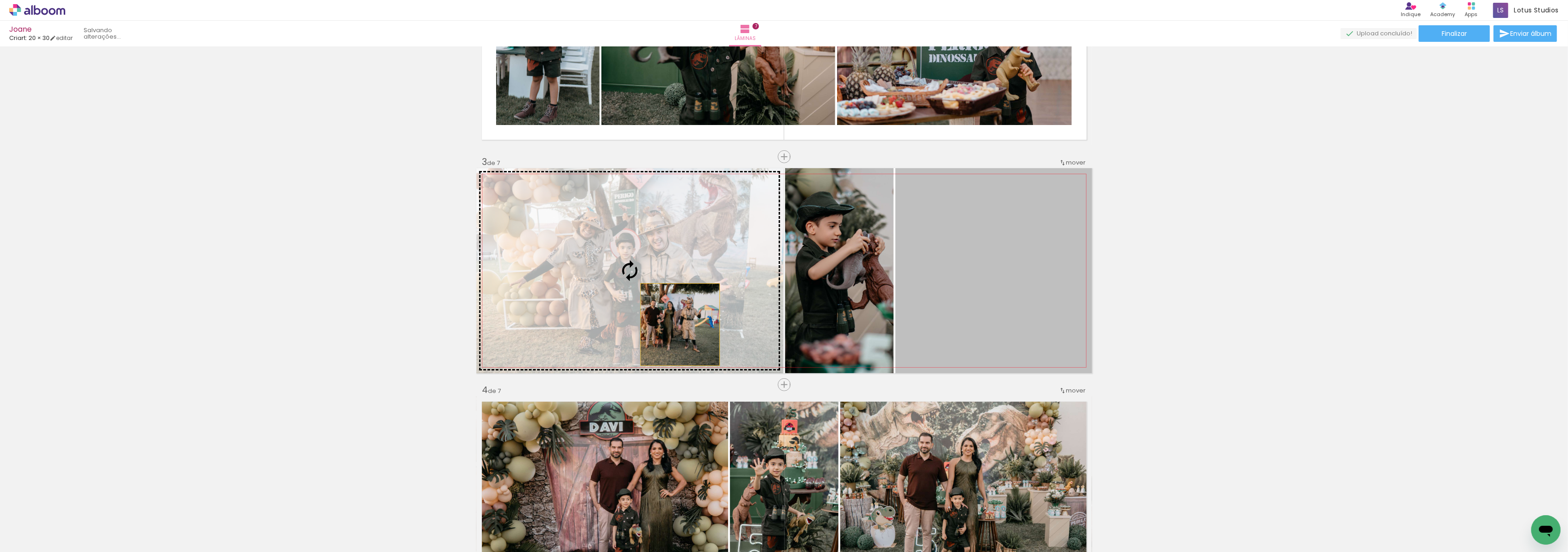
drag, startPoint x: 972, startPoint y: 314, endPoint x: 675, endPoint y: 325, distance: 297.2
click at [0, 0] on slot at bounding box center [0, 0] width 0 height 0
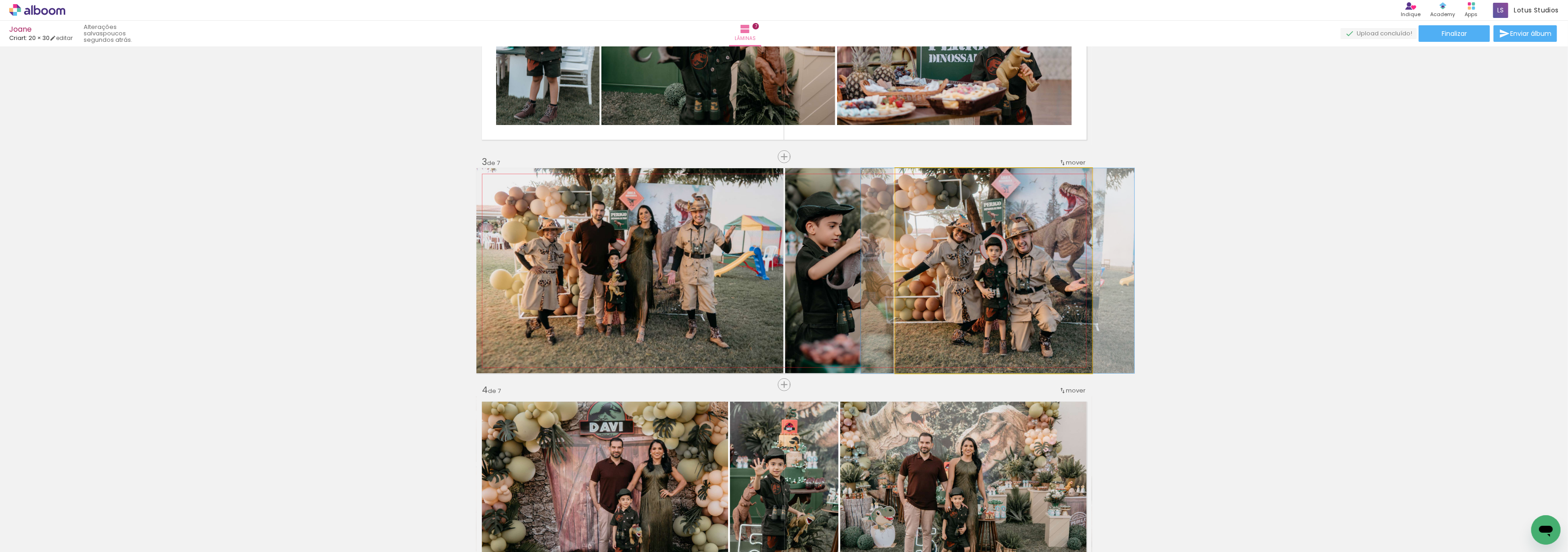
drag, startPoint x: 984, startPoint y: 337, endPoint x: 988, endPoint y: 339, distance: 4.5
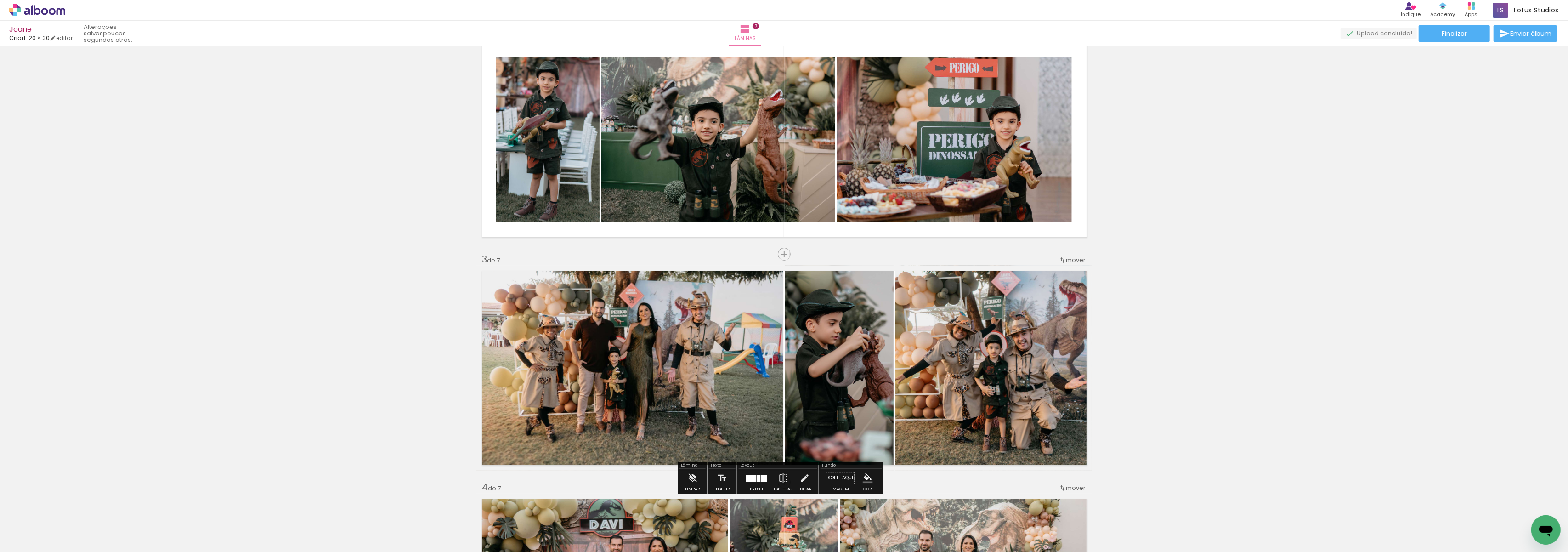
scroll to position [54, 0]
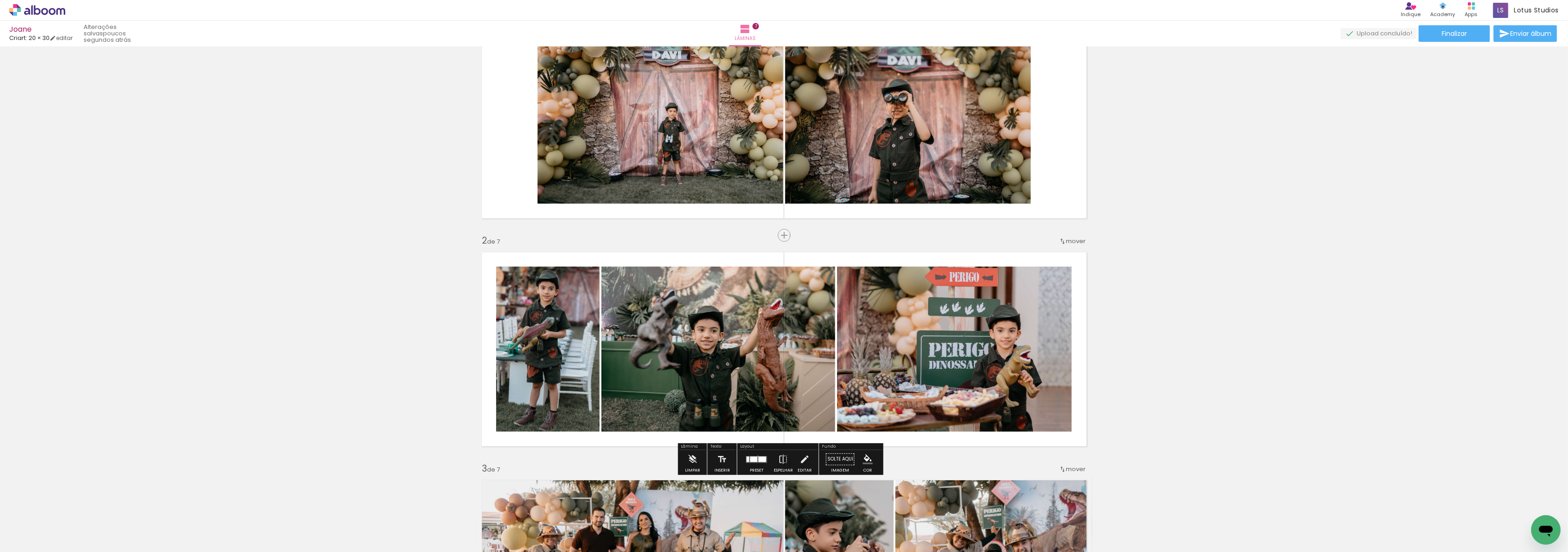
click at [759, 457] on div at bounding box center [763, 459] width 8 height 5
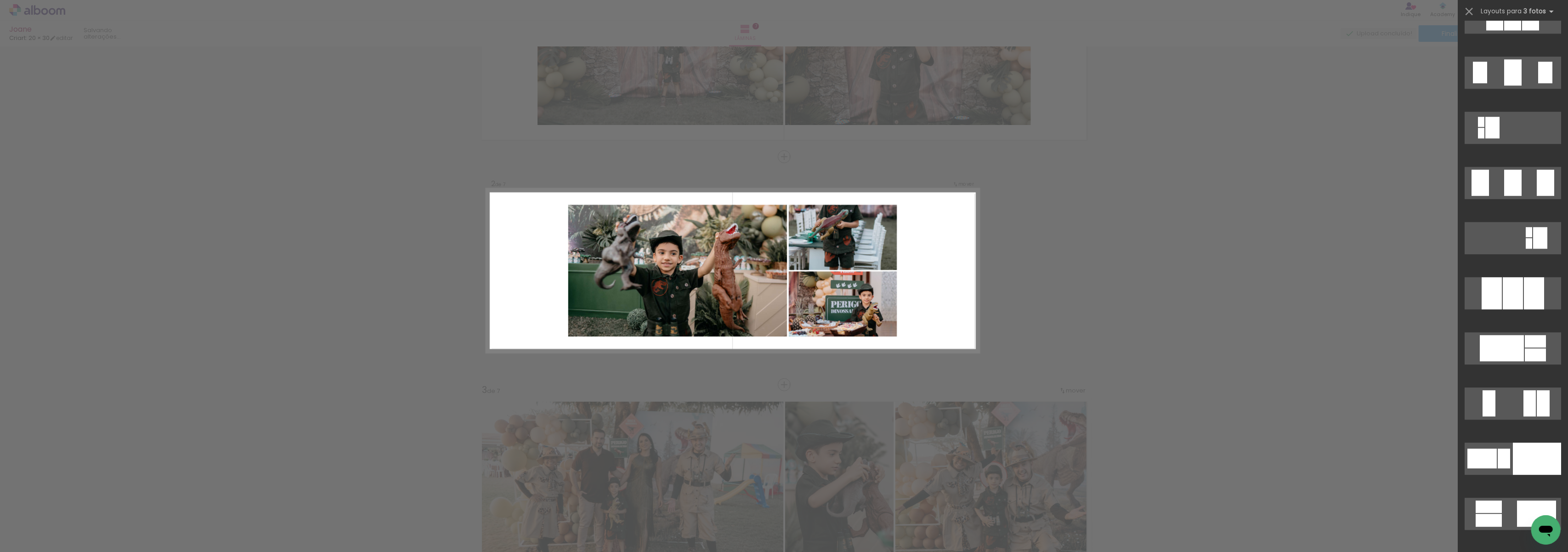
scroll to position [8125, 0]
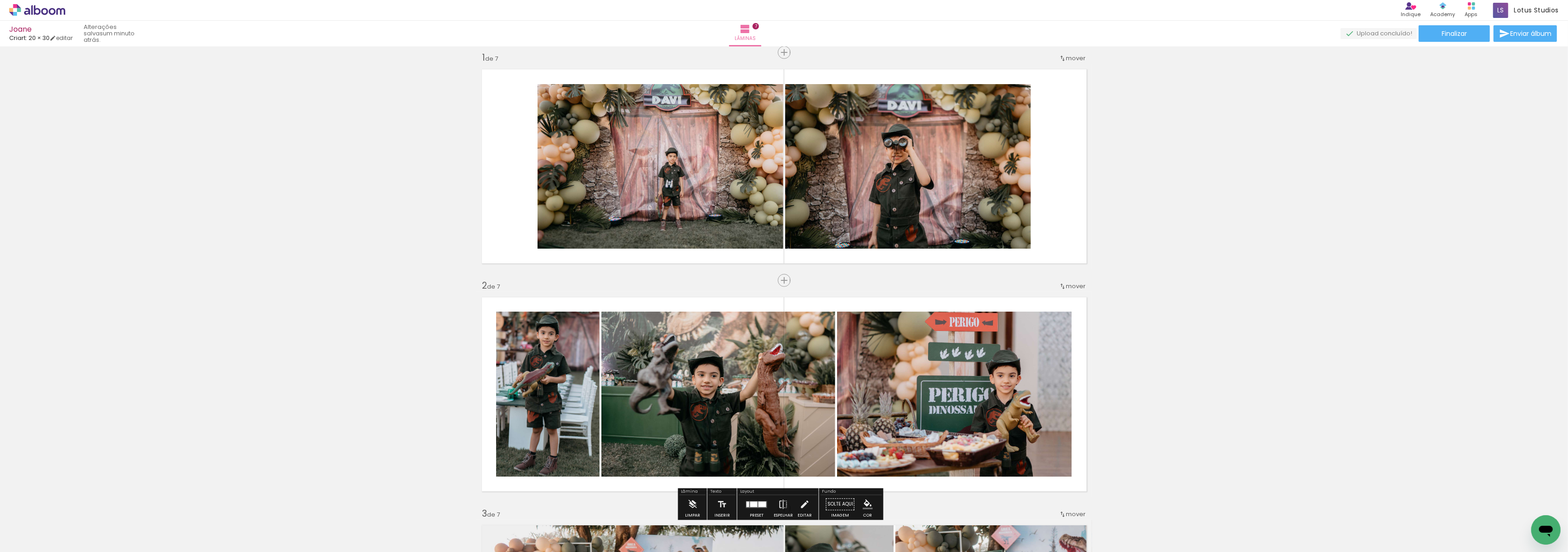
scroll to position [0, 0]
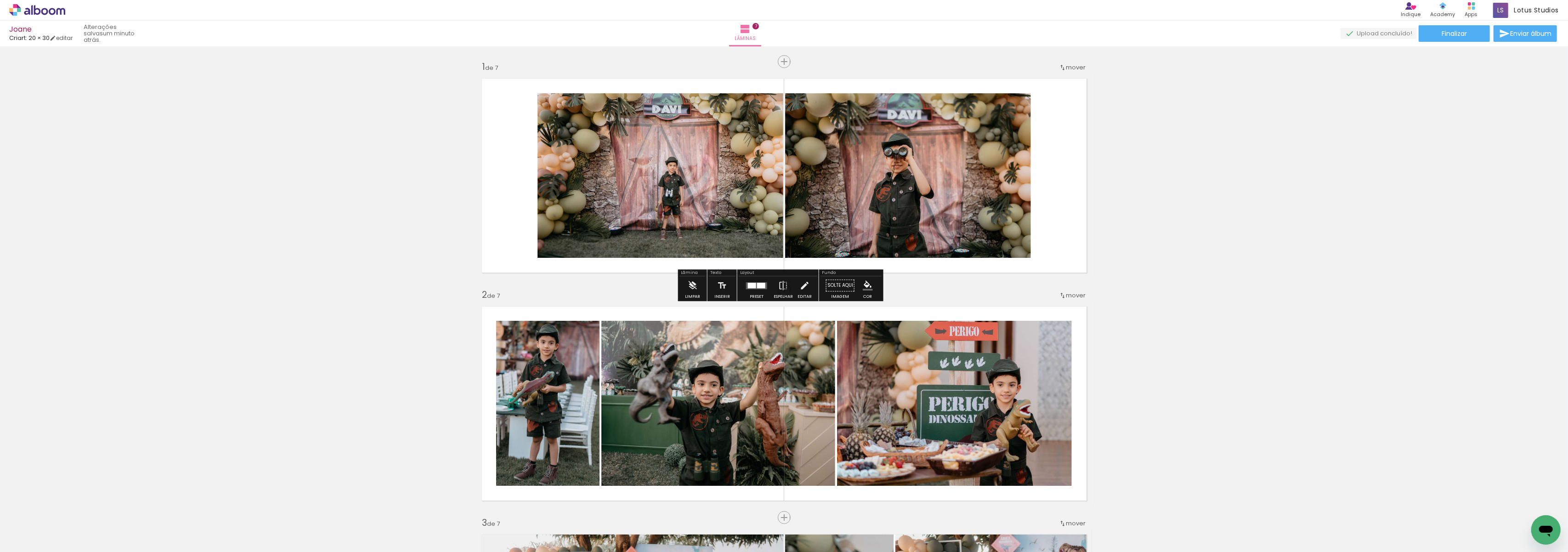
click at [754, 290] on div at bounding box center [757, 286] width 25 height 18
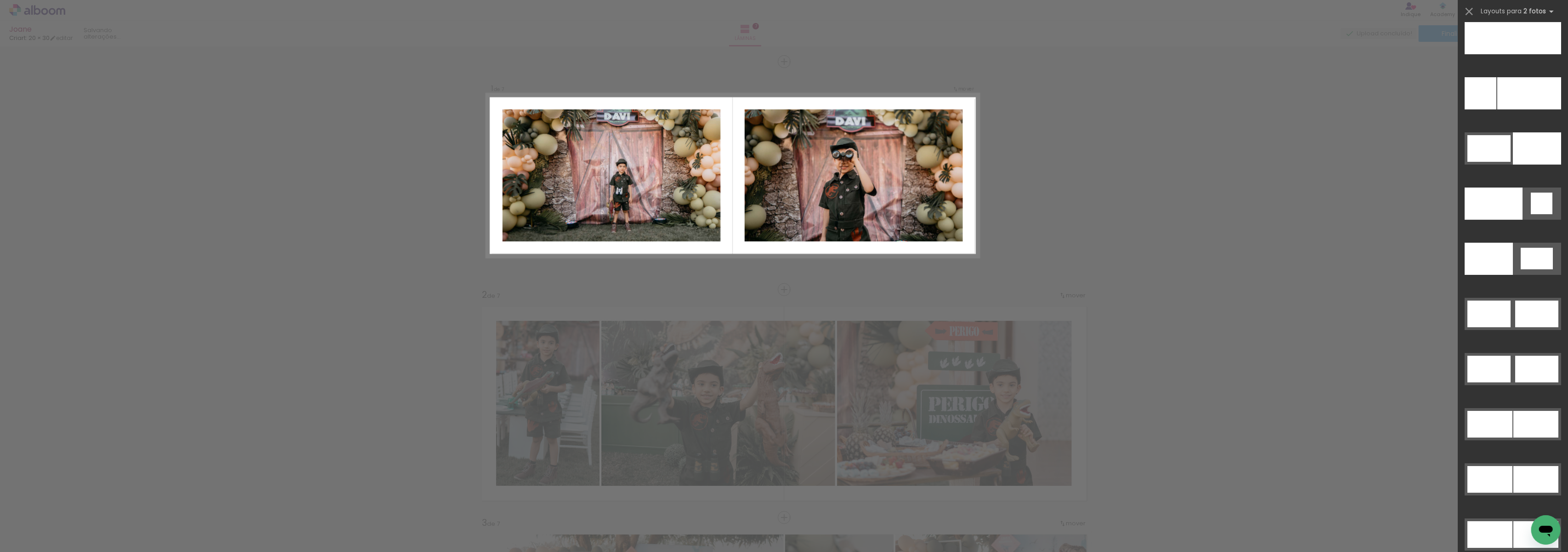
scroll to position [4415, 0]
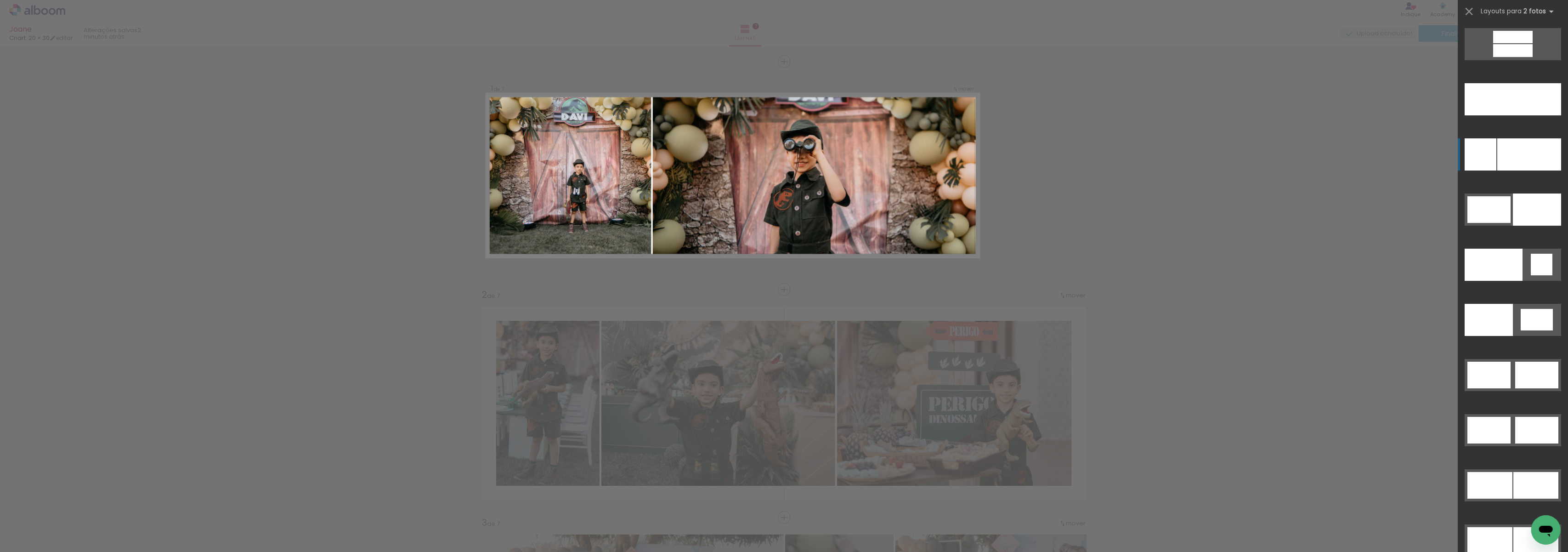
click at [1518, 153] on div at bounding box center [1530, 154] width 64 height 32
